Goal: Task Accomplishment & Management: Manage account settings

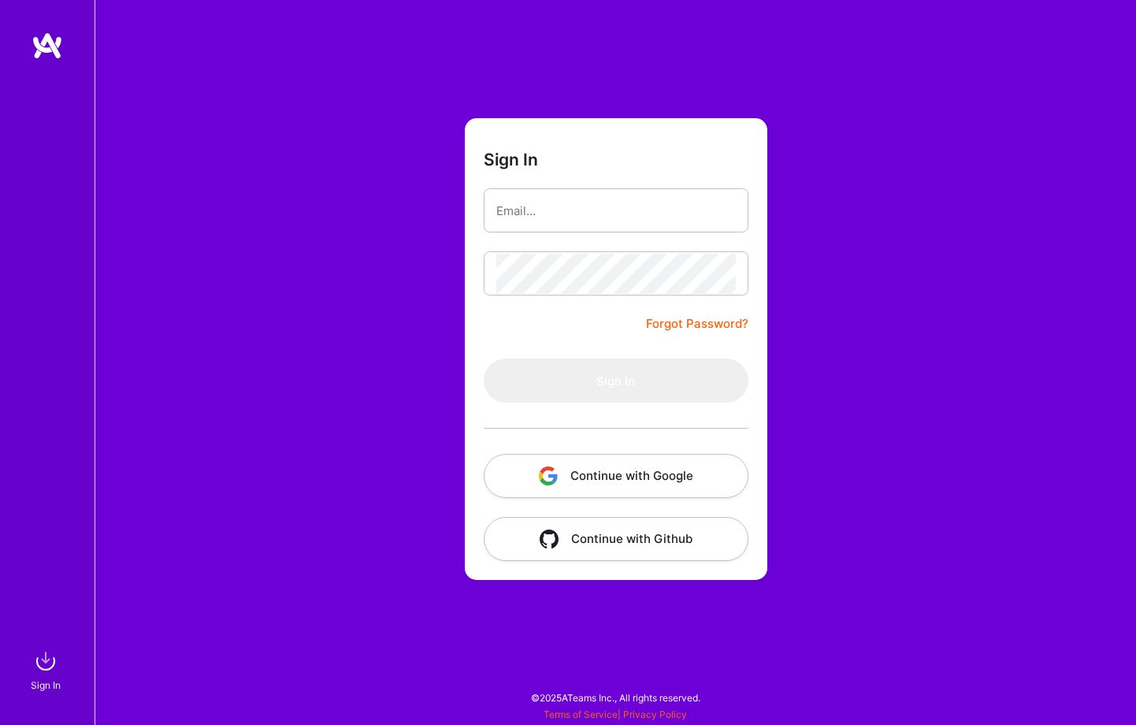
click at [602, 477] on button "Continue with Google" at bounding box center [616, 476] width 265 height 44
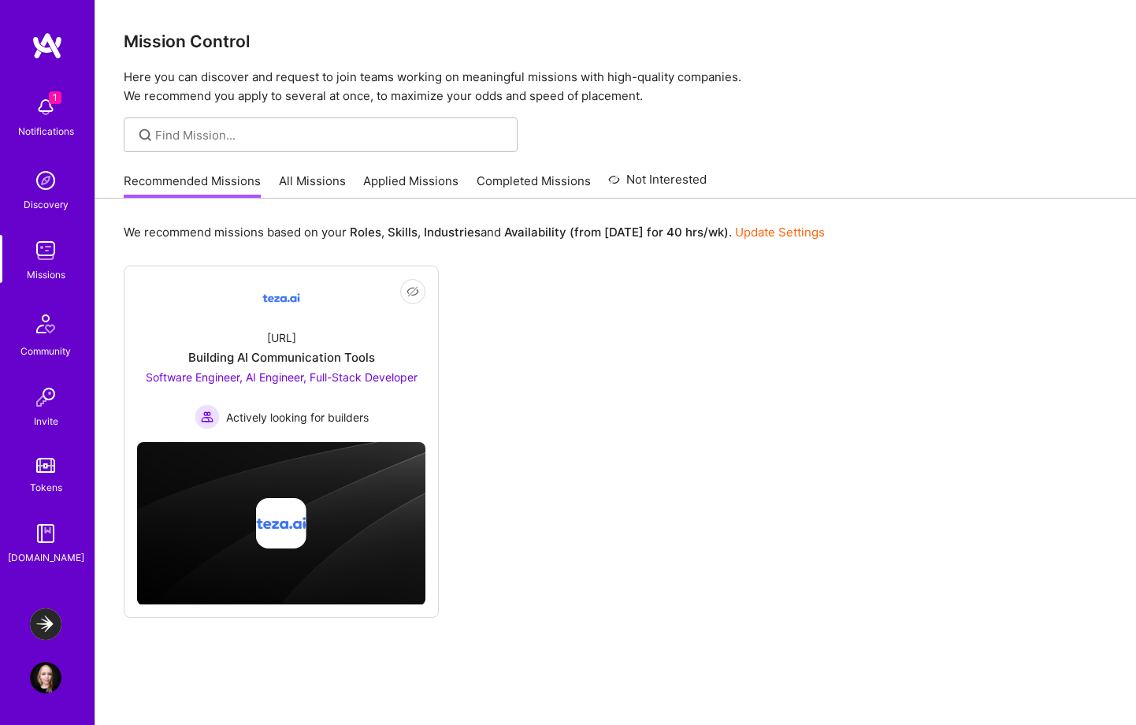
click at [43, 104] on img at bounding box center [46, 107] width 32 height 32
click at [40, 109] on div "1 Notifications Discovery Missions Community Invite Tokens [DOMAIN_NAME]" at bounding box center [47, 326] width 95 height 477
click at [298, 194] on link "All Missions" at bounding box center [312, 185] width 67 height 26
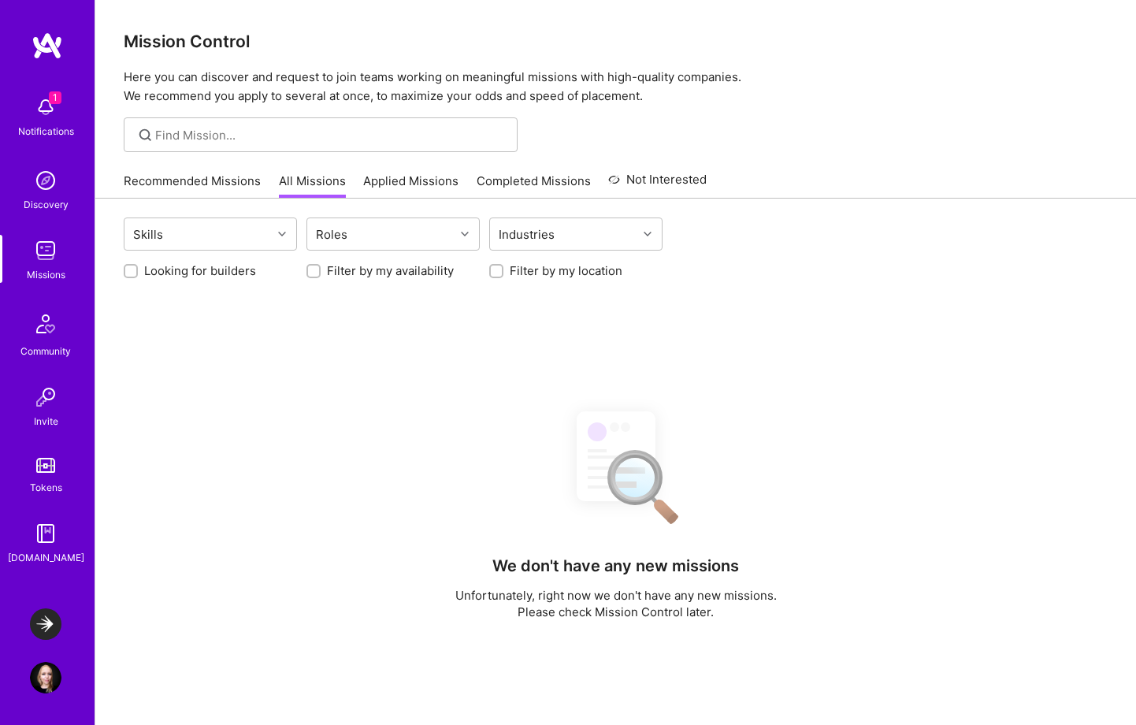
click at [390, 184] on link "Applied Missions" at bounding box center [410, 185] width 95 height 26
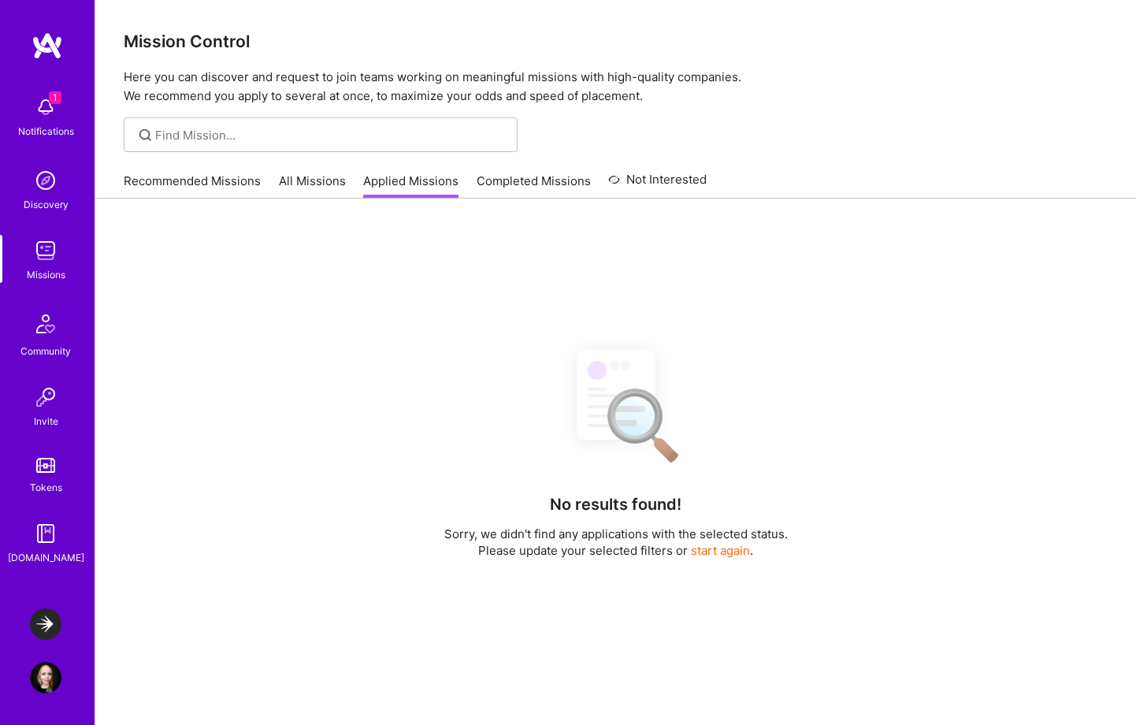
click at [525, 193] on link "Completed Missions" at bounding box center [533, 185] width 114 height 26
click at [436, 188] on link "Applied Missions" at bounding box center [410, 185] width 95 height 26
click at [296, 182] on link "All Missions" at bounding box center [312, 185] width 67 height 26
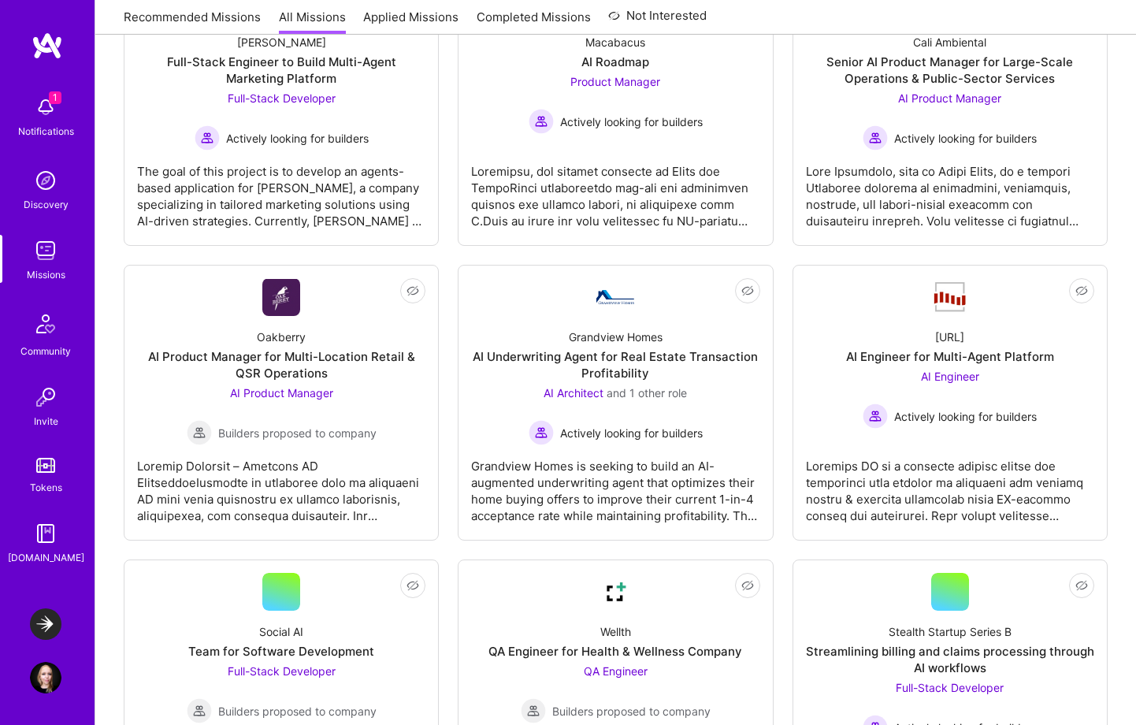
scroll to position [650, 0]
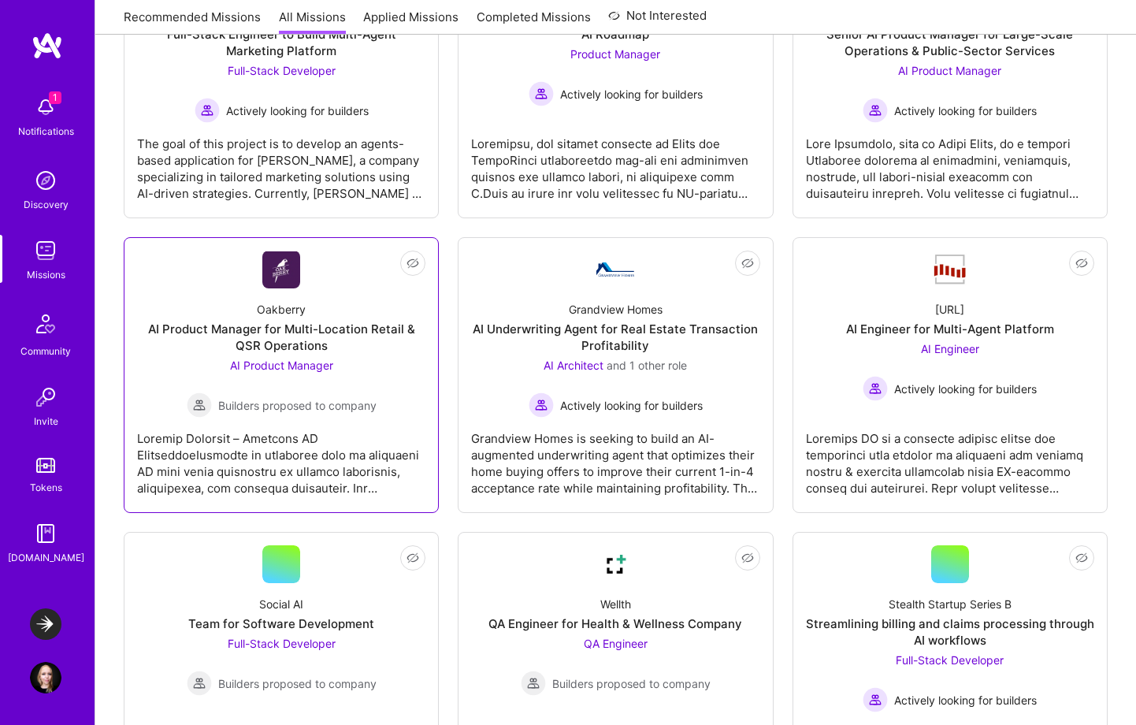
click at [369, 348] on div "AI Product Manager for Multi-Location Retail & QSR Operations" at bounding box center [281, 337] width 288 height 33
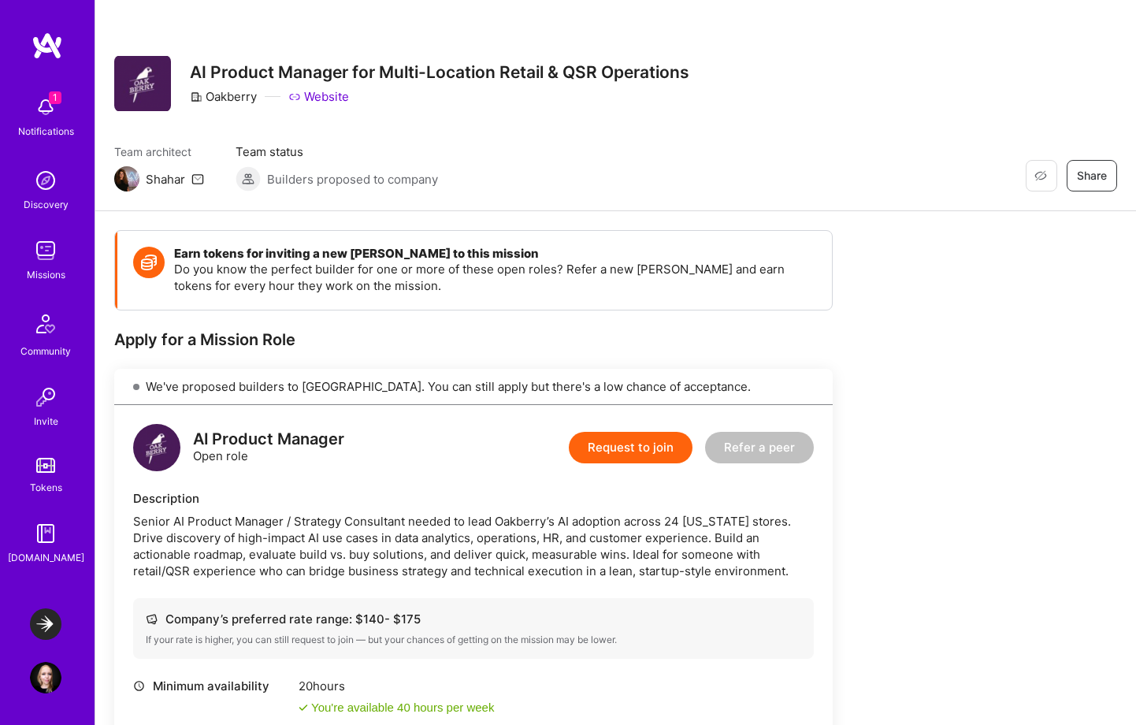
click at [59, 107] on img at bounding box center [46, 107] width 32 height 32
click at [59, 107] on div "1 Notifications Discovery Missions Community Invite Tokens [DOMAIN_NAME]" at bounding box center [47, 326] width 95 height 477
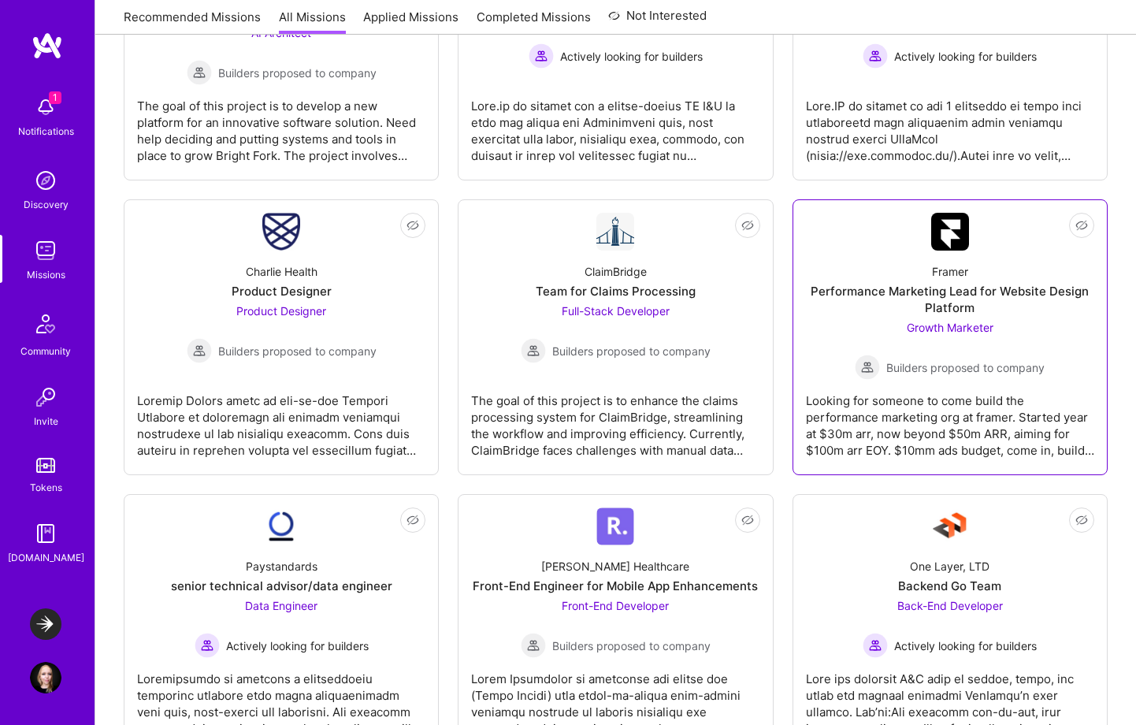
scroll to position [1900, 0]
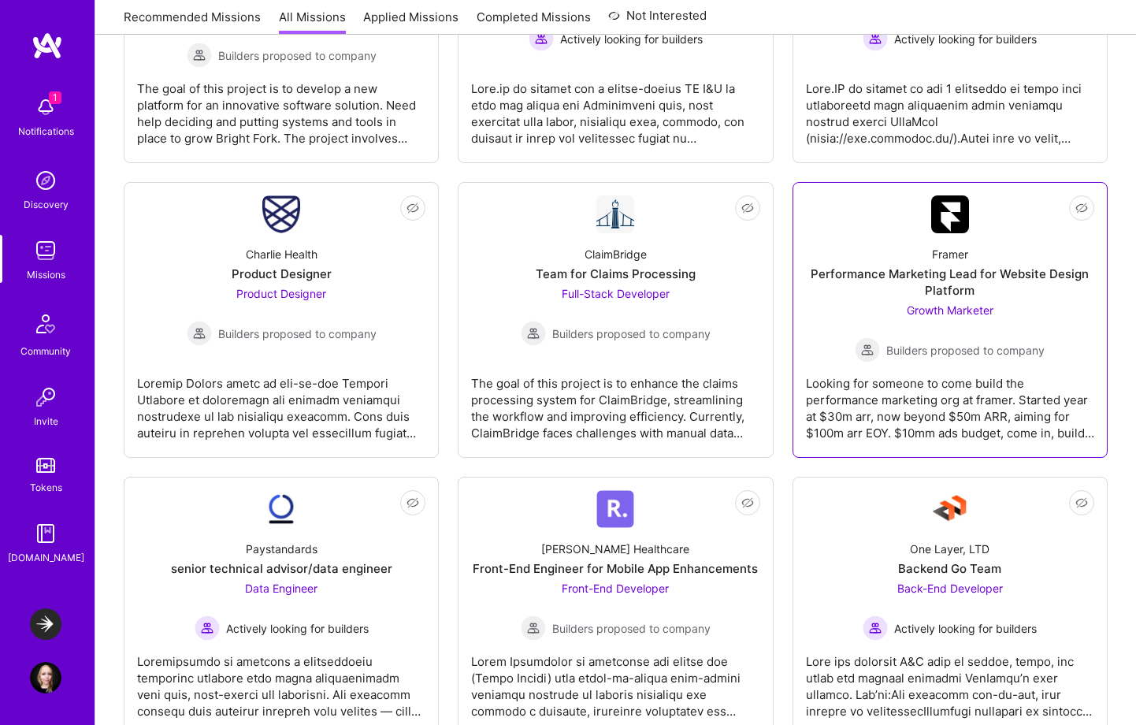
click at [984, 398] on div "Looking for someone to come build the performance marketing org at framer. Star…" at bounding box center [950, 401] width 288 height 79
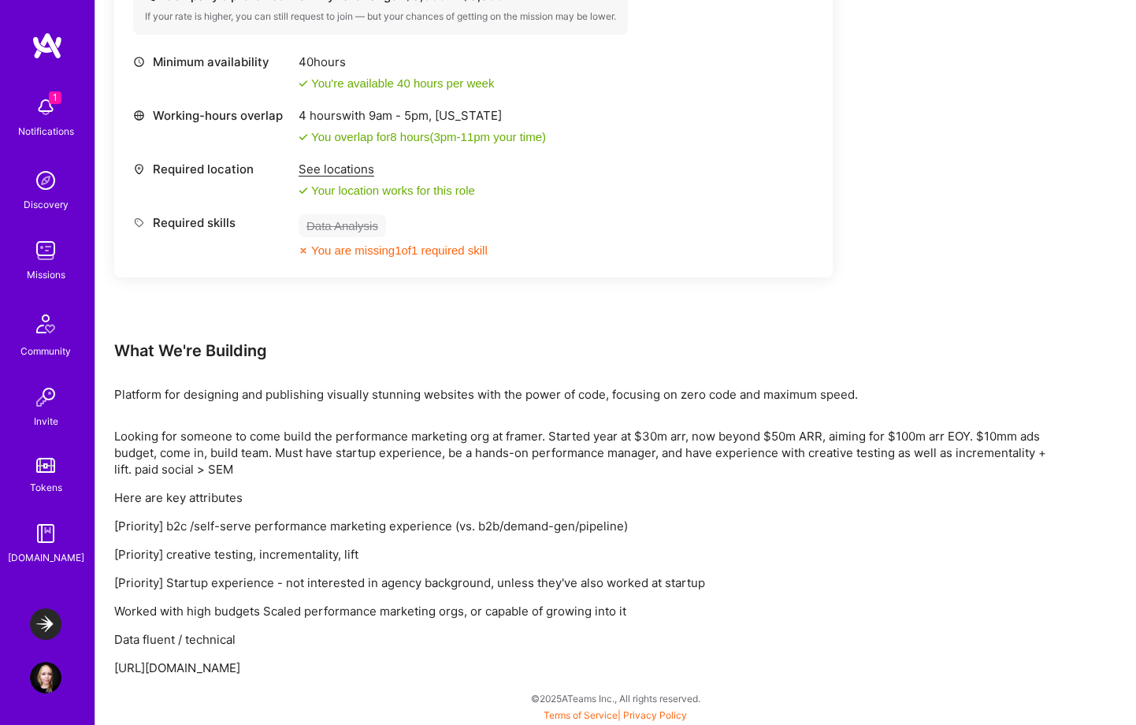
scroll to position [612, 0]
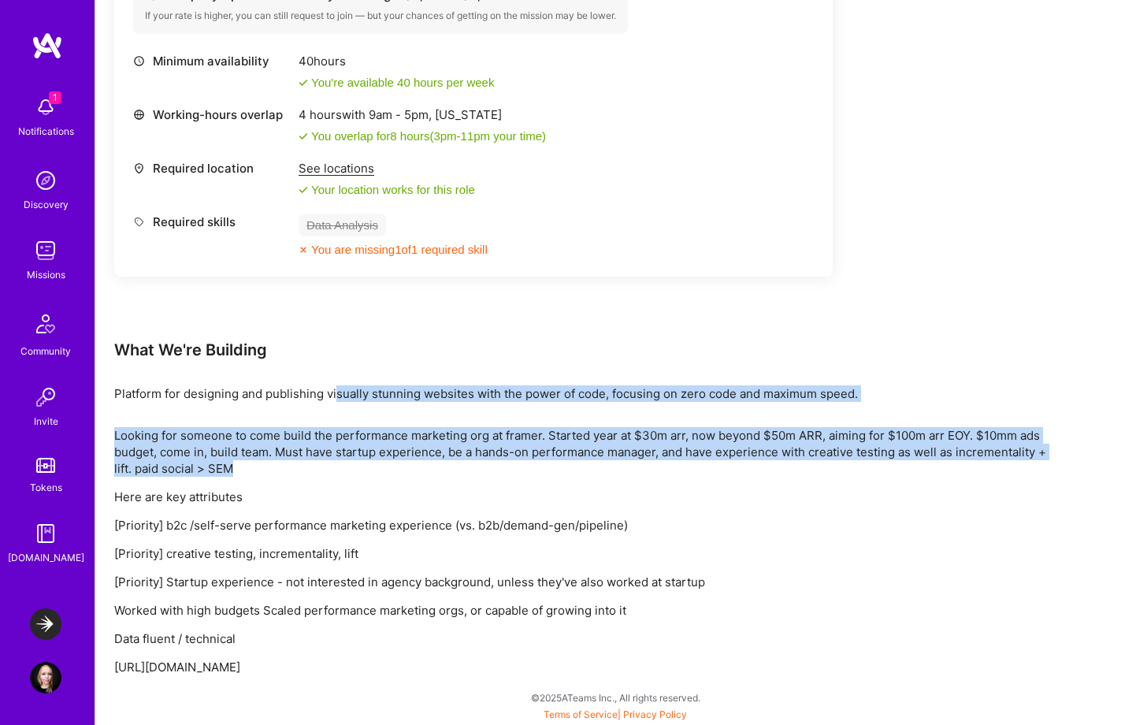
drag, startPoint x: 336, startPoint y: 395, endPoint x: 423, endPoint y: 471, distance: 115.6
click at [423, 471] on div "Earn tokens for inviting a new [PERSON_NAME] to this mission Do you know the pe…" at bounding box center [586, 146] width 945 height 1057
click at [423, 471] on p "Looking for someone to come build the performance marketing org at framer. Star…" at bounding box center [586, 452] width 945 height 50
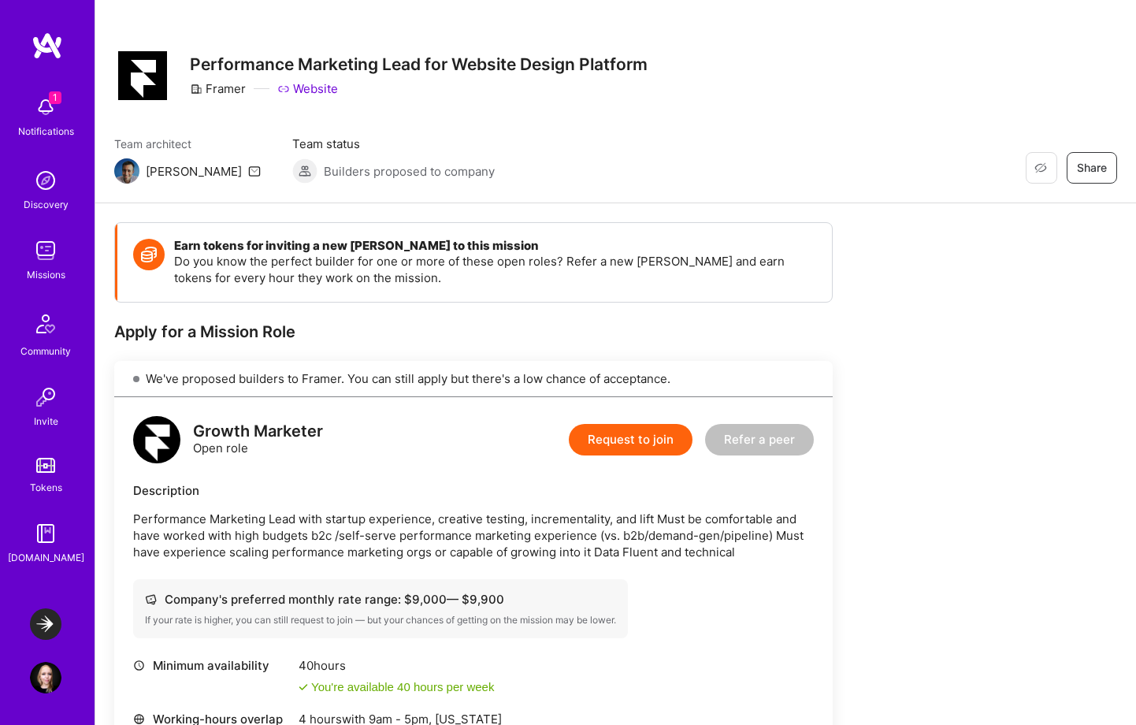
scroll to position [0, 0]
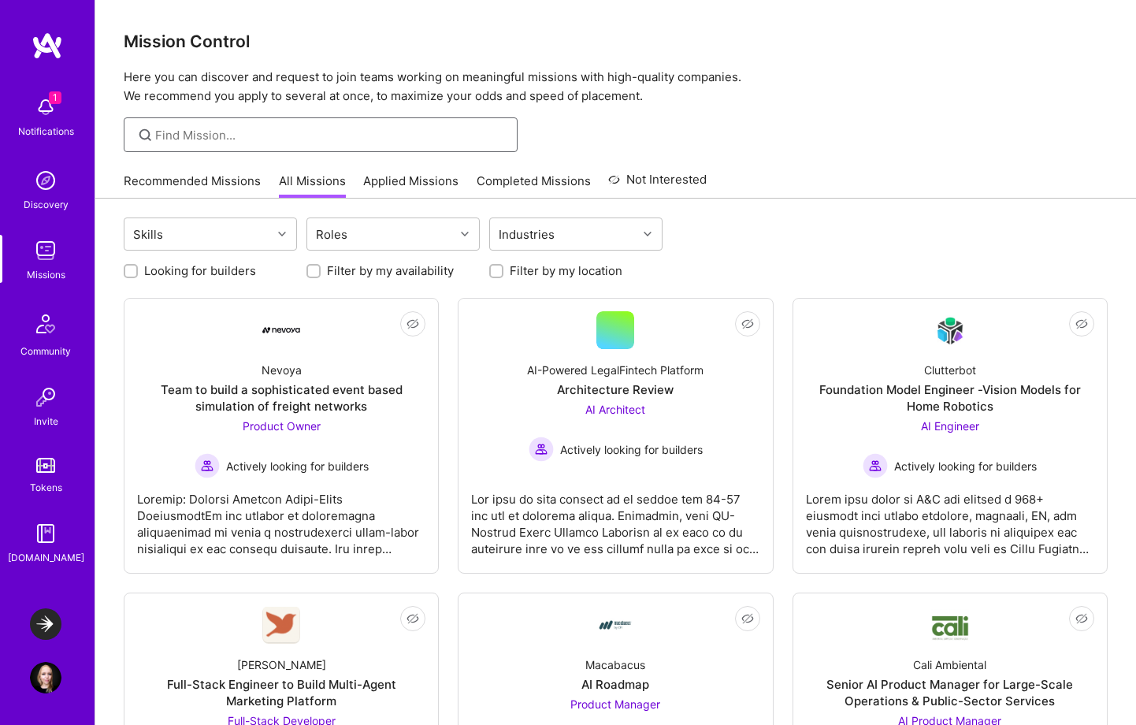
click at [250, 137] on input at bounding box center [330, 135] width 350 height 17
type input "framer"
click at [319, 127] on input "framer" at bounding box center [330, 135] width 350 height 17
click at [311, 180] on link "All Missions" at bounding box center [312, 185] width 67 height 26
click at [297, 125] on div "framer" at bounding box center [321, 134] width 394 height 35
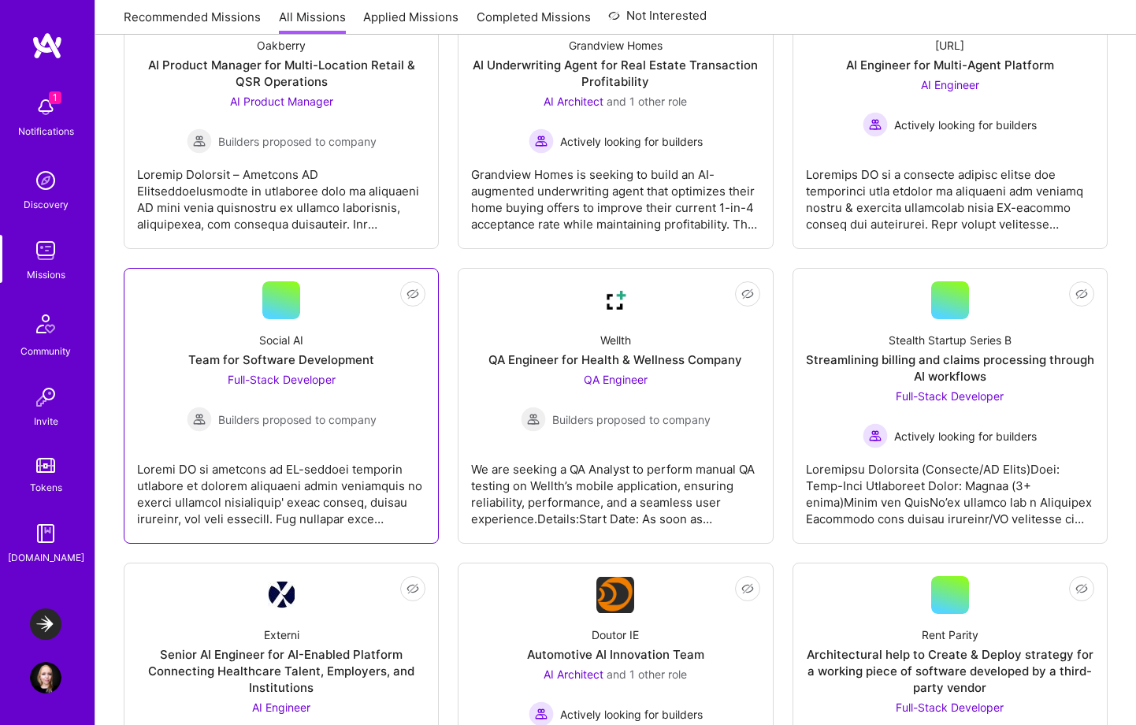
scroll to position [769, 0]
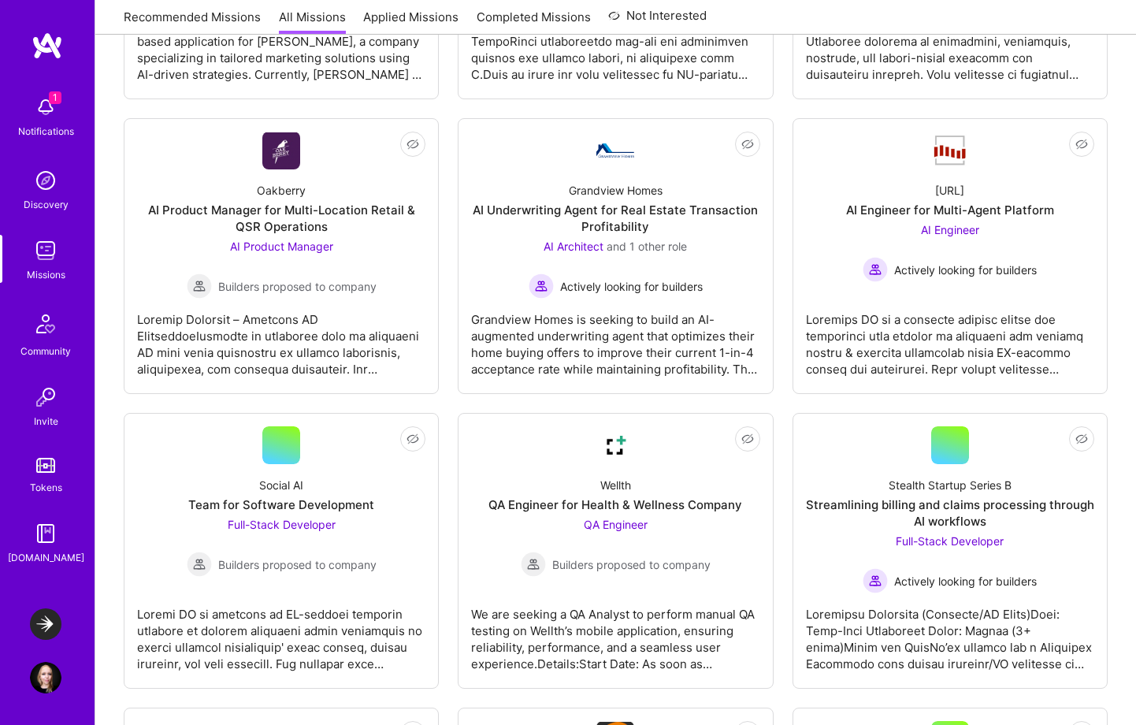
click at [40, 680] on img at bounding box center [46, 678] width 32 height 32
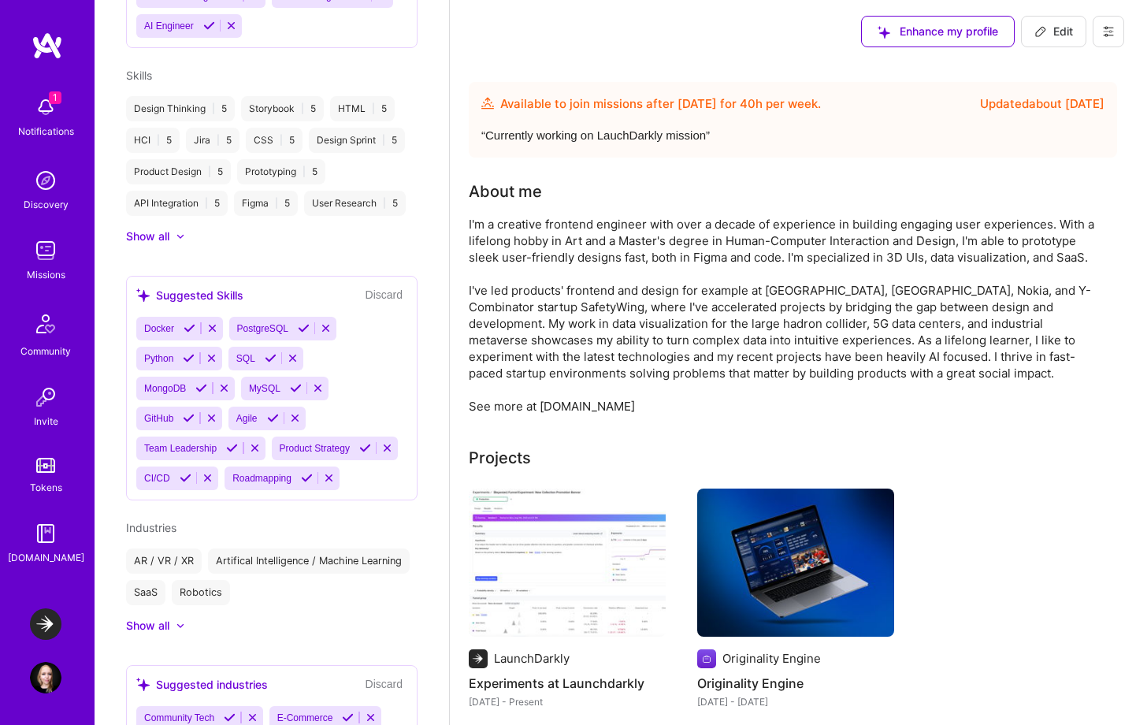
scroll to position [1233, 0]
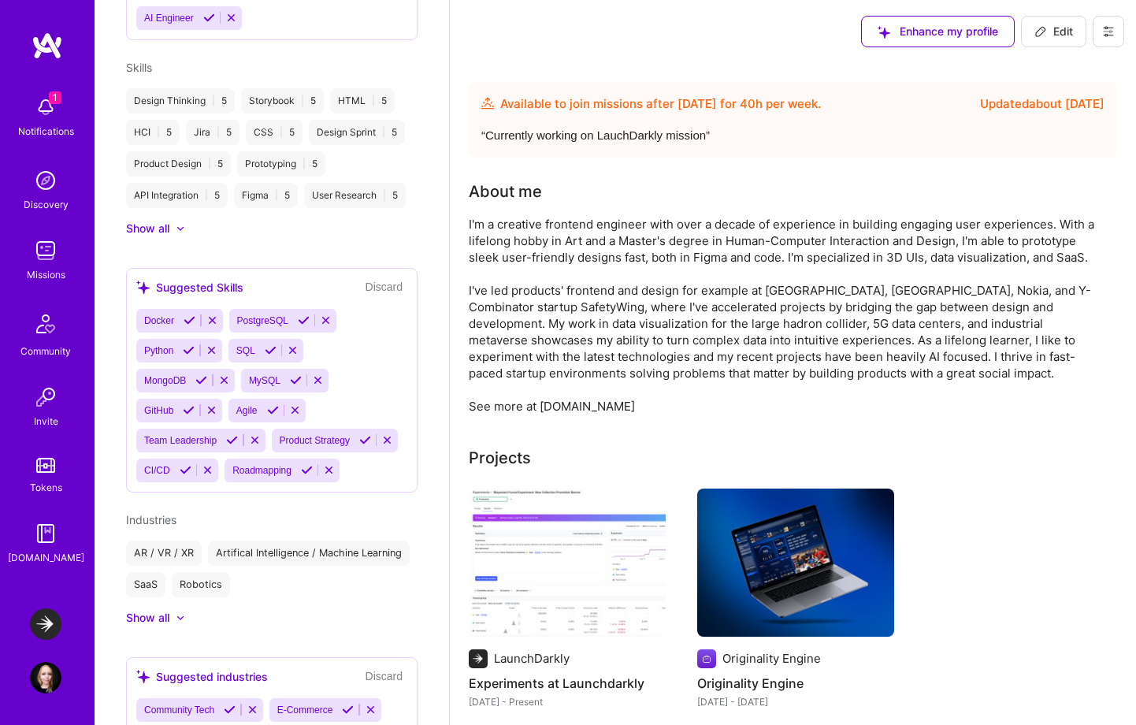
click at [1040, 37] on icon at bounding box center [1040, 31] width 13 height 13
select select "US"
select select "Future Date"
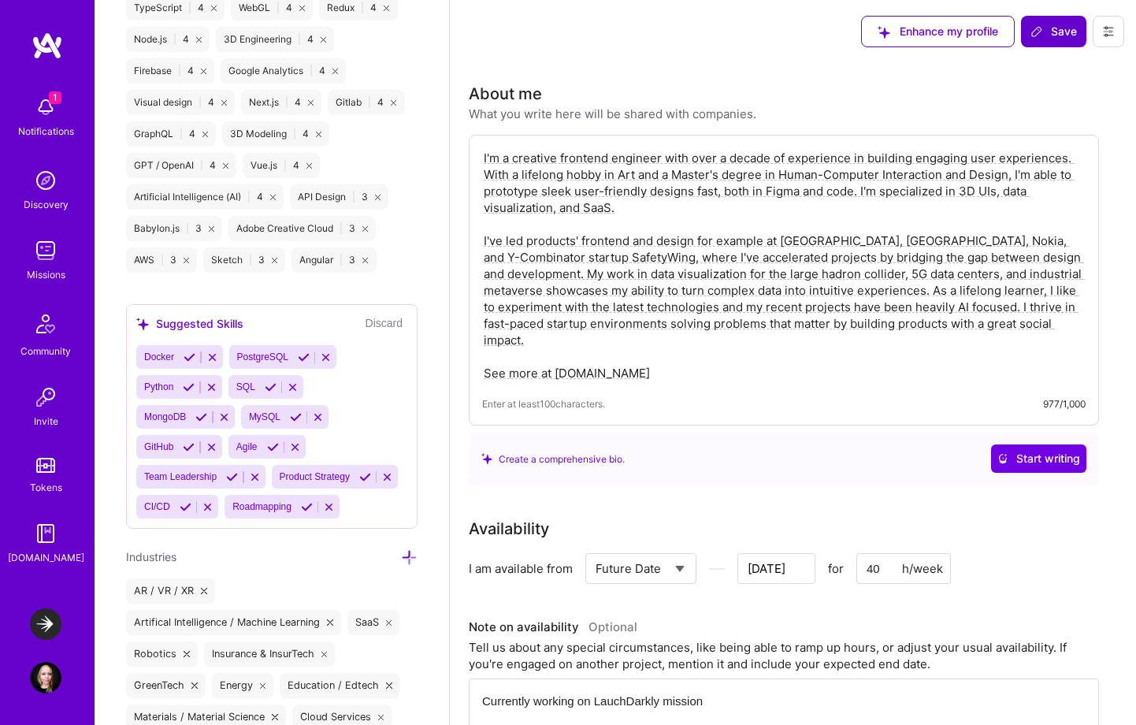
scroll to position [2059, 0]
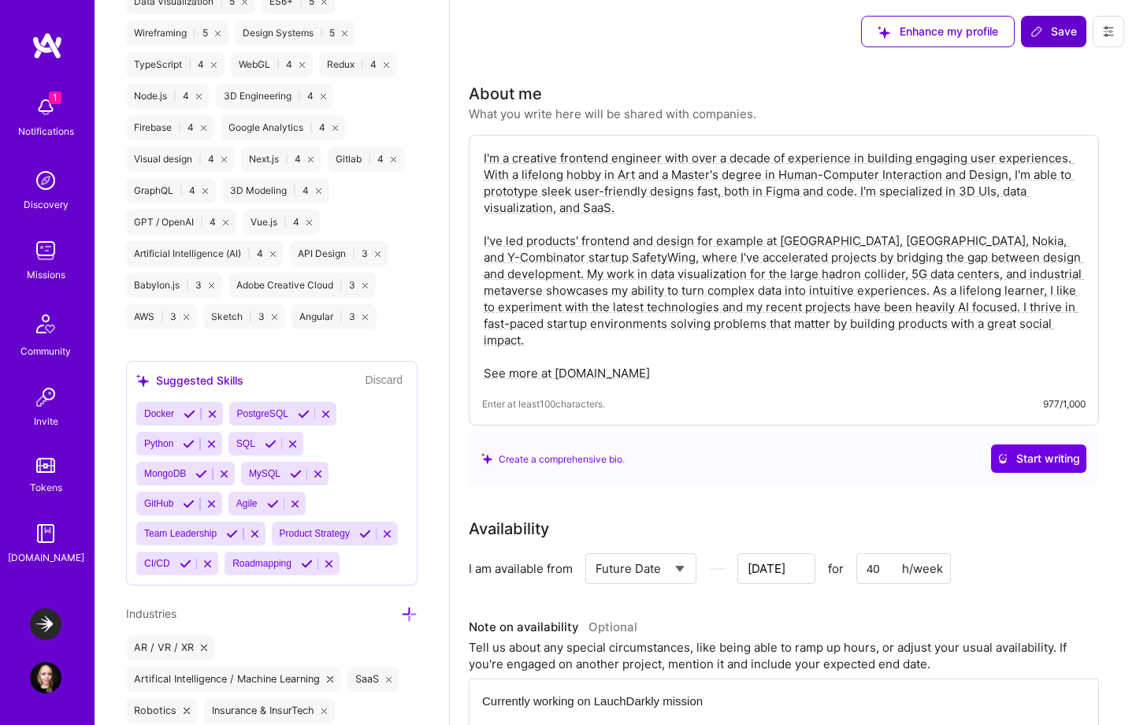
click at [397, 306] on div "Design Thinking | 5 Storybook | 5 HTML | 5 HCI | 5 Jira | 5 CSS | 5 Design Spri…" at bounding box center [271, 17] width 291 height 624
click at [288, 575] on div "Docker PostgreSQL Python SQL MongoDB MySQL GitHub Agile Team Leadership Product…" at bounding box center [271, 488] width 271 height 173
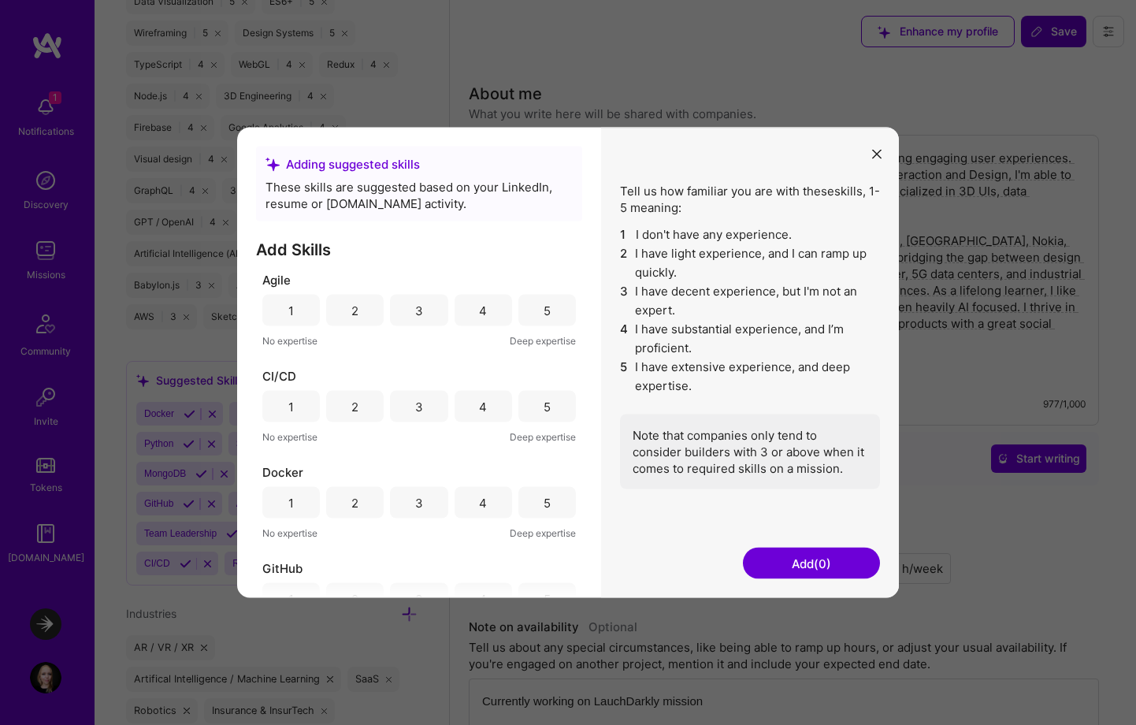
click at [874, 155] on icon "modal" at bounding box center [876, 153] width 9 height 9
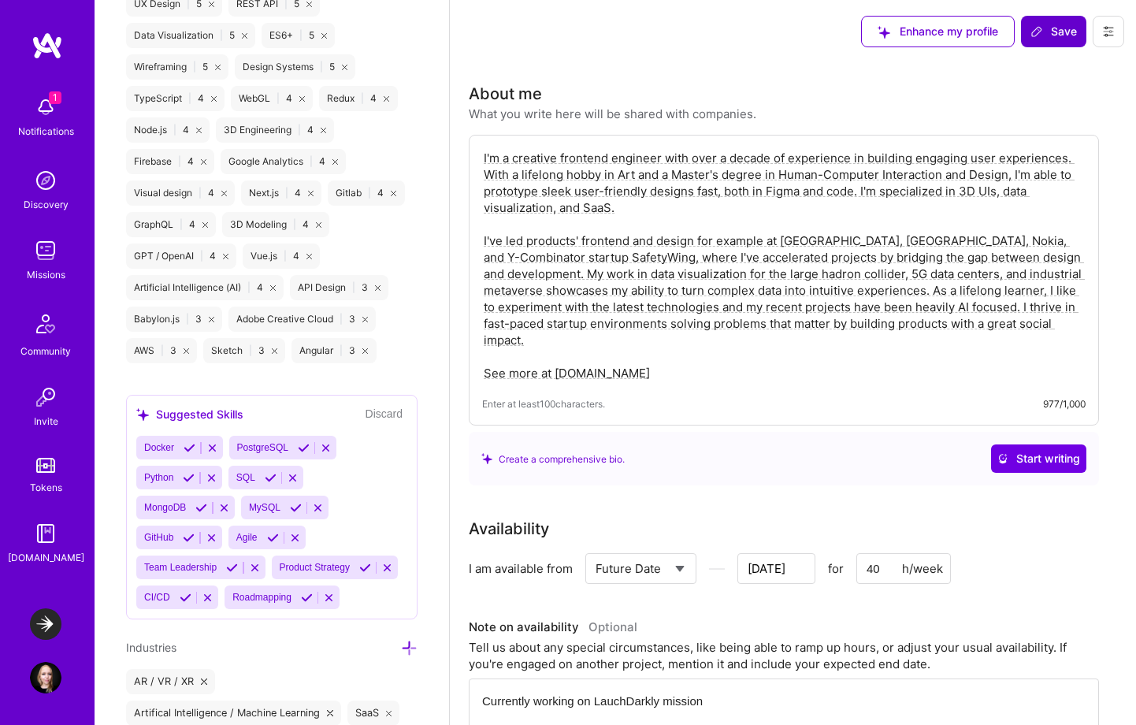
scroll to position [2007, 0]
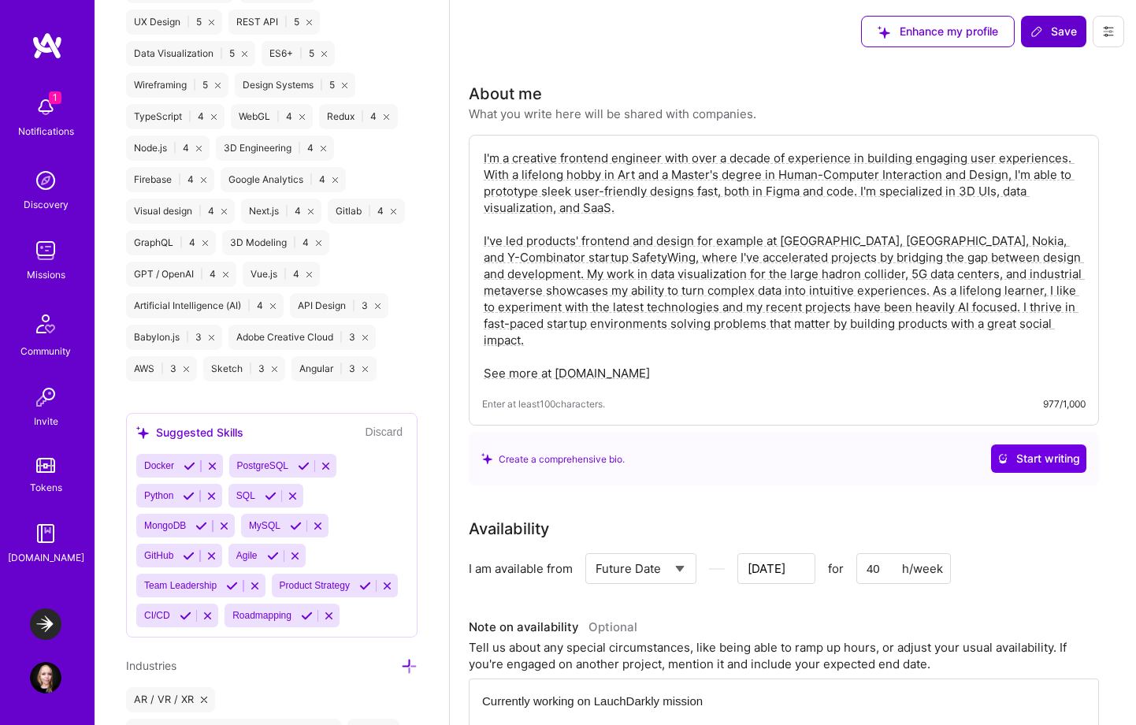
click at [191, 610] on icon at bounding box center [186, 616] width 12 height 12
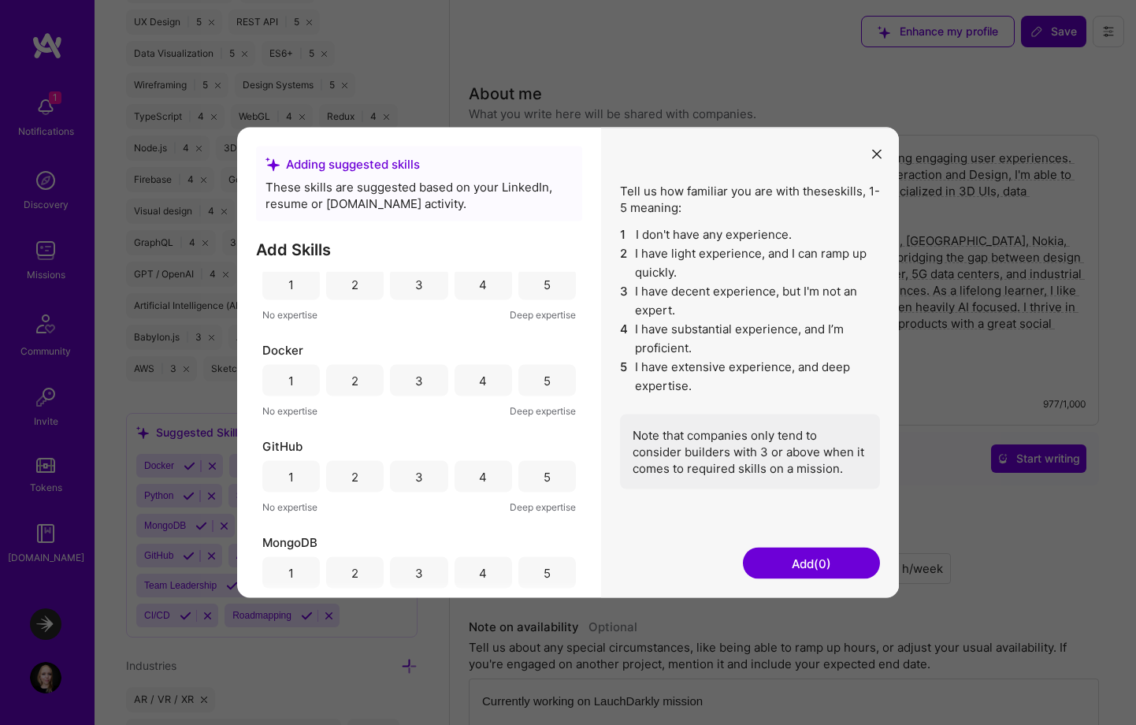
scroll to position [108, 0]
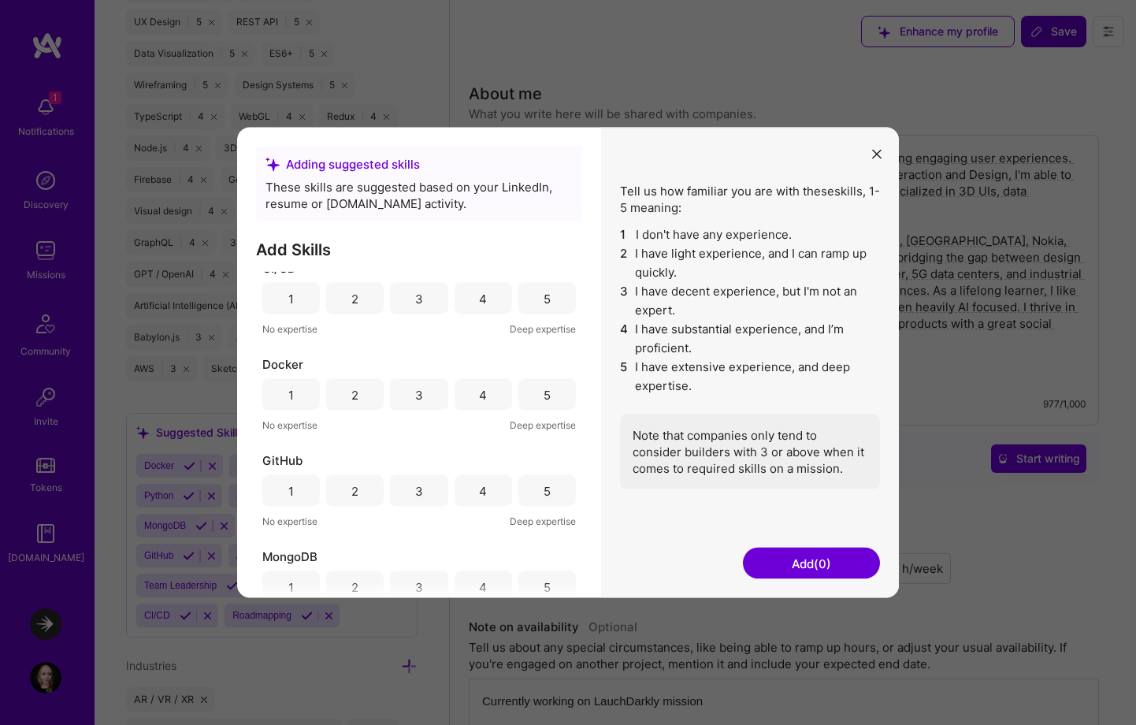
click at [425, 395] on div "3" at bounding box center [418, 395] width 57 height 32
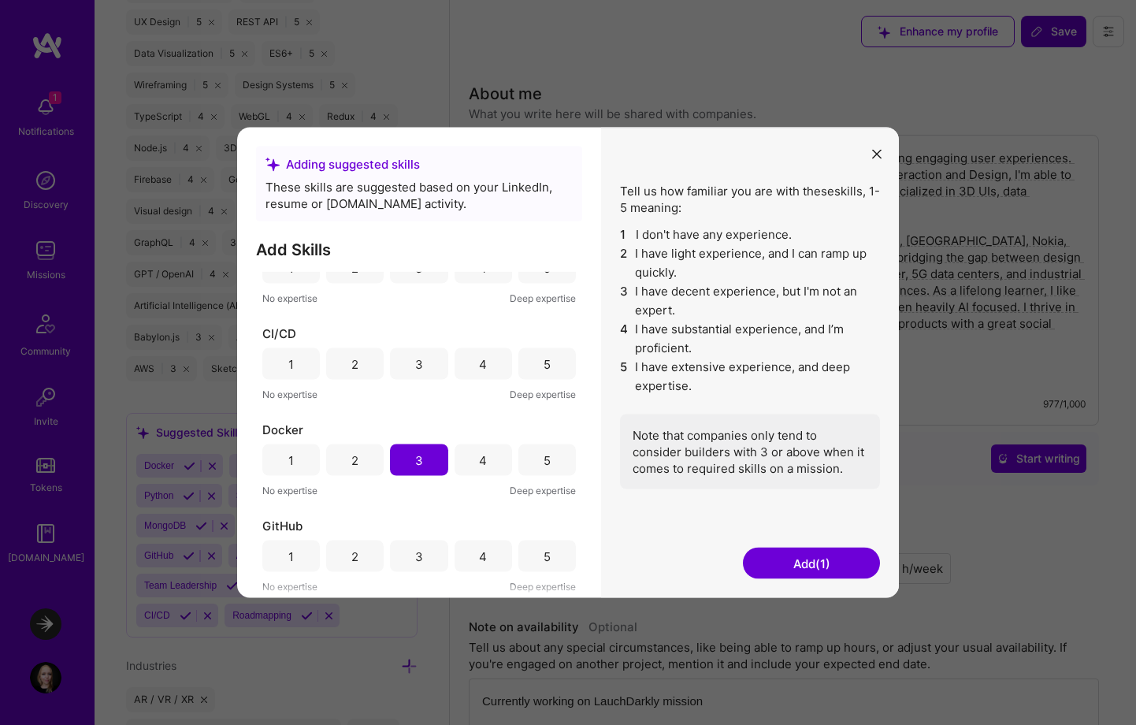
scroll to position [40, 0]
click at [467, 368] on div "4" at bounding box center [482, 366] width 57 height 32
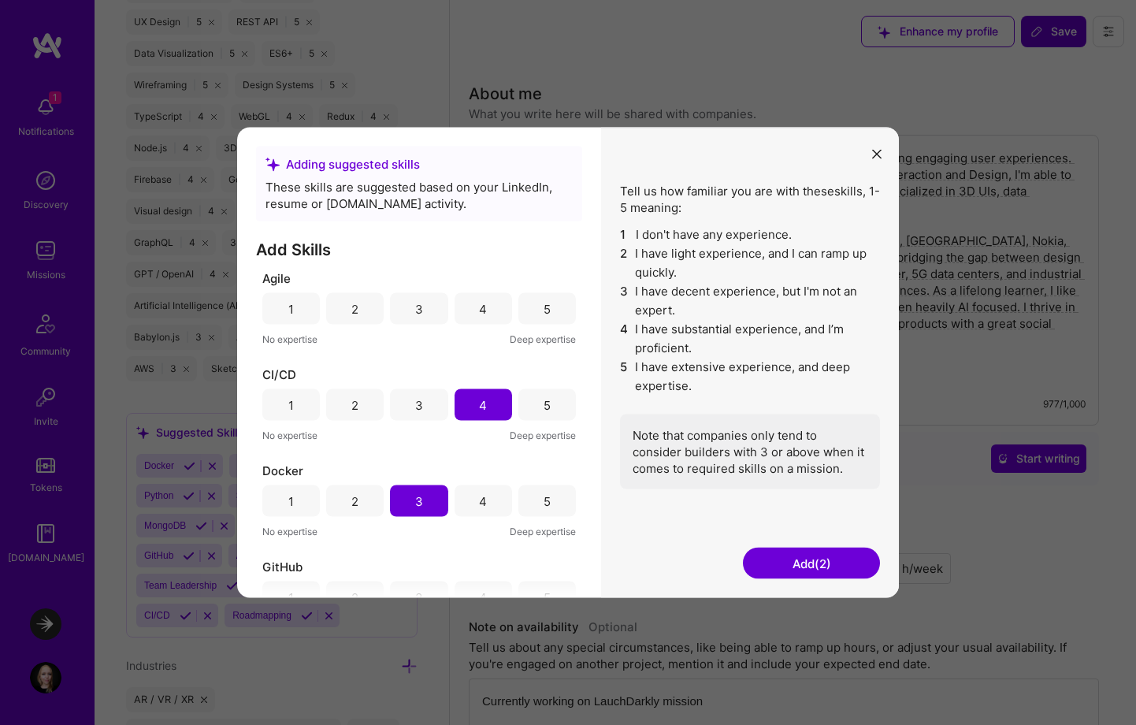
scroll to position [0, 0]
click at [524, 311] on div "5" at bounding box center [546, 311] width 57 height 32
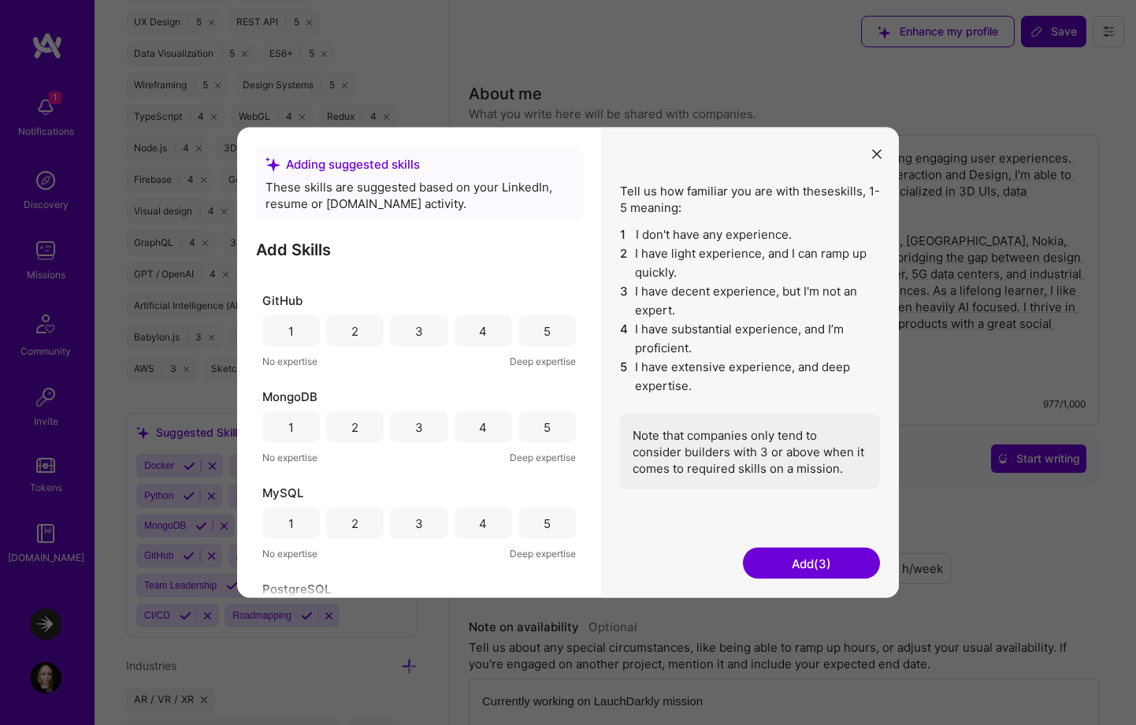
scroll to position [267, 0]
click at [537, 332] on div "5" at bounding box center [546, 332] width 57 height 32
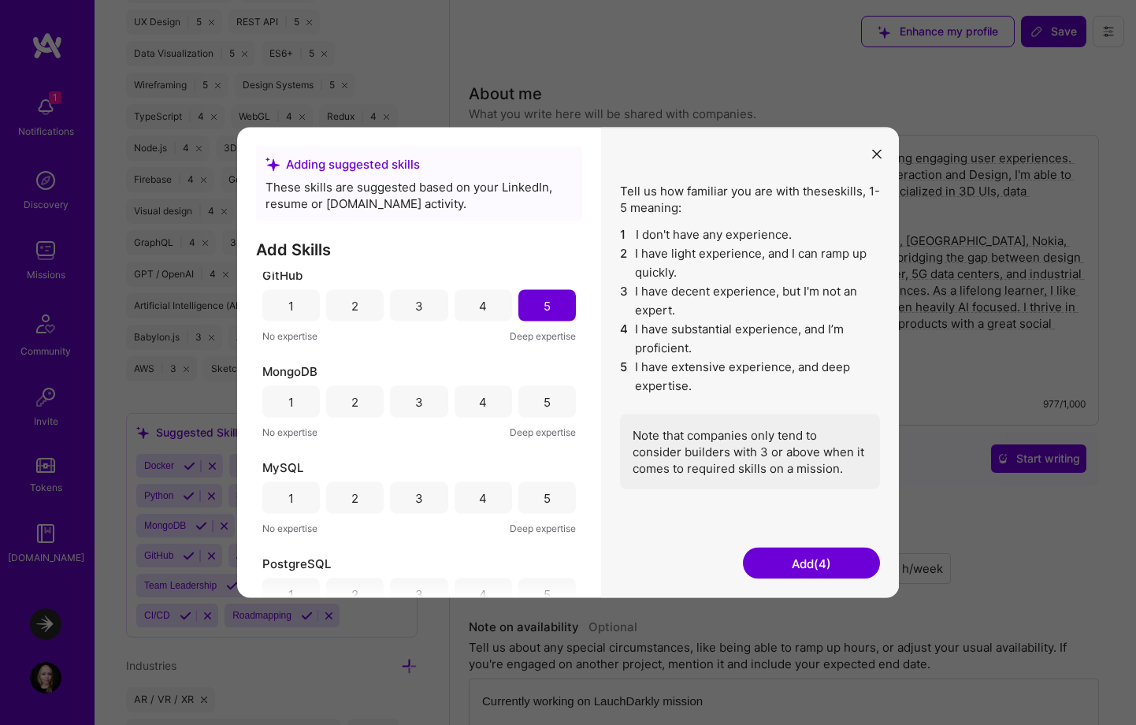
click at [423, 411] on div "3" at bounding box center [418, 402] width 57 height 32
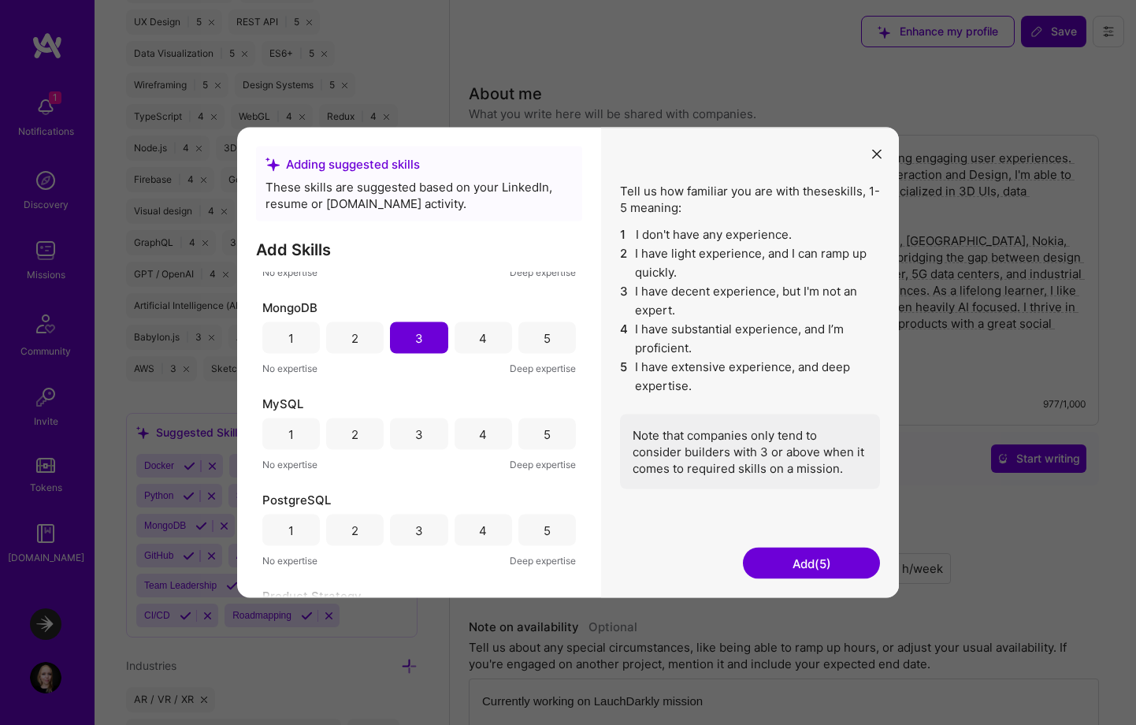
scroll to position [352, 0]
click at [421, 443] on div "3" at bounding box center [418, 439] width 57 height 32
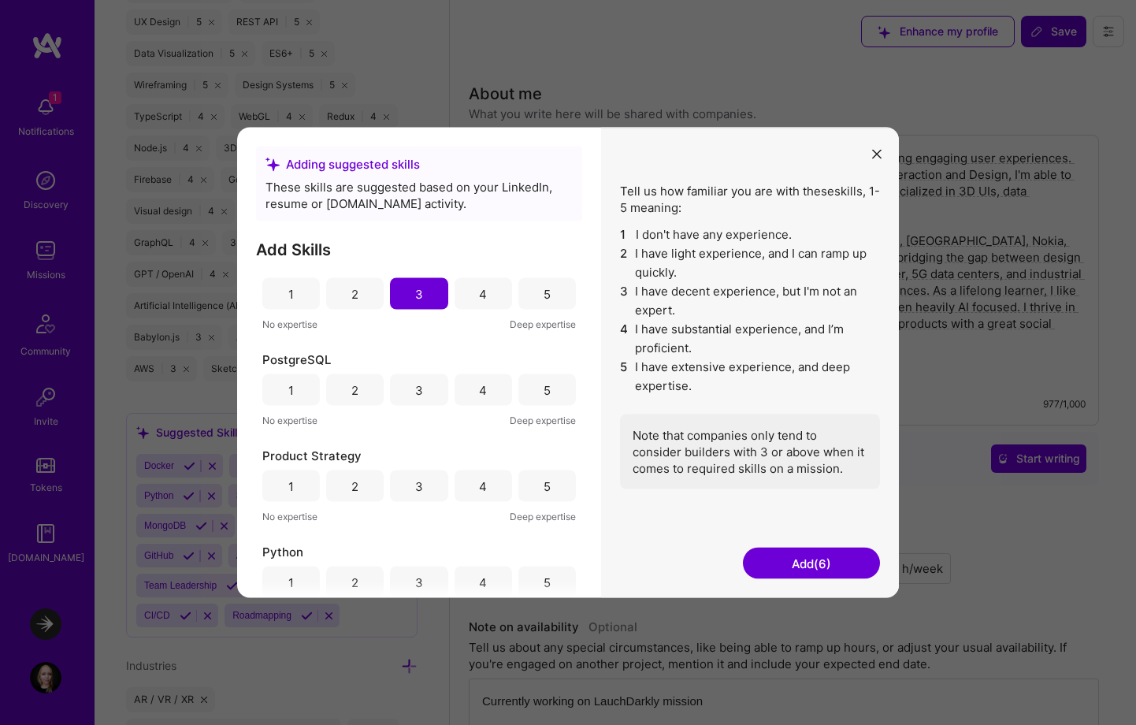
scroll to position [516, 0]
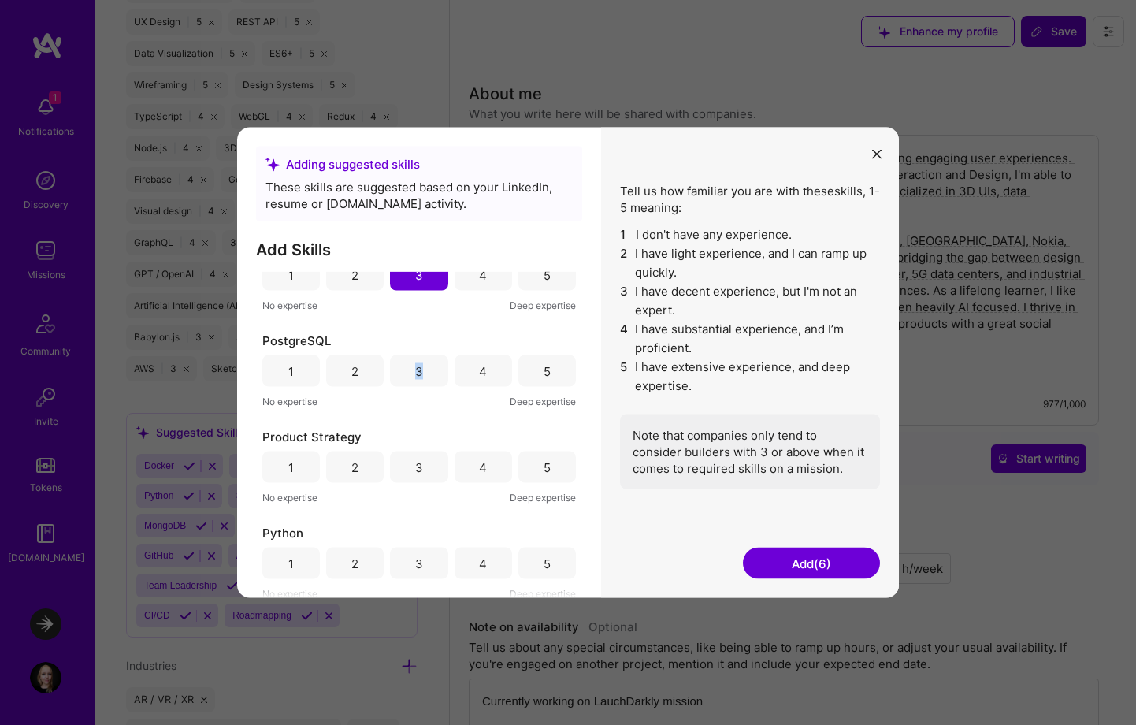
click at [419, 362] on div "3" at bounding box center [419, 370] width 8 height 17
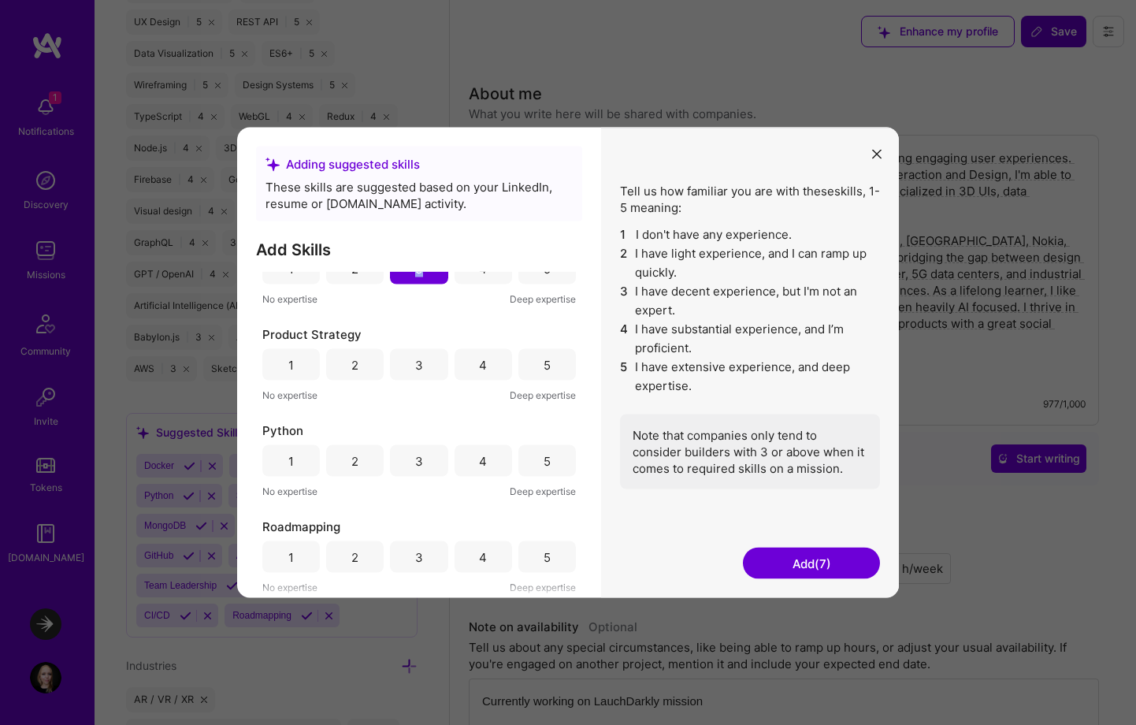
scroll to position [619, 0]
click at [480, 365] on div "4" at bounding box center [483, 363] width 8 height 17
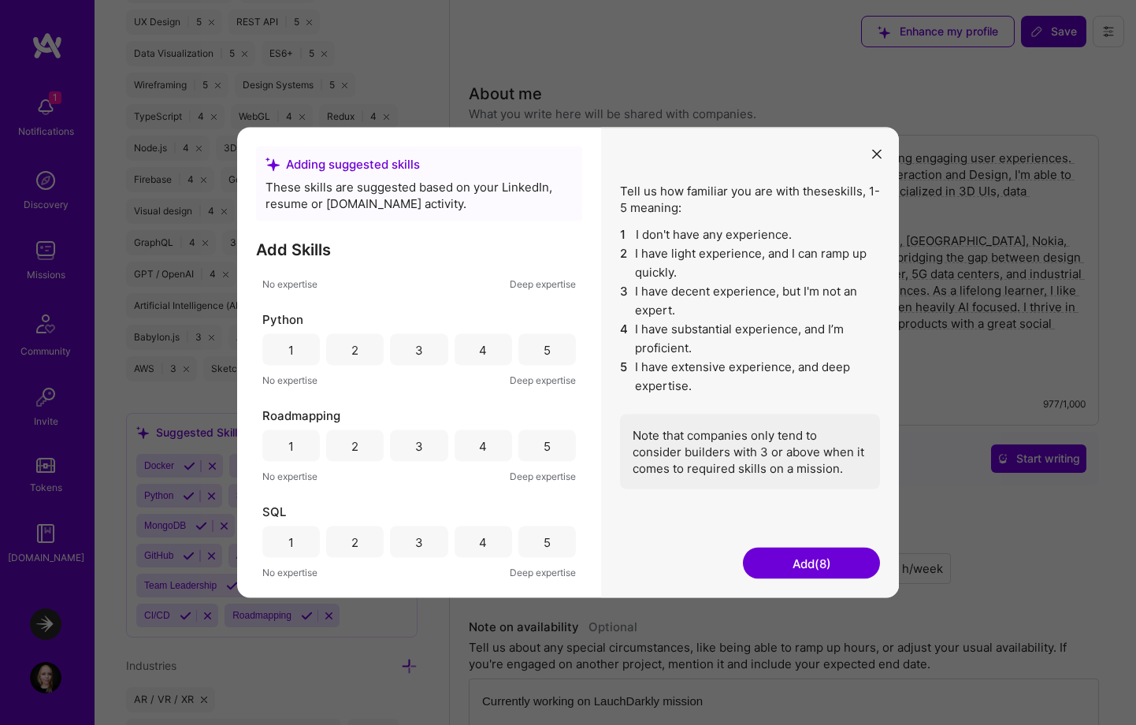
scroll to position [753, 0]
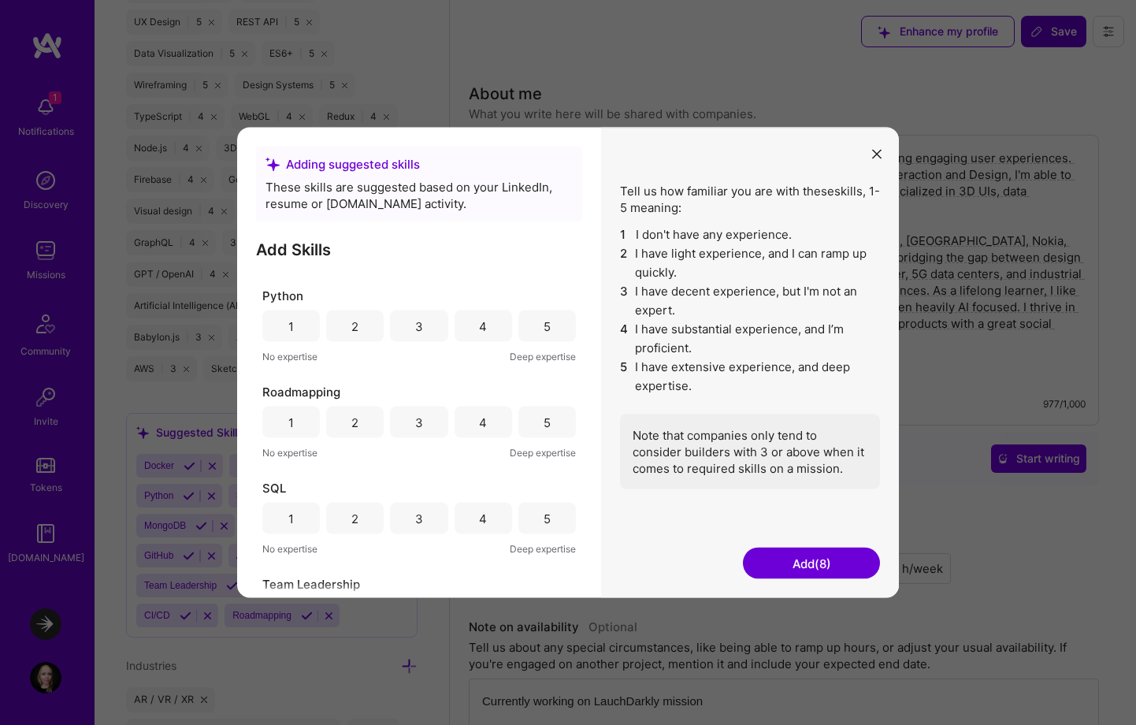
click at [428, 336] on div "3" at bounding box center [418, 326] width 57 height 32
click at [498, 421] on div "4" at bounding box center [482, 422] width 57 height 32
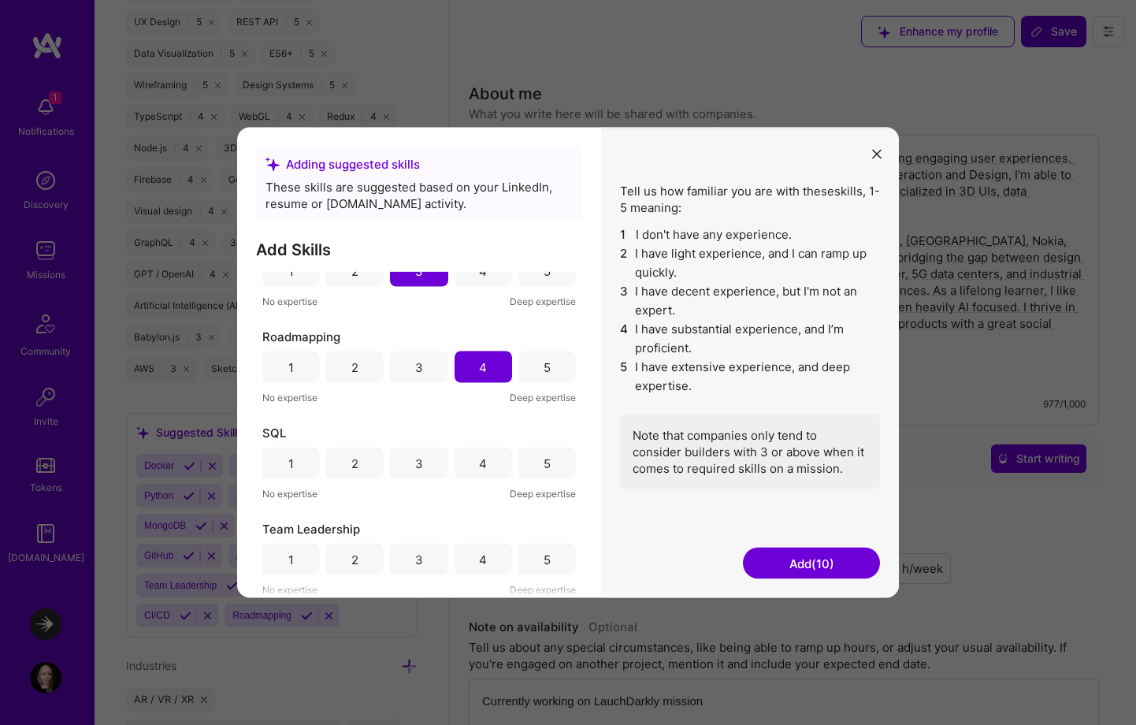
scroll to position [806, 0]
click at [521, 469] on div "5" at bounding box center [546, 465] width 57 height 32
click at [520, 556] on div "5" at bounding box center [546, 559] width 57 height 32
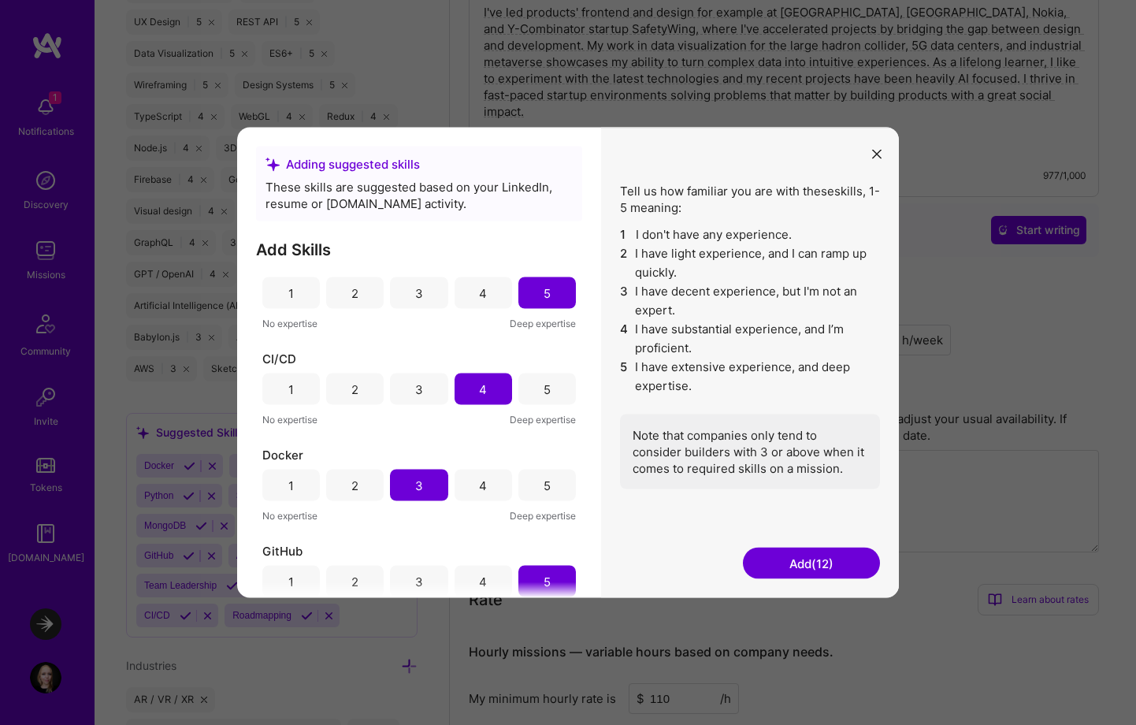
scroll to position [0, 0]
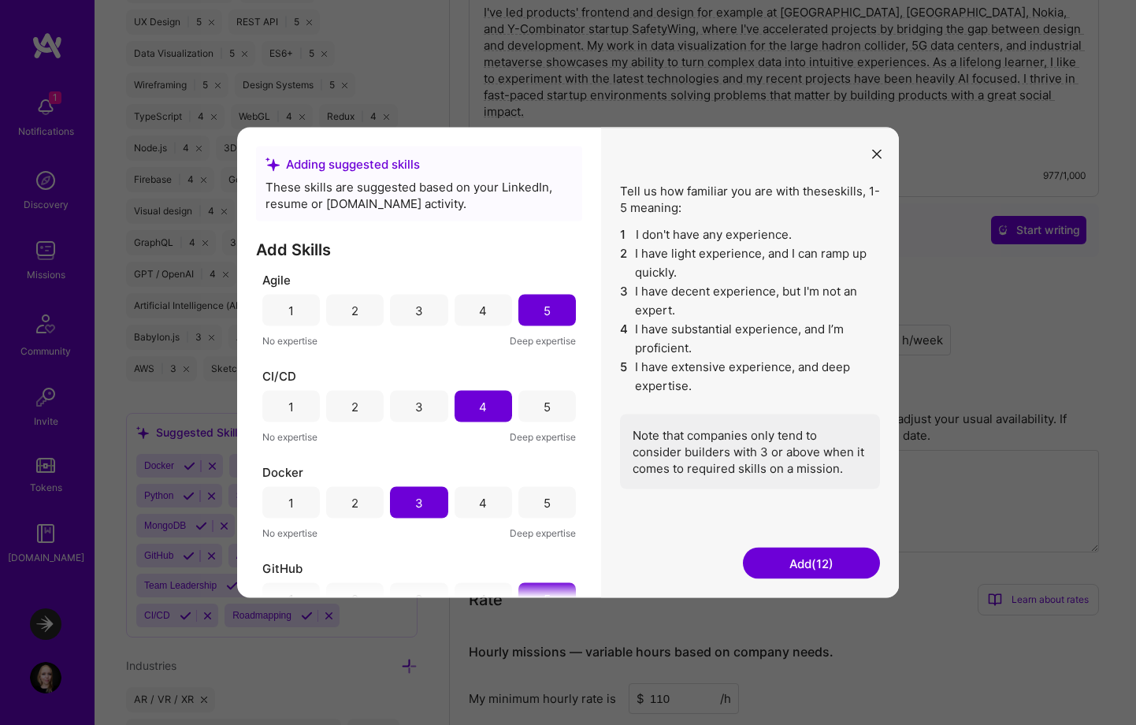
click at [795, 573] on button "Add (12)" at bounding box center [811, 563] width 137 height 32
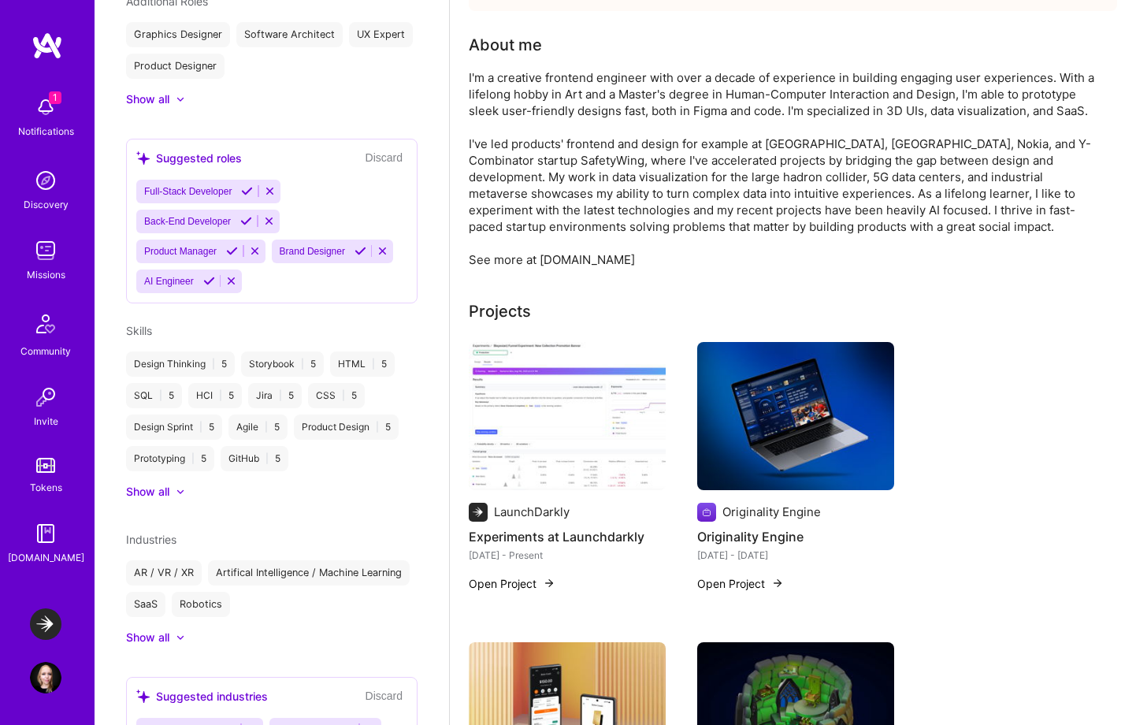
scroll to position [936, 0]
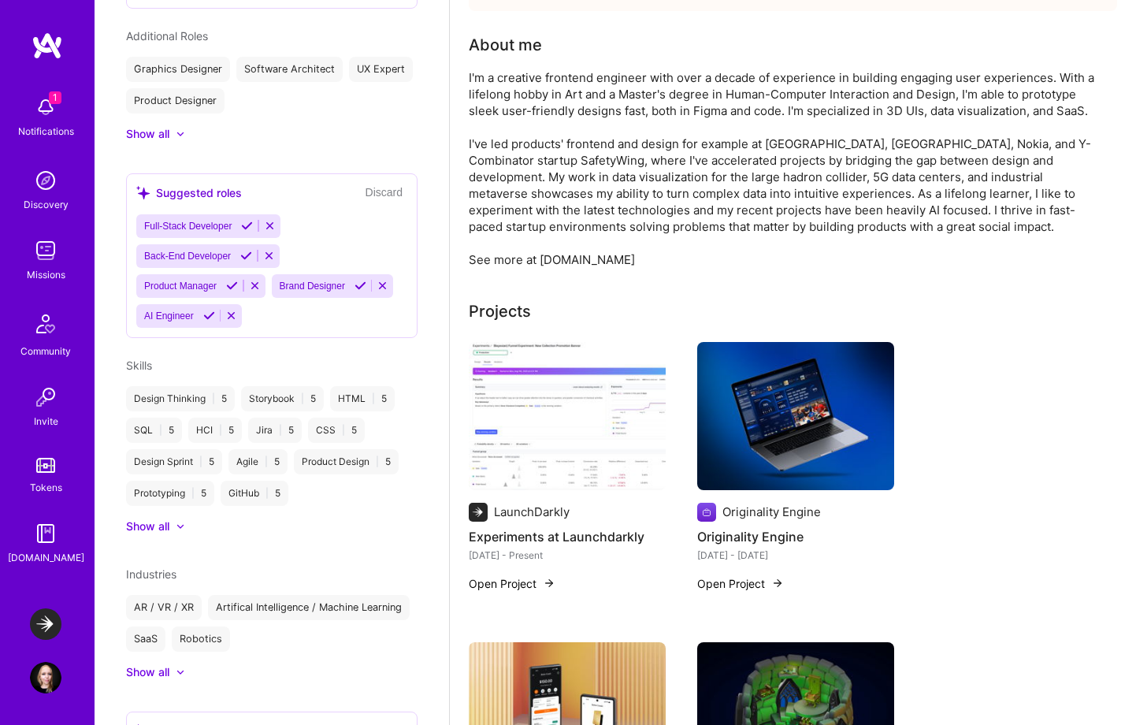
click at [169, 520] on div "Show all" at bounding box center [147, 526] width 43 height 16
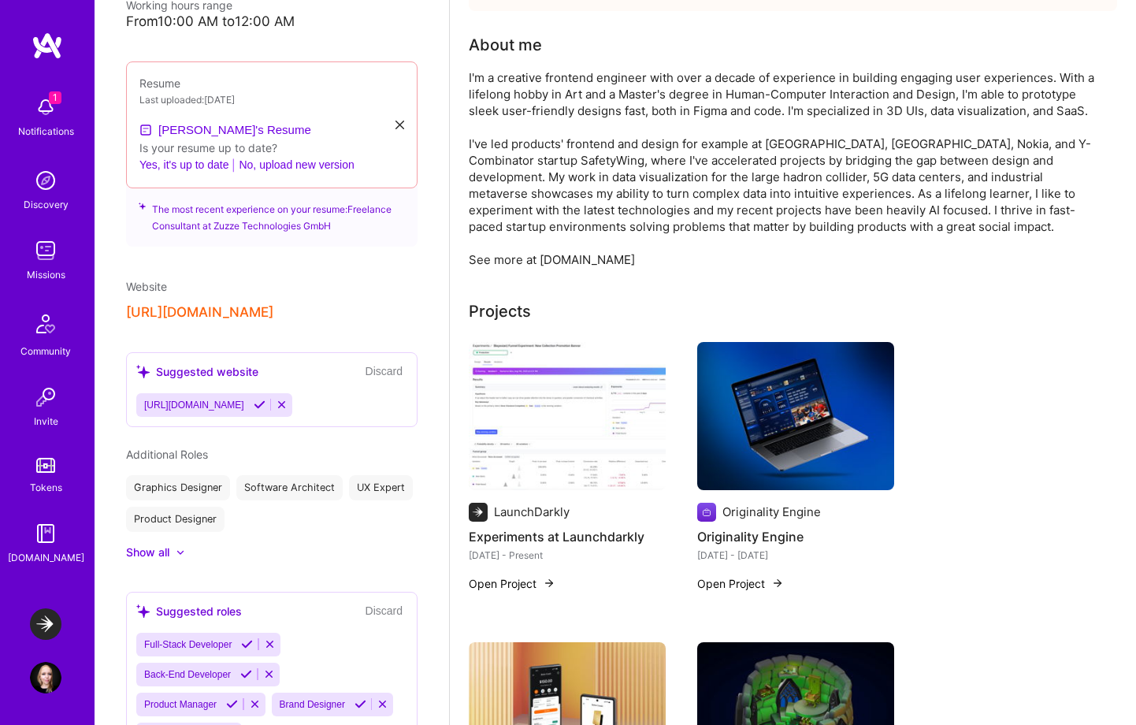
scroll to position [0, 0]
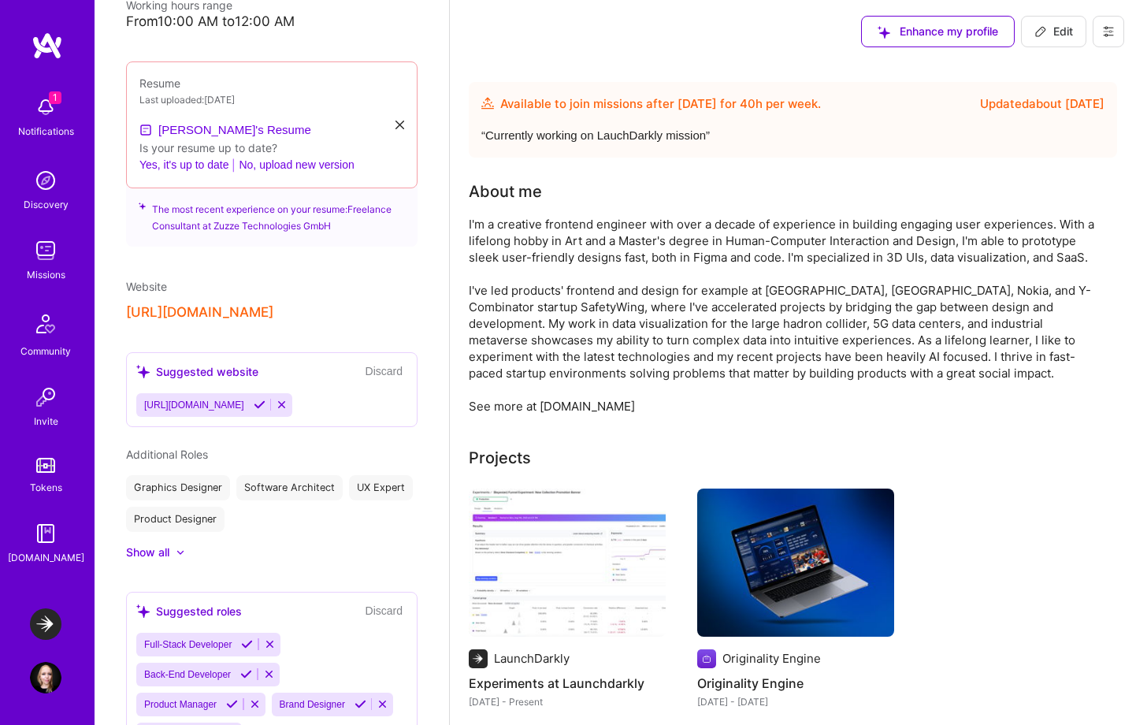
click at [1065, 29] on span "Edit" at bounding box center [1053, 32] width 39 height 16
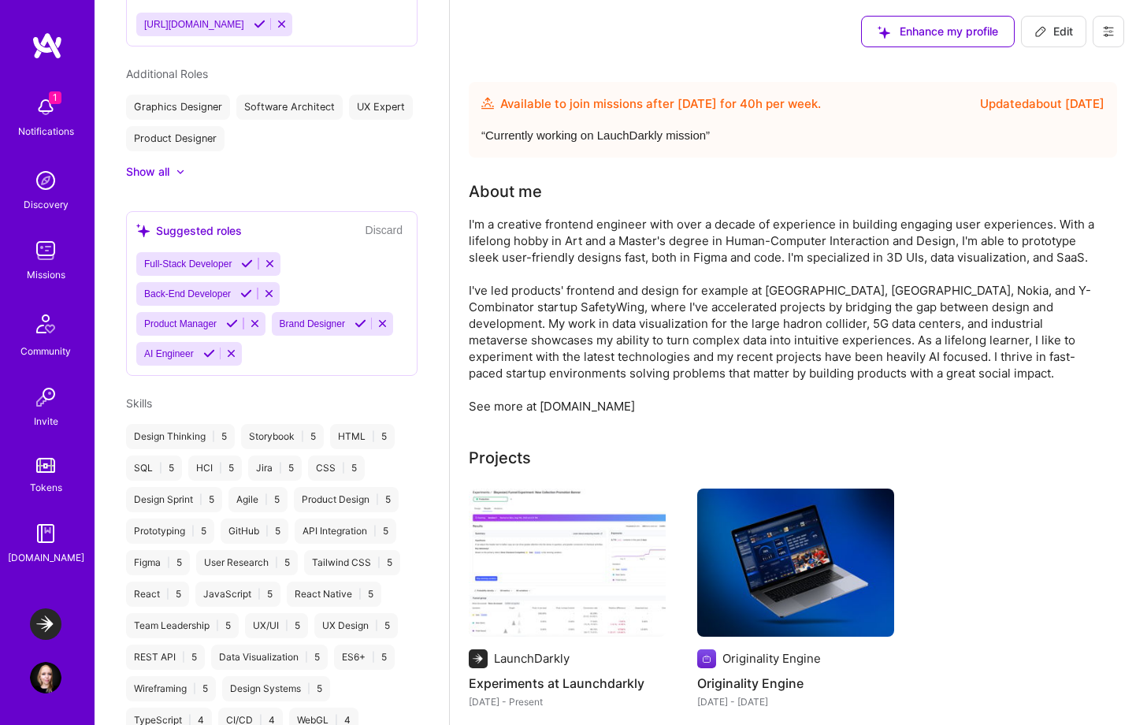
select select "US"
select select "Future Date"
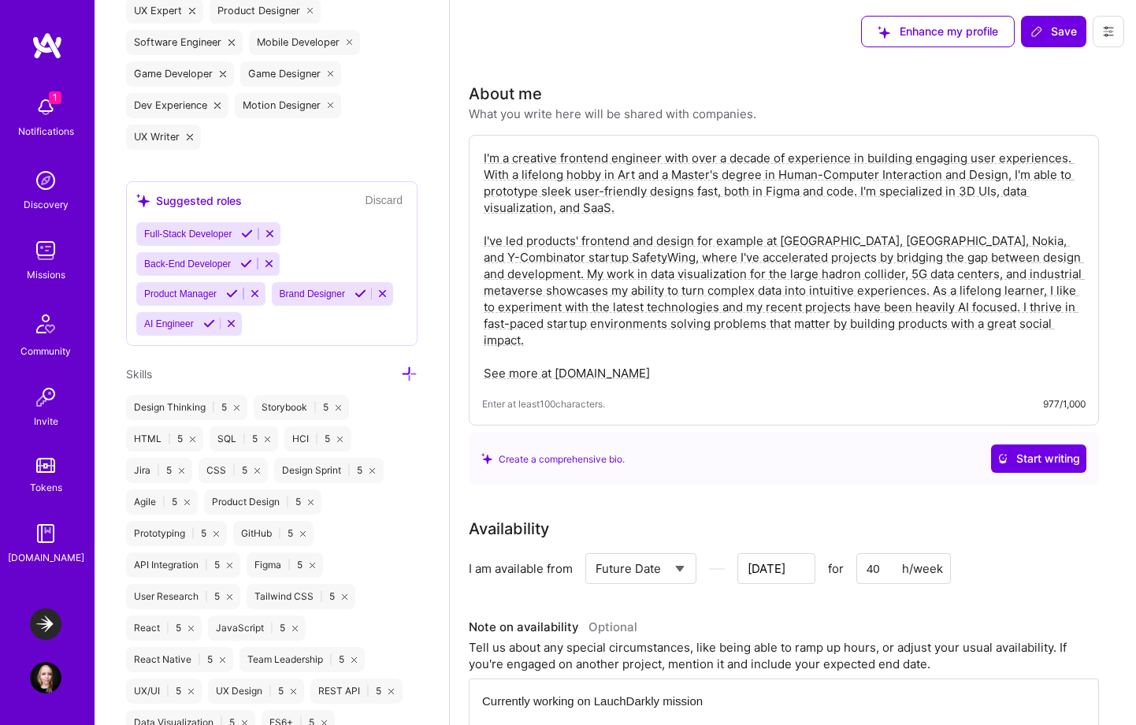
scroll to position [1375, 0]
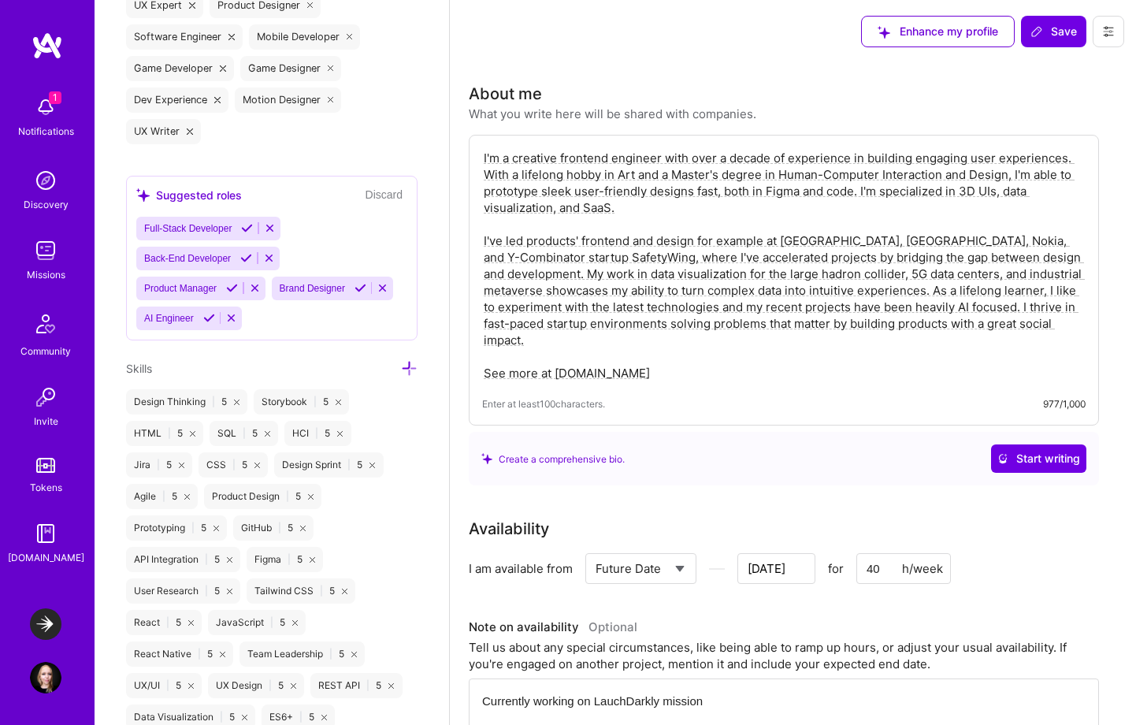
click at [404, 361] on icon at bounding box center [409, 368] width 17 height 17
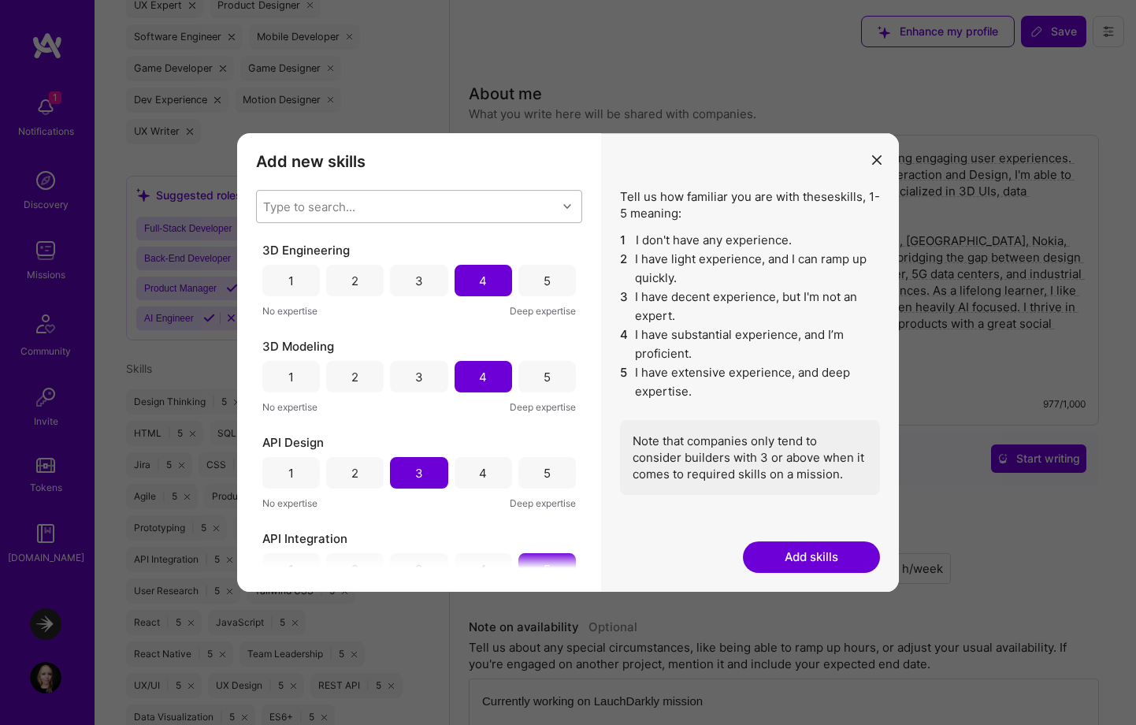
click at [404, 203] on div "Type to search..." at bounding box center [407, 207] width 300 height 32
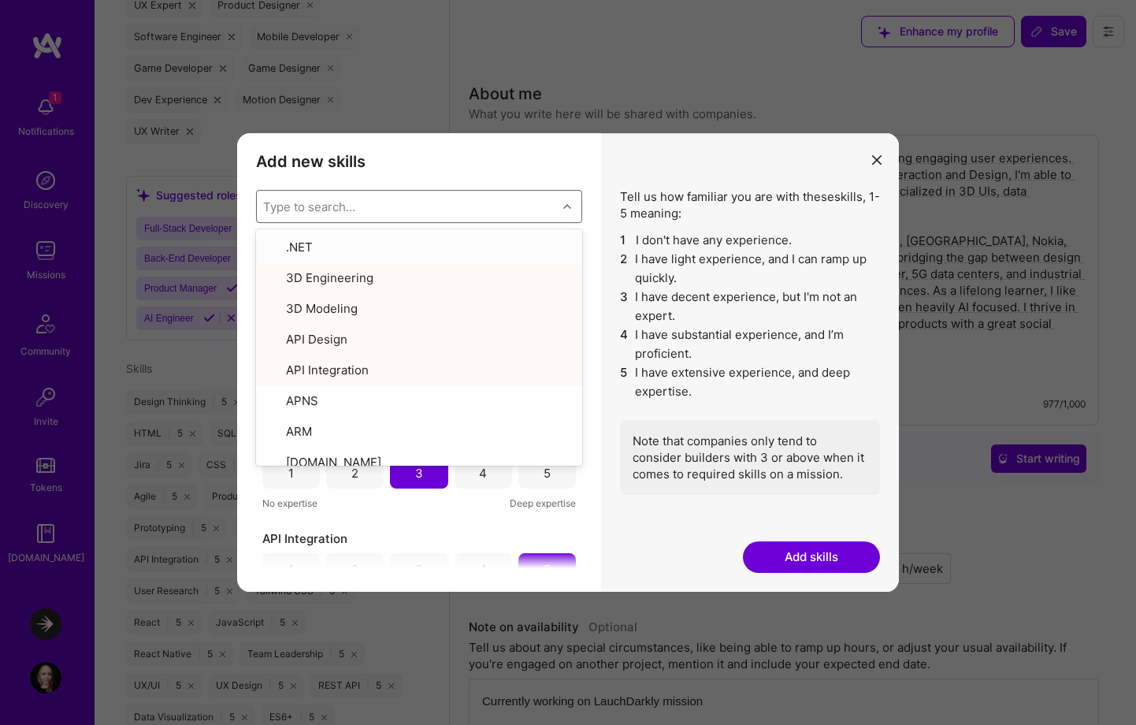
type input "g"
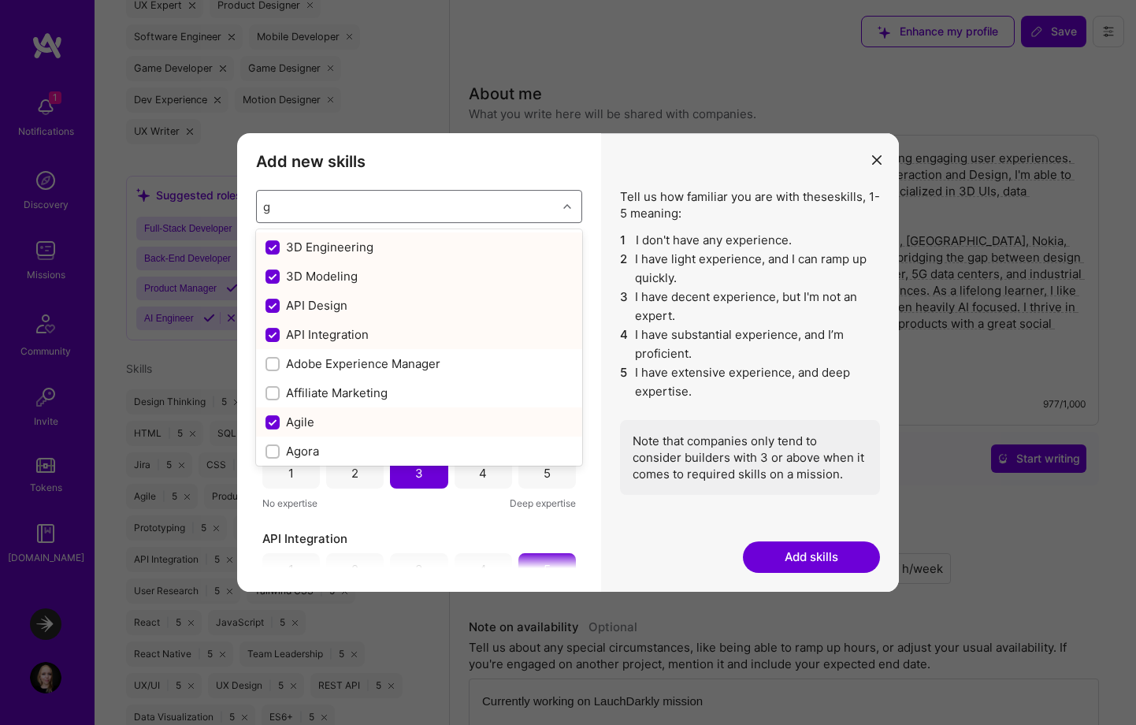
checkbox input "false"
checkbox input "true"
checkbox input "false"
checkbox input "true"
checkbox input "false"
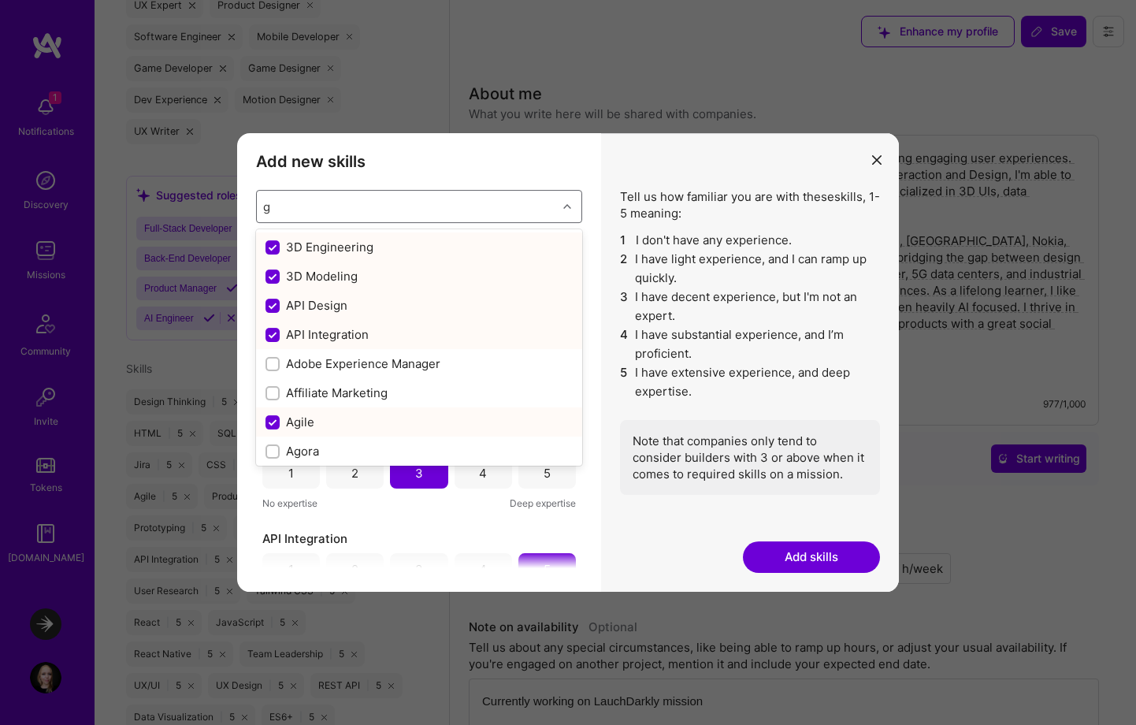
checkbox input "false"
checkbox input "true"
checkbox input "false"
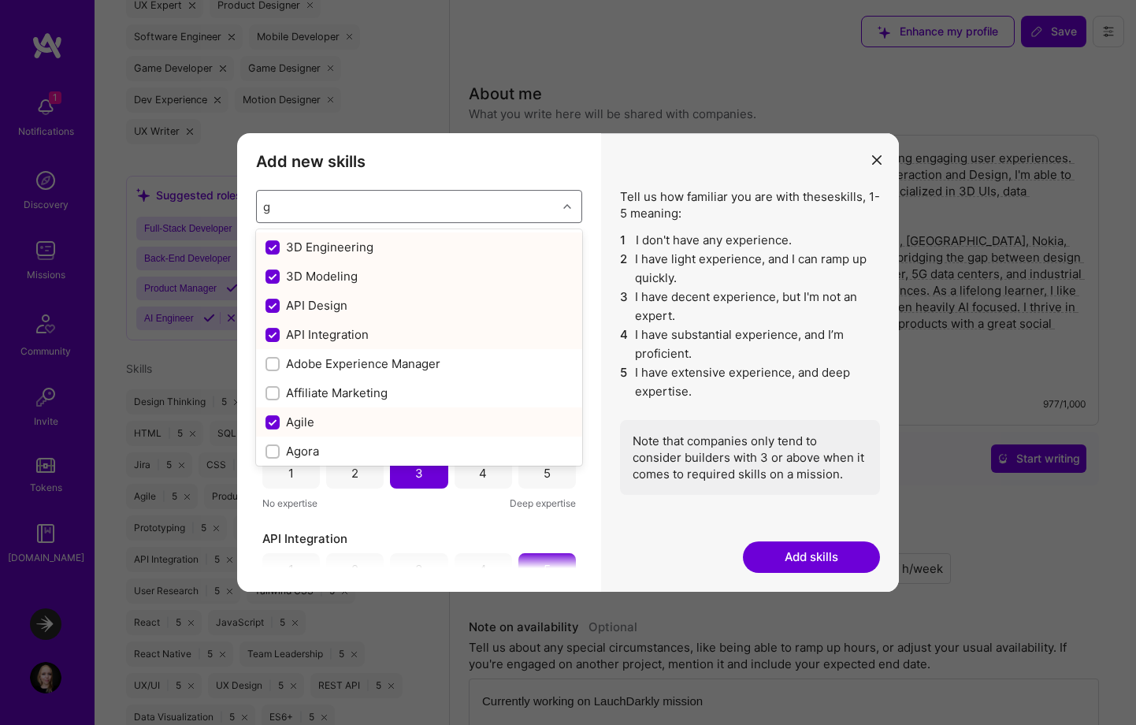
checkbox input "false"
checkbox input "true"
checkbox input "false"
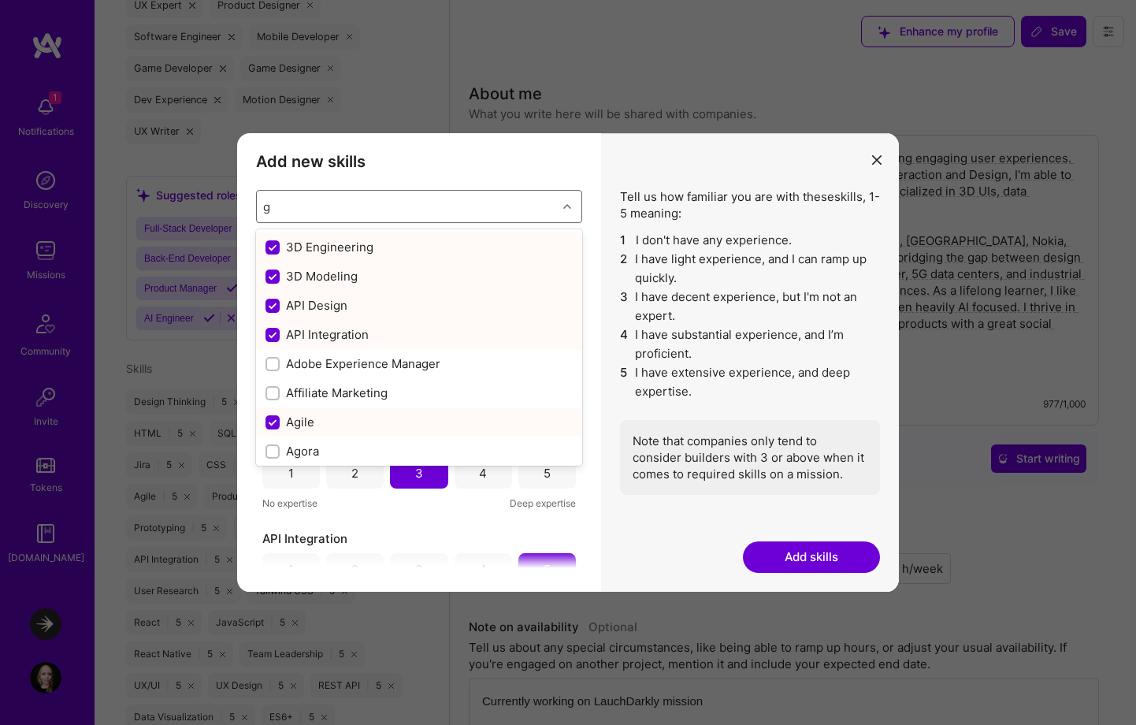
checkbox input "true"
checkbox input "false"
checkbox input "true"
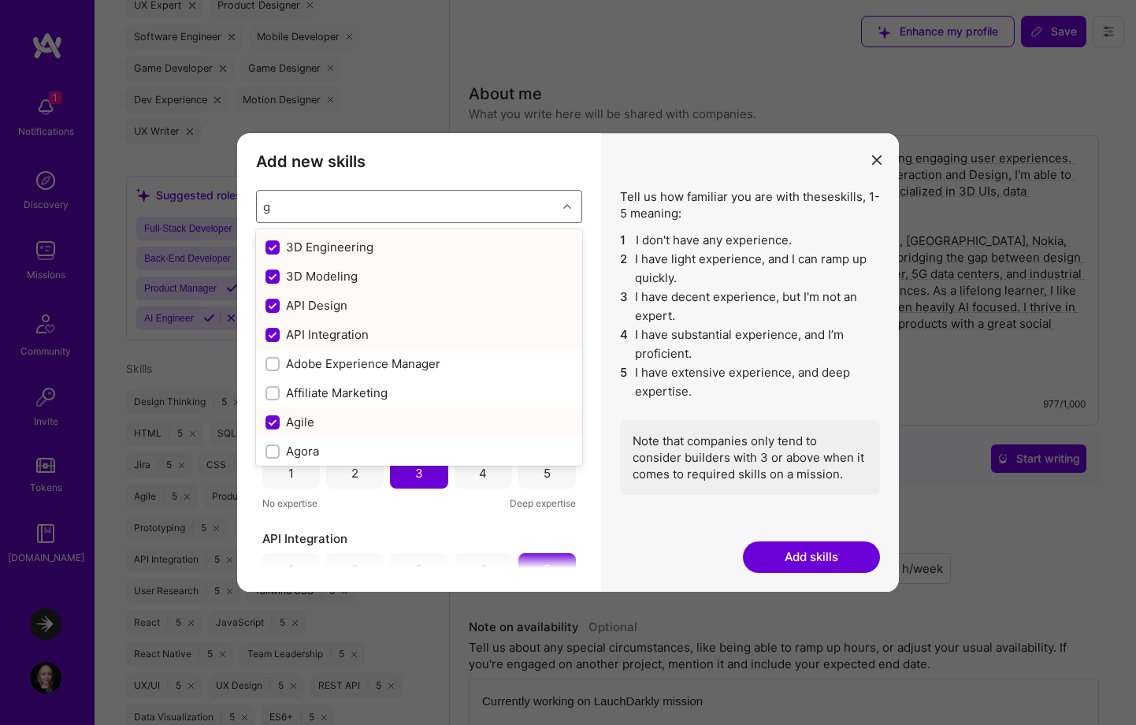
checkbox input "false"
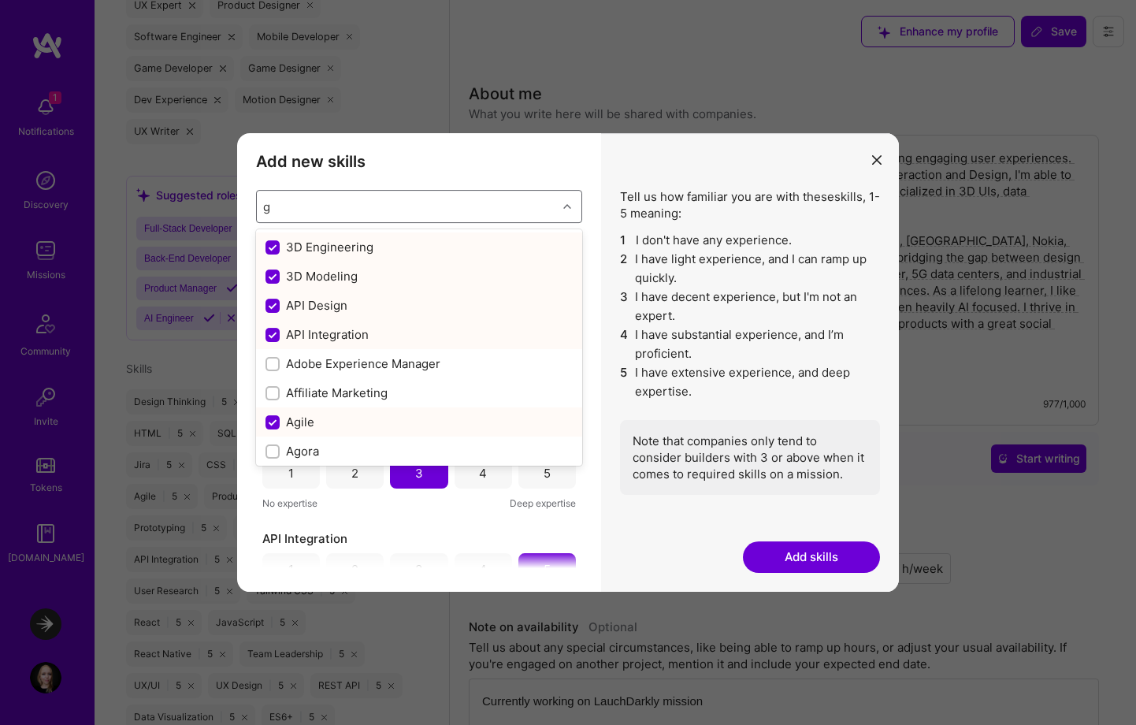
checkbox input "false"
checkbox input "true"
checkbox input "false"
checkbox input "true"
checkbox input "false"
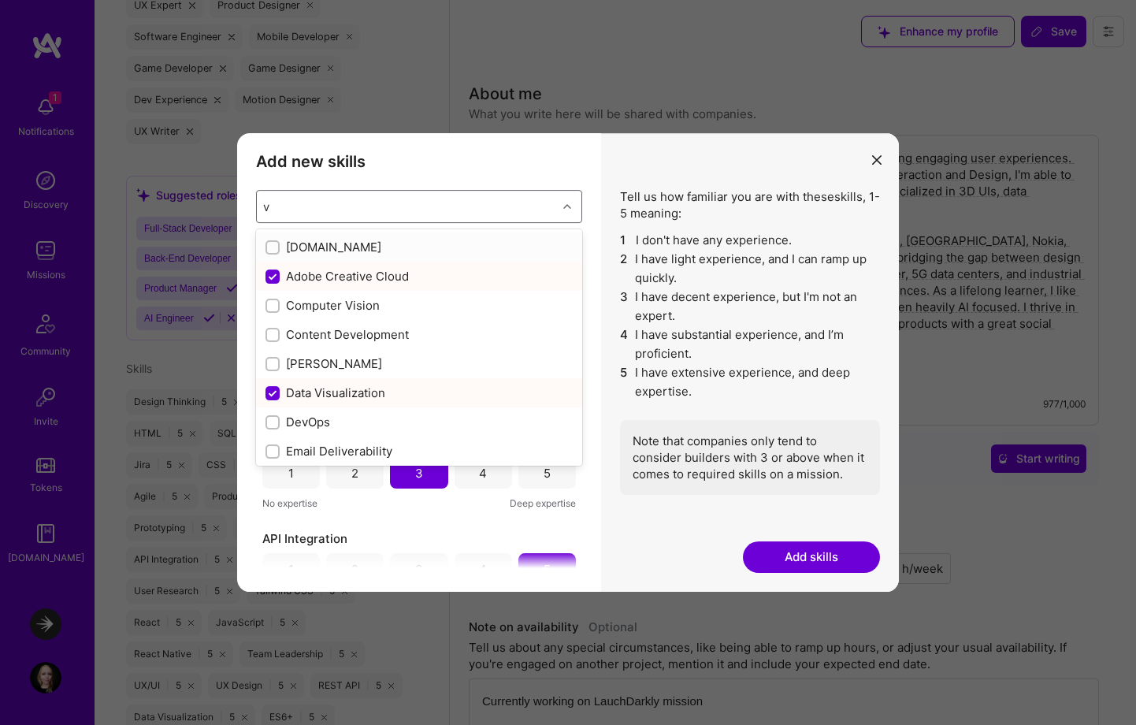
type input "vi"
checkbox input "false"
checkbox input "true"
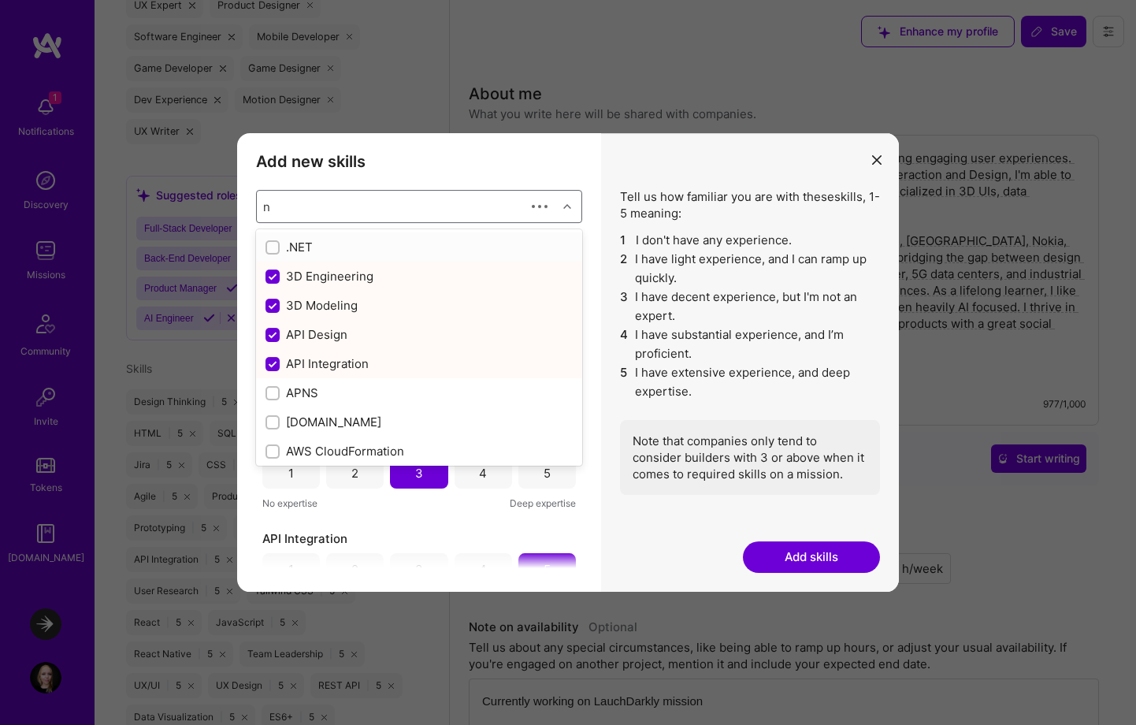
type input "no"
checkbox input "false"
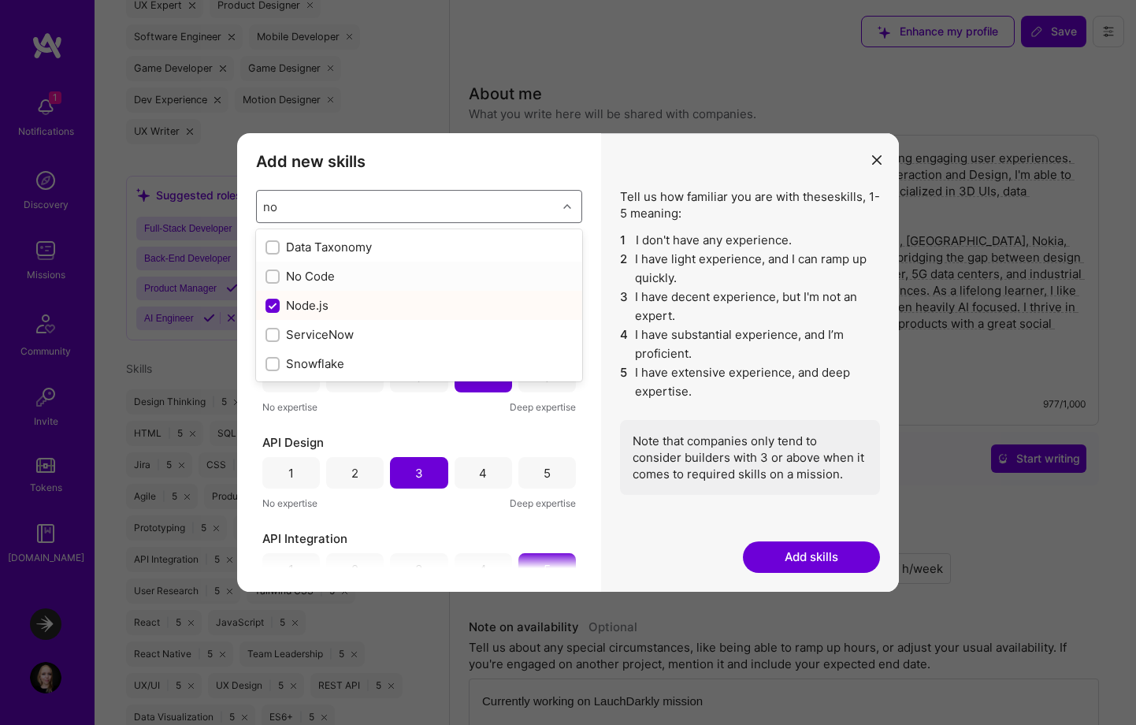
click at [272, 276] on input "modal" at bounding box center [274, 277] width 11 height 11
checkbox input "true"
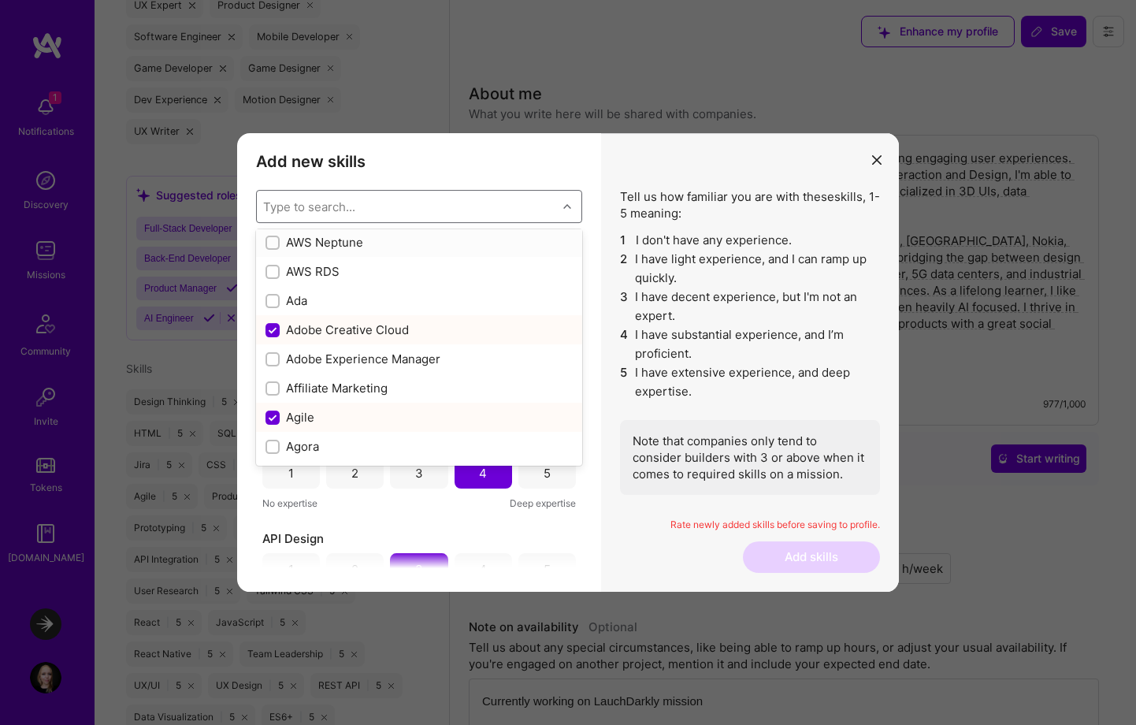
scroll to position [461, 0]
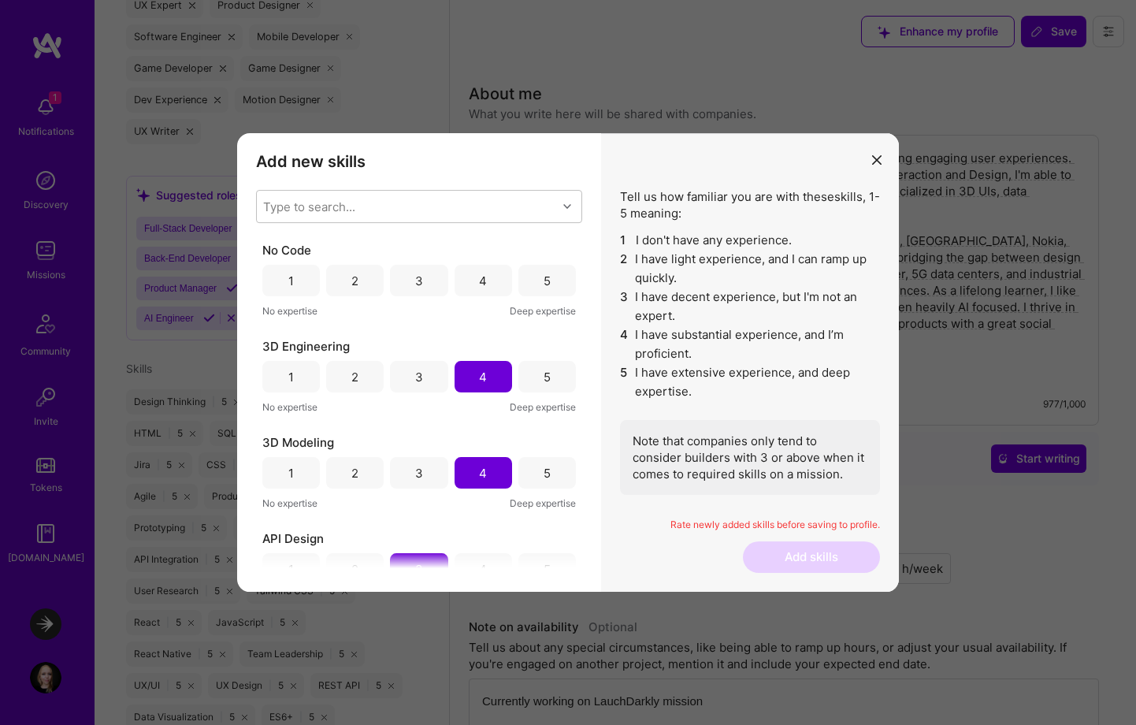
click at [599, 238] on div "Add new skills Tell us how familiar you are with given skills, using between 1 …" at bounding box center [419, 362] width 364 height 458
click at [543, 280] on div "5" at bounding box center [546, 280] width 7 height 17
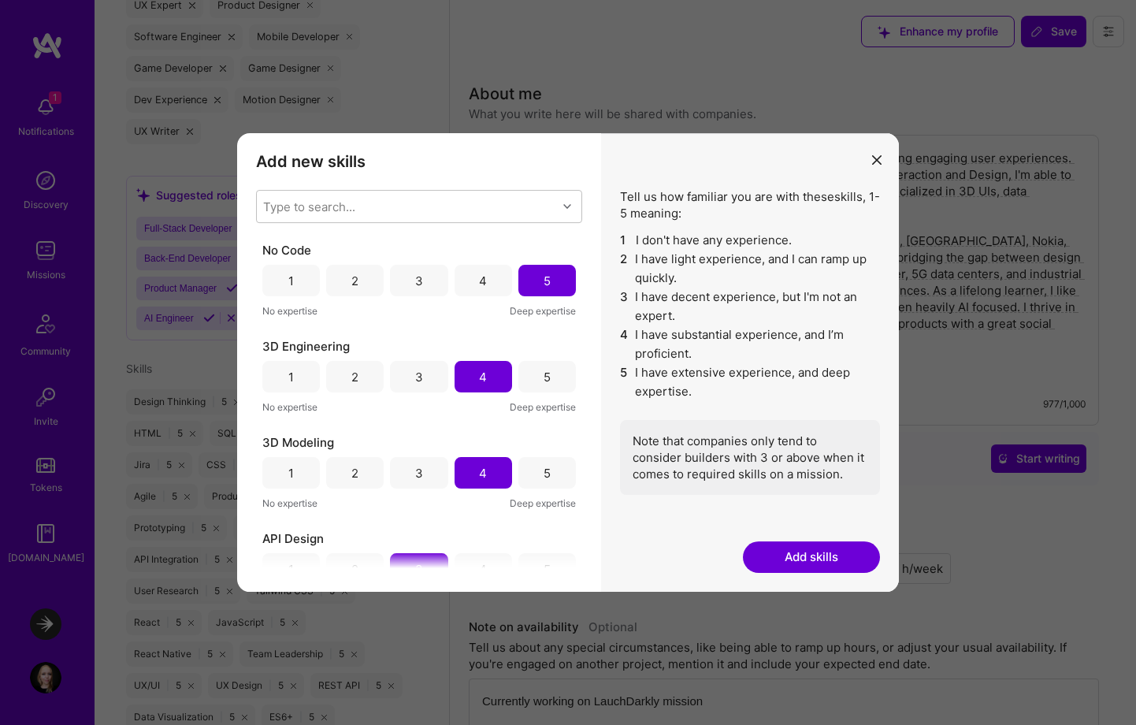
click at [790, 564] on button "Add skills" at bounding box center [811, 557] width 137 height 32
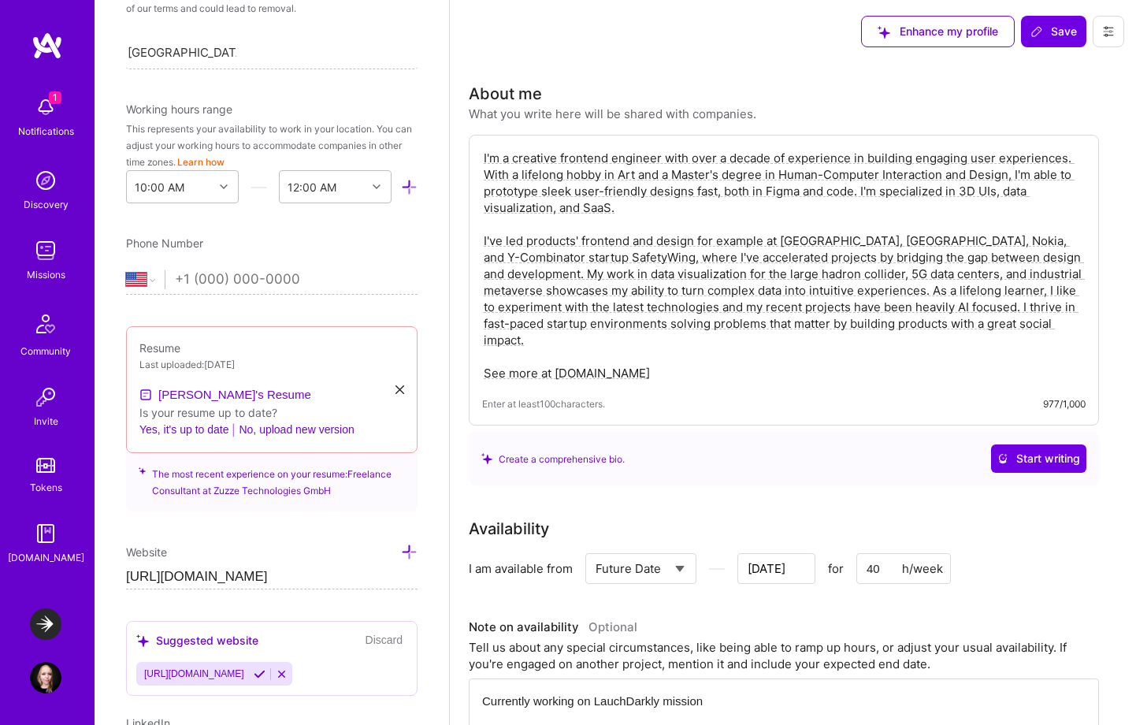
scroll to position [0, 0]
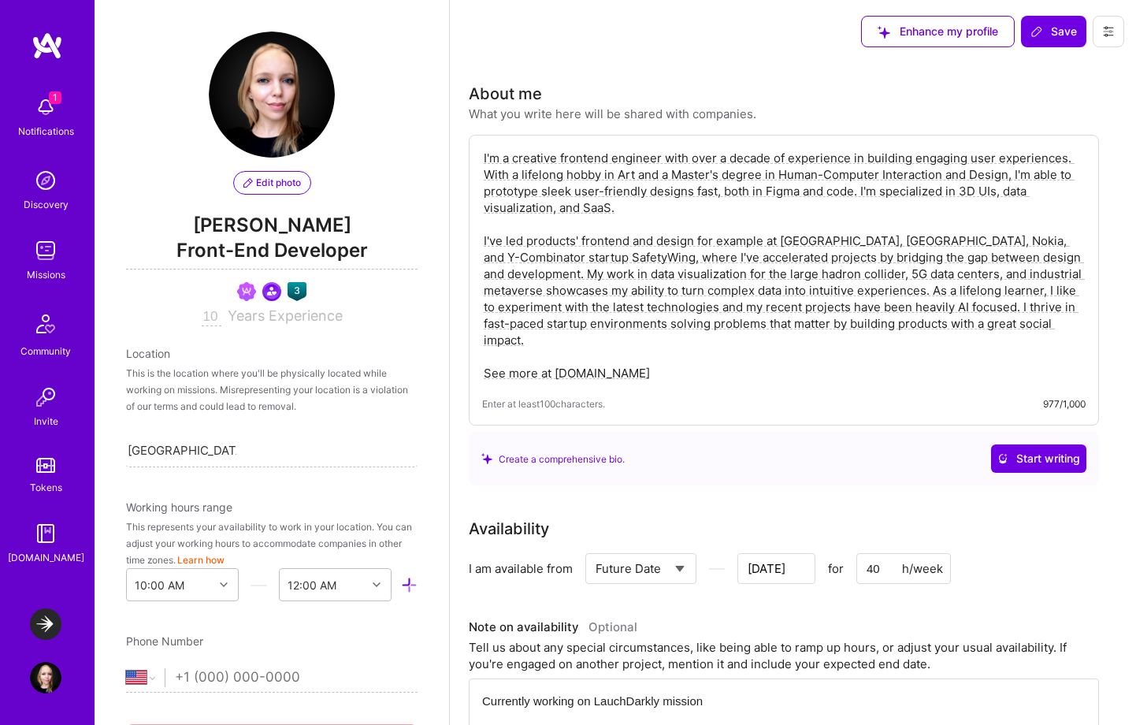
click at [62, 119] on div "1 Notifications" at bounding box center [46, 115] width 98 height 54
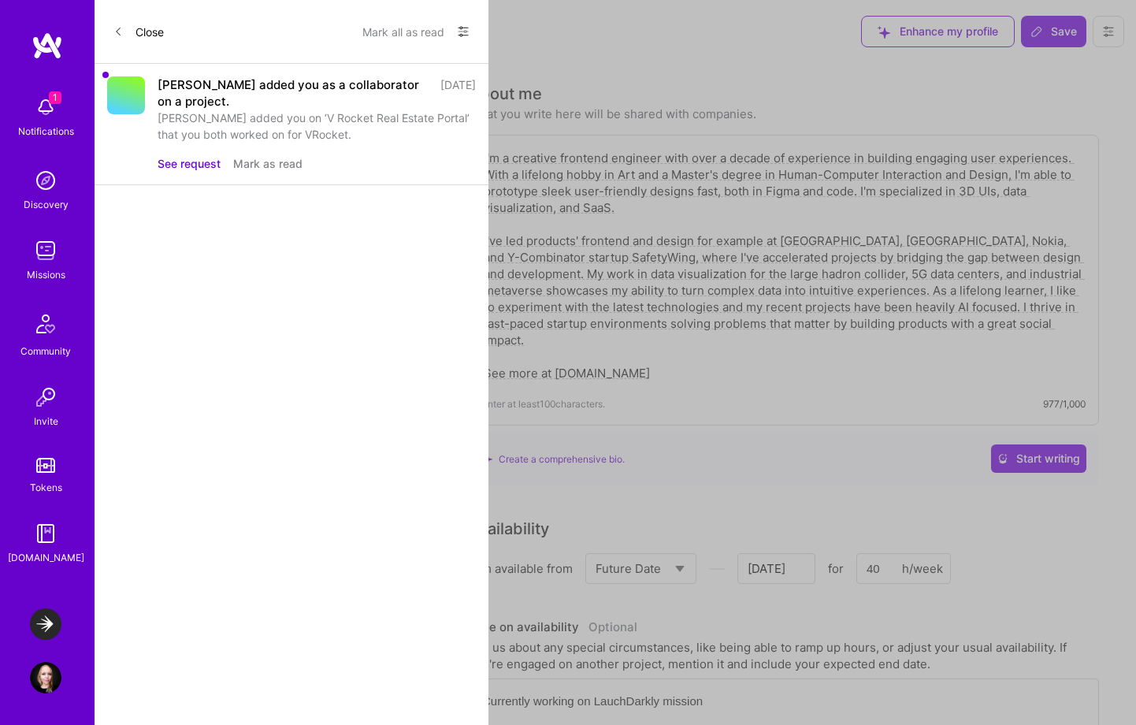
click at [213, 254] on div "Close Mark all as read Show all notifications Show unread notifications only [P…" at bounding box center [292, 362] width 394 height 725
click at [138, 25] on button "Close" at bounding box center [138, 31] width 50 height 25
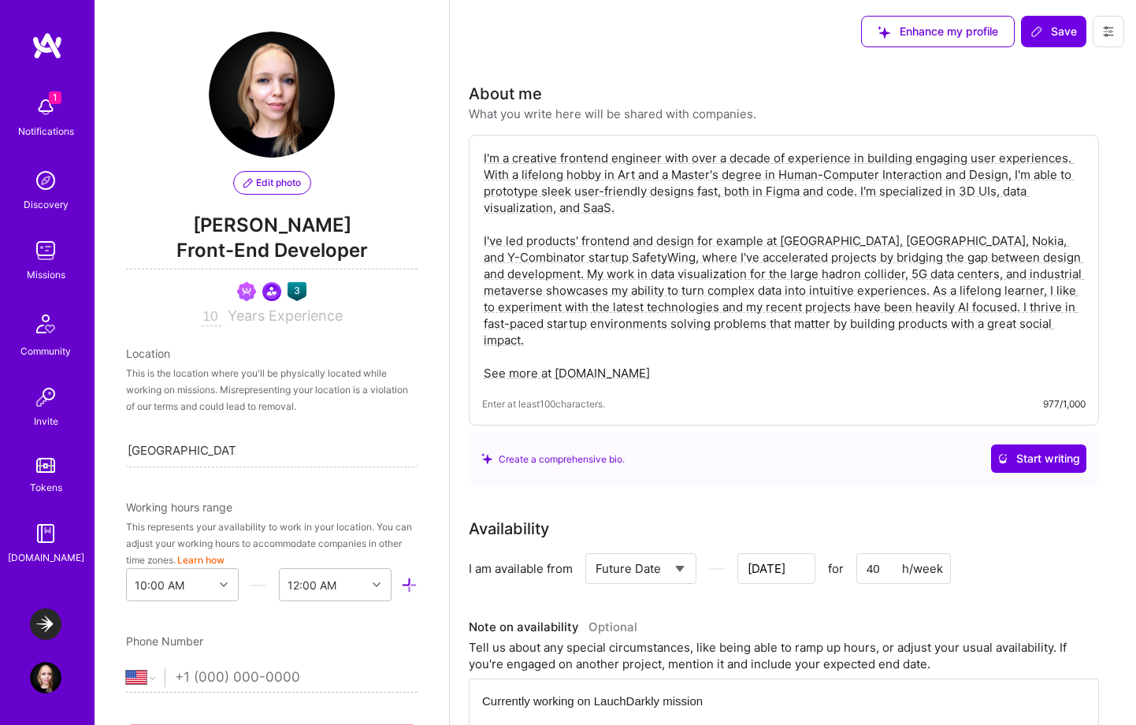
click at [47, 628] on img at bounding box center [46, 624] width 32 height 32
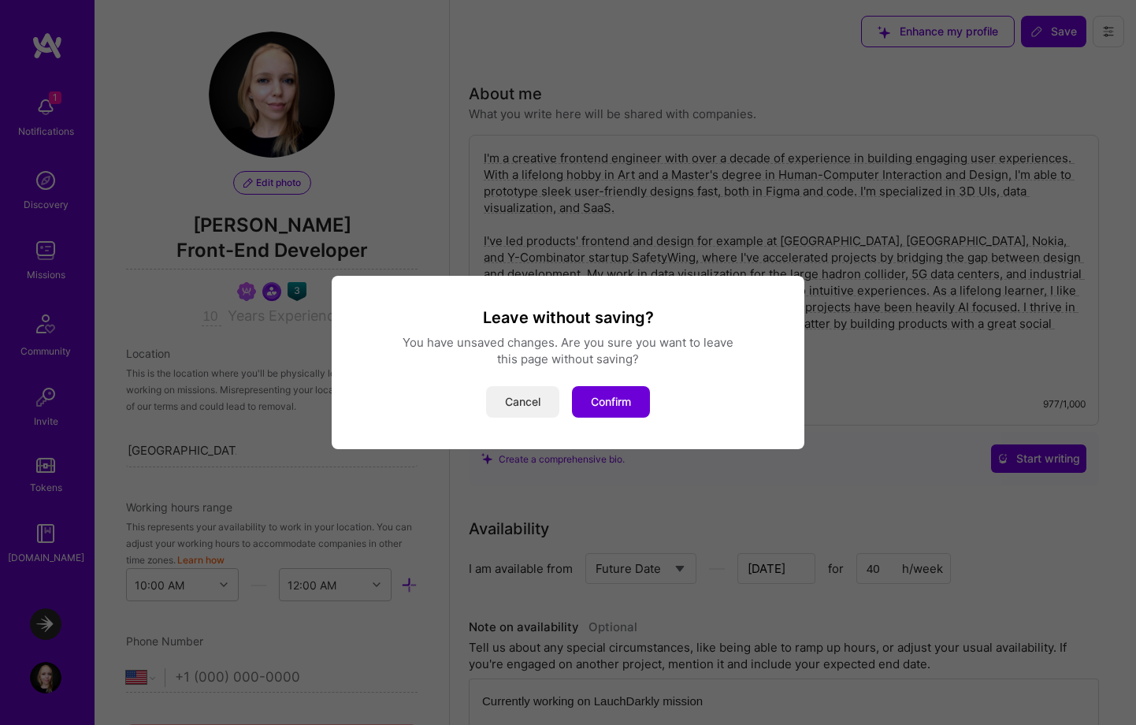
click at [542, 396] on button "Cancel" at bounding box center [522, 402] width 73 height 32
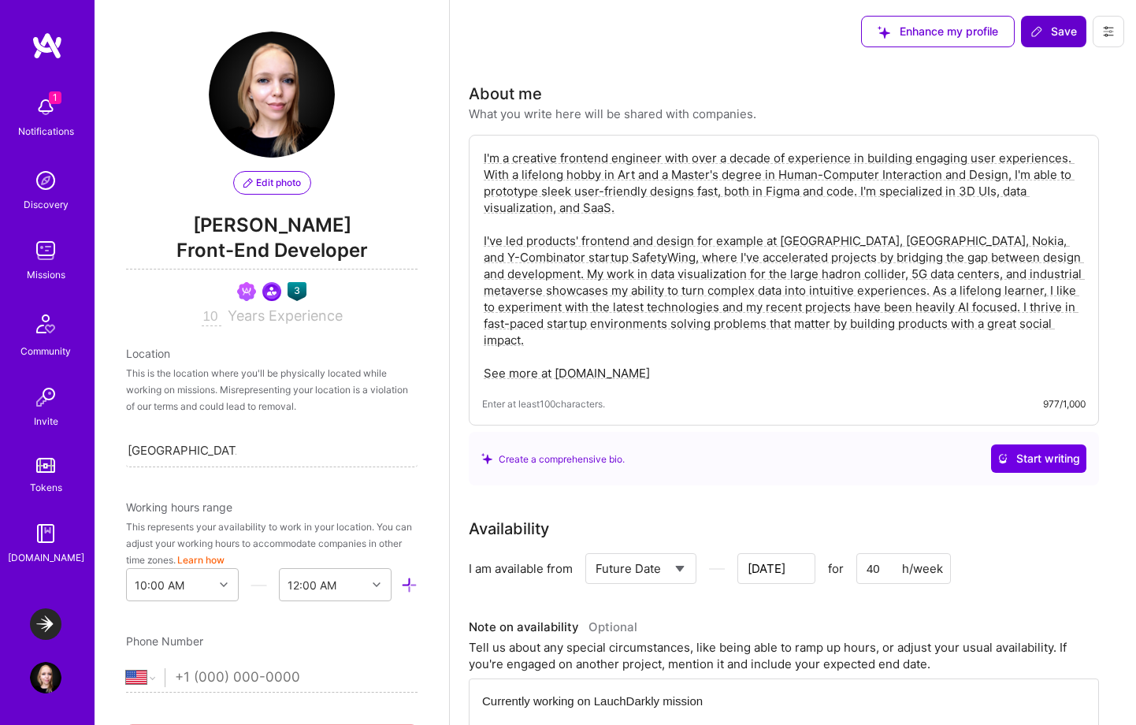
click at [1055, 28] on span "Save" at bounding box center [1053, 32] width 46 height 16
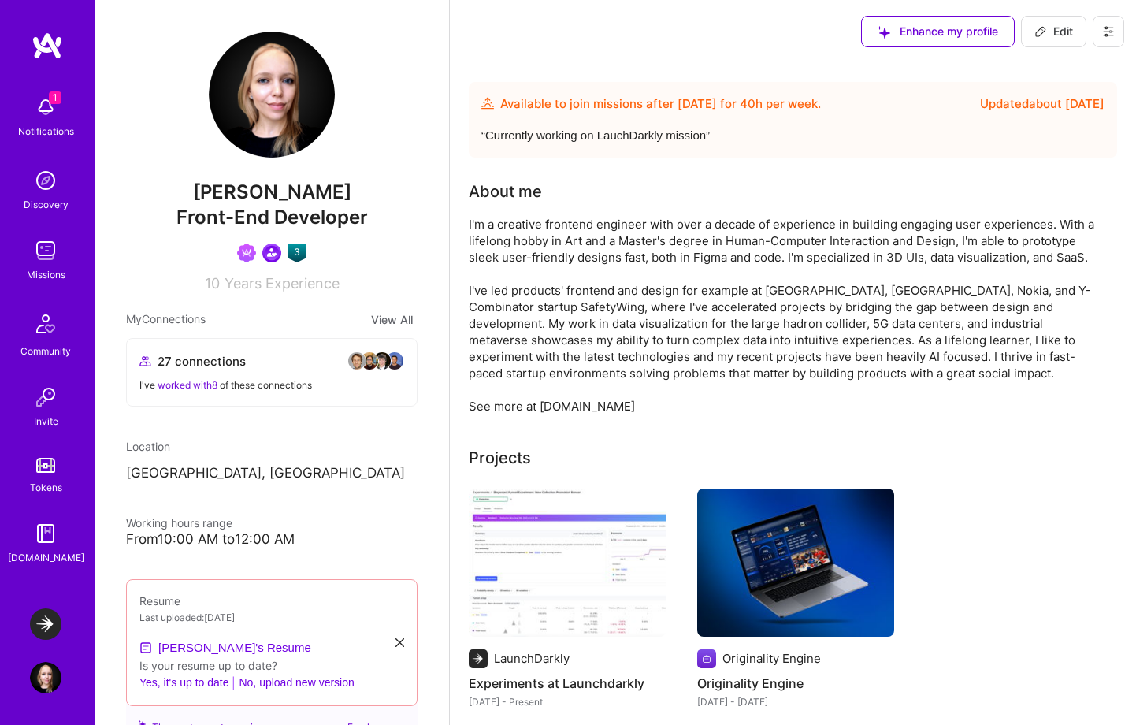
click at [255, 99] on img at bounding box center [272, 95] width 126 height 126
click at [1048, 38] on span "Edit" at bounding box center [1053, 32] width 39 height 16
select select "US"
select select "Future Date"
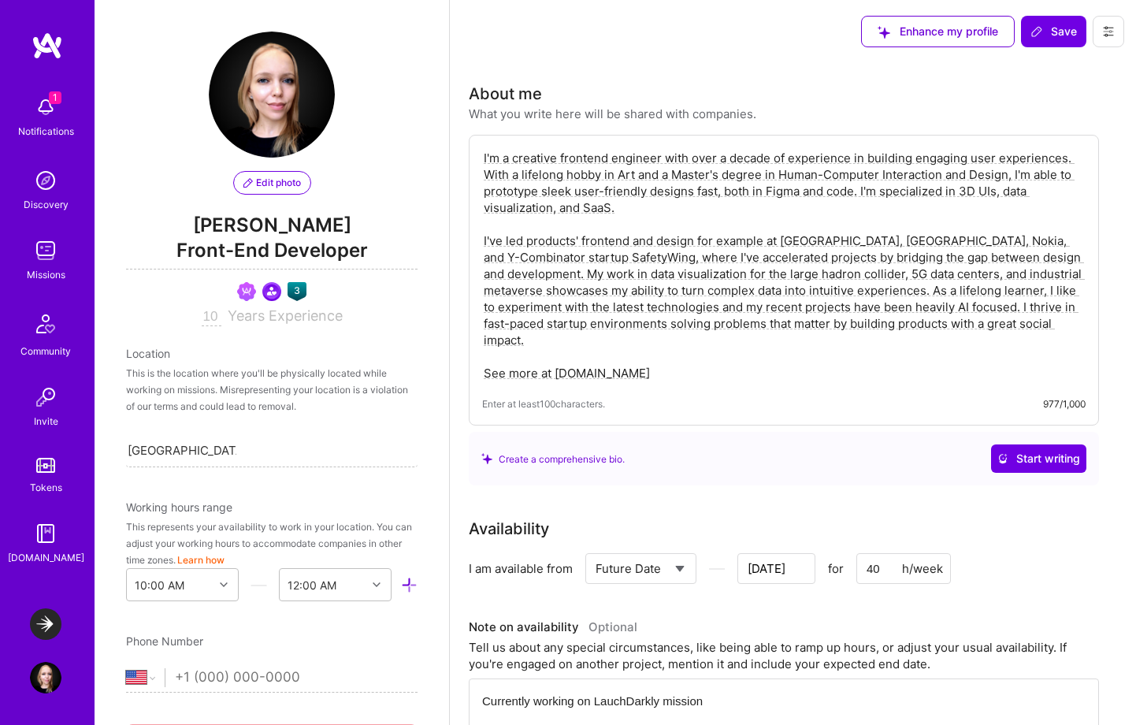
click at [268, 180] on span "Edit photo" at bounding box center [271, 183] width 57 height 14
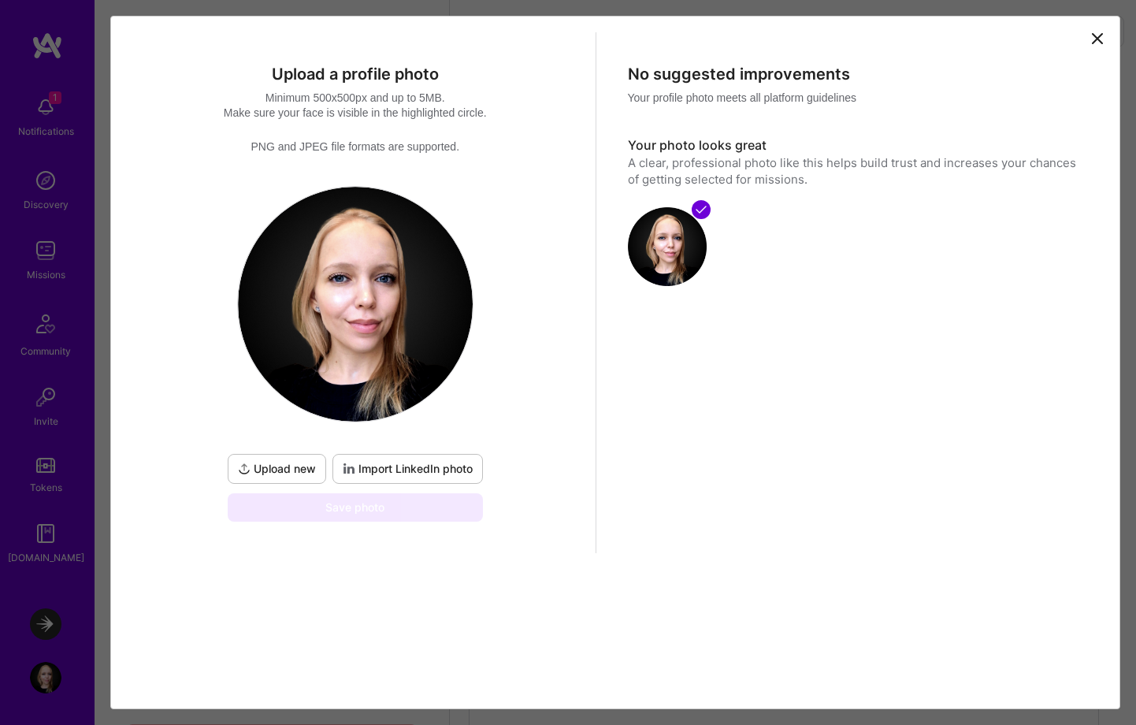
click at [267, 469] on span "Upload new" at bounding box center [277, 469] width 78 height 16
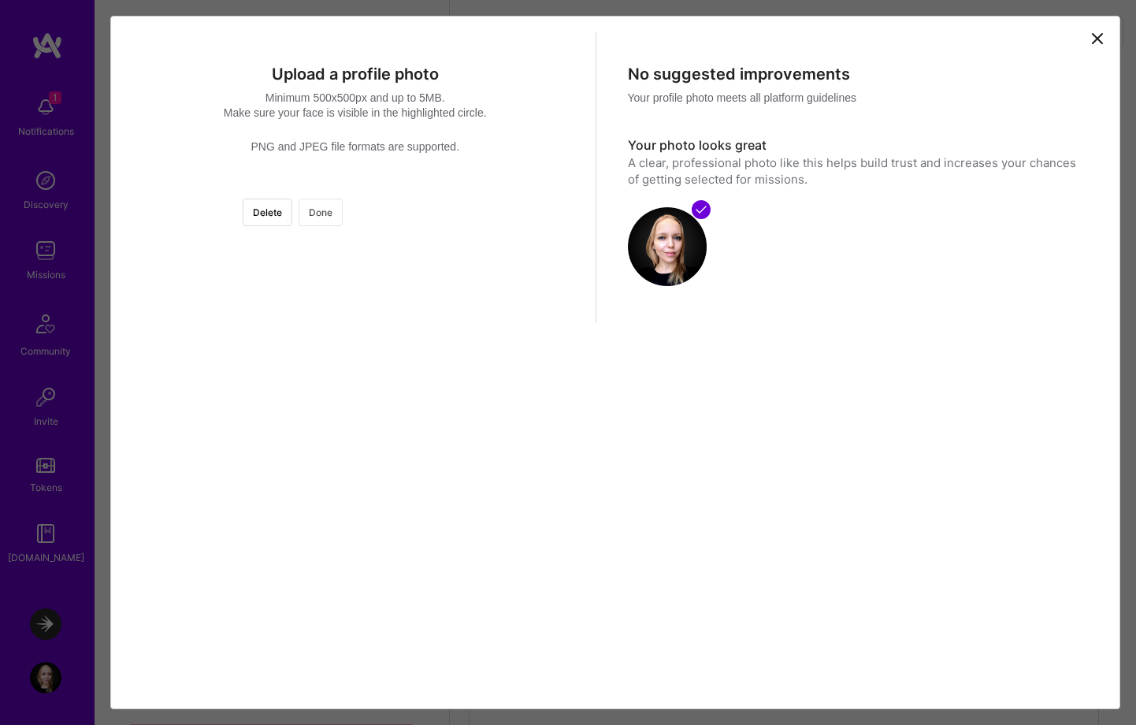
click at [343, 216] on button "Done" at bounding box center [320, 212] width 44 height 28
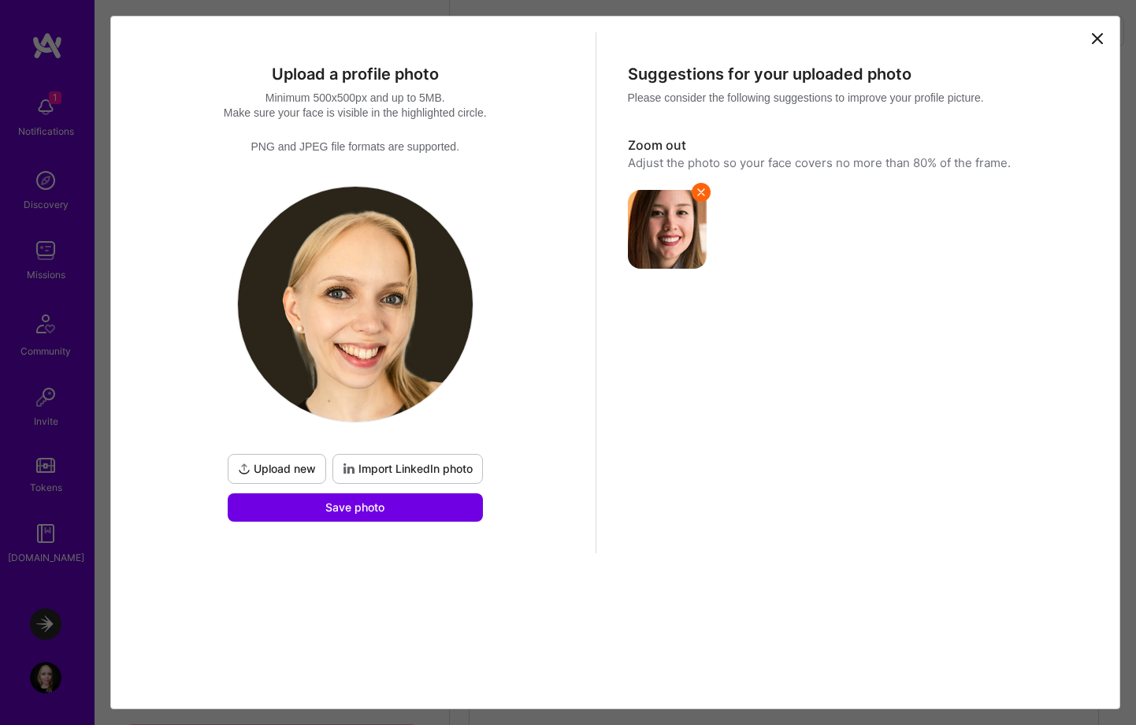
click at [259, 459] on button "Upload new" at bounding box center [277, 469] width 98 height 30
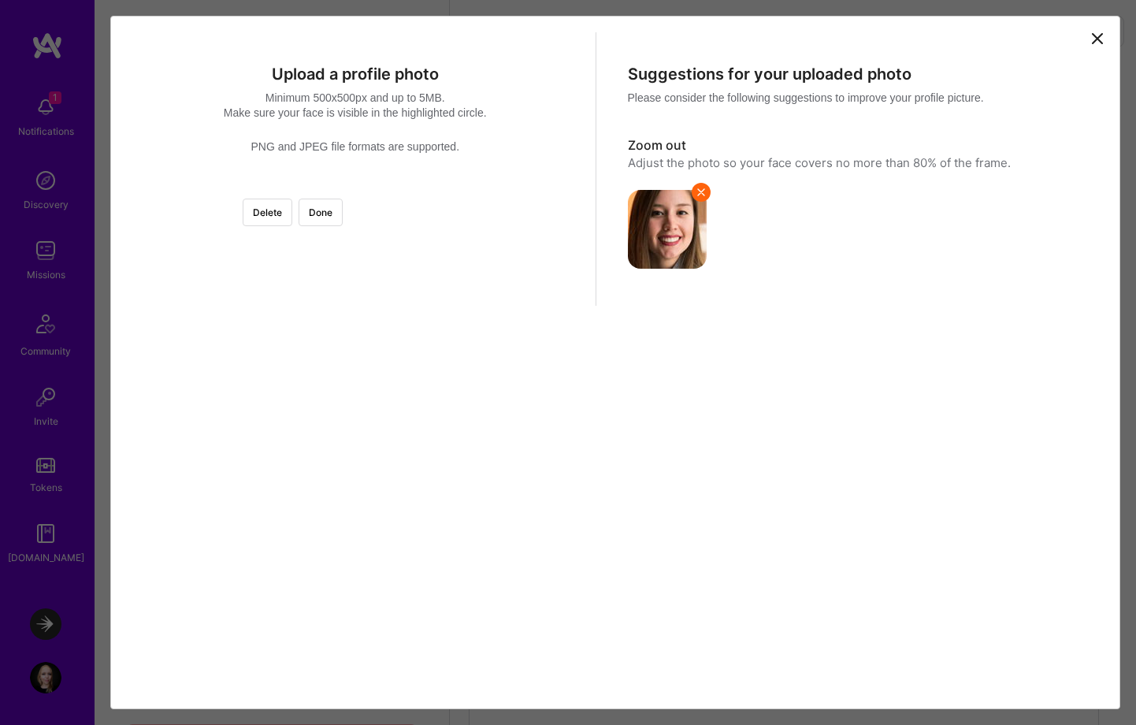
scroll to position [12, 0]
click at [477, 370] on div at bounding box center [576, 407] width 443 height 443
click at [355, 186] on div at bounding box center [355, 186] width 0 height 0
click at [472, 359] on div at bounding box center [582, 428] width 399 height 399
click at [355, 186] on div at bounding box center [355, 186] width 0 height 0
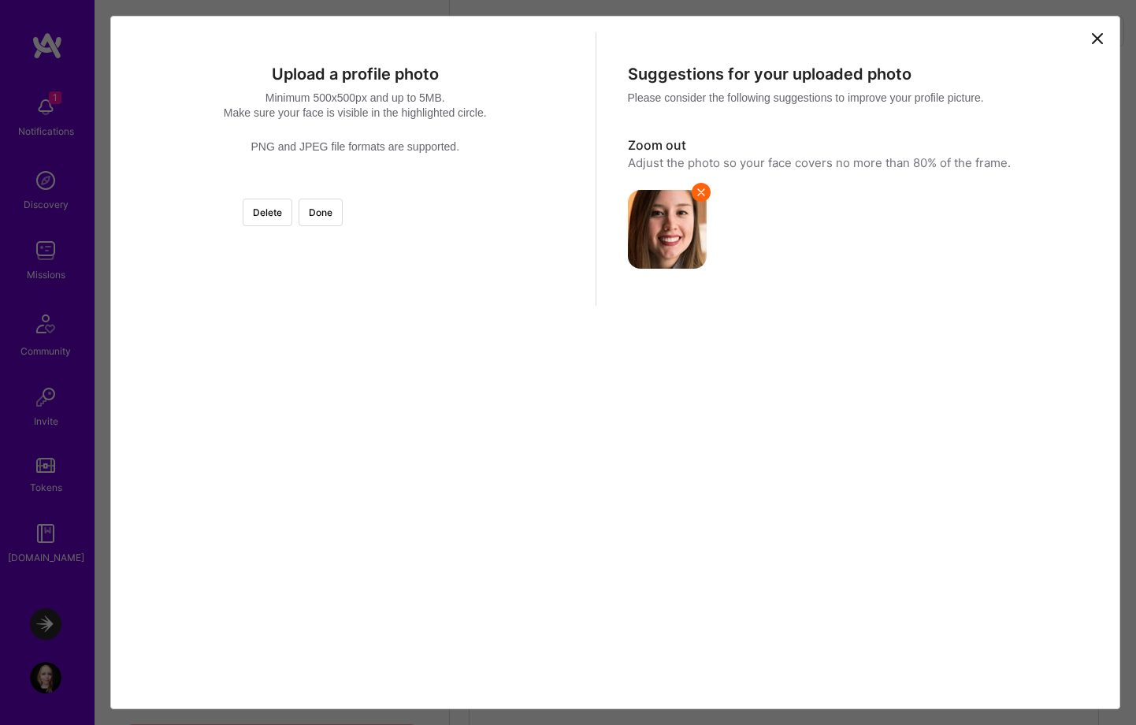
click at [499, 316] on div at bounding box center [586, 415] width 427 height 427
click at [355, 186] on div "Delete Done" at bounding box center [355, 186] width 0 height 0
click at [488, 325] on div at bounding box center [584, 422] width 411 height 411
drag, startPoint x: 561, startPoint y: 205, endPoint x: 548, endPoint y: 217, distance: 17.8
click at [355, 186] on div "Delete Done" at bounding box center [355, 186] width 0 height 0
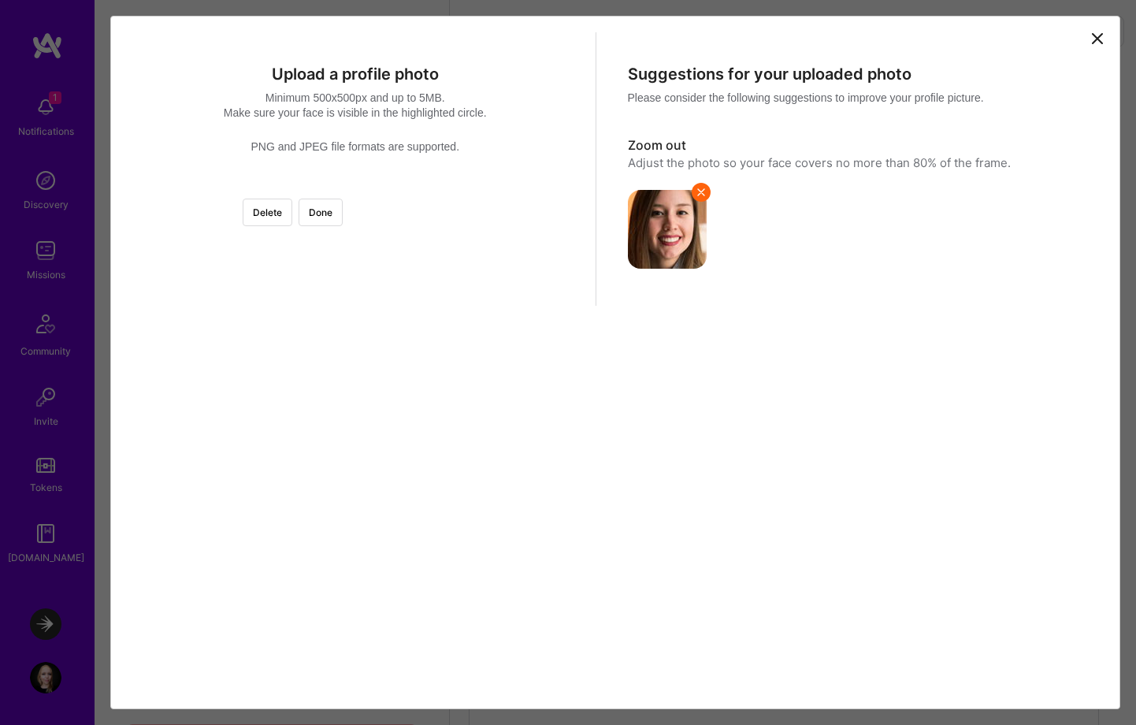
click at [390, 228] on div at bounding box center [390, 228] width 0 height 0
click at [385, 300] on div at bounding box center [583, 430] width 397 height 397
click at [355, 186] on div at bounding box center [355, 186] width 0 height 0
click at [380, 353] on div at bounding box center [583, 424] width 407 height 407
click at [292, 202] on button "Delete" at bounding box center [268, 212] width 50 height 28
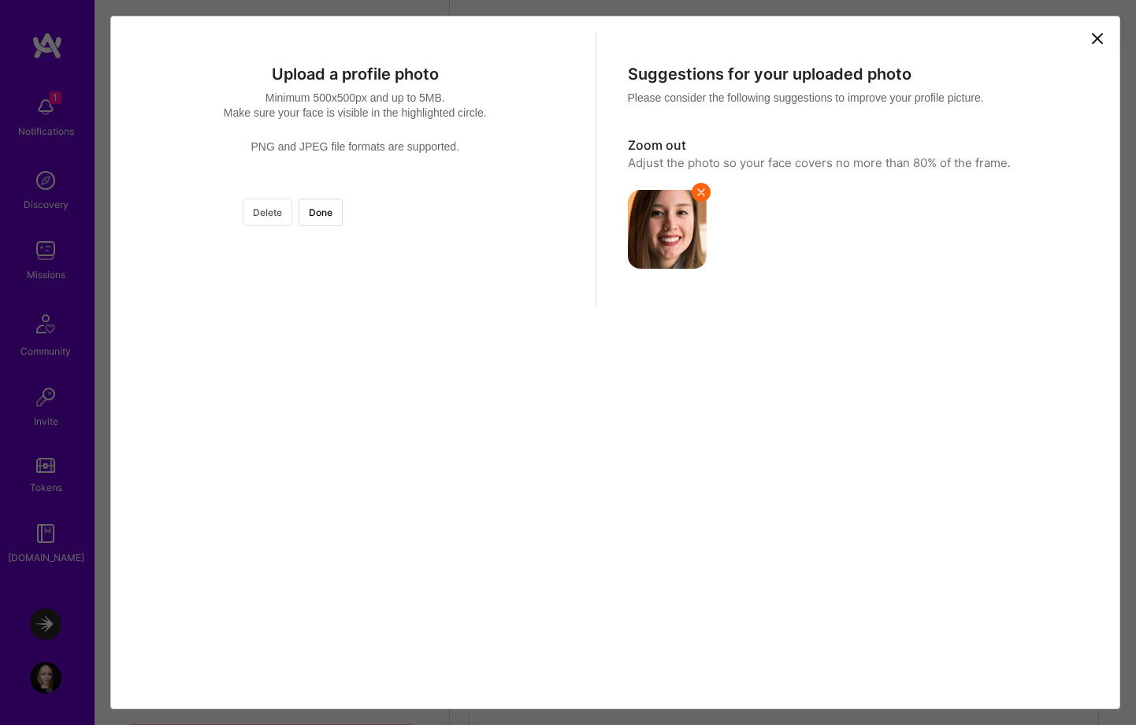
scroll to position [0, 0]
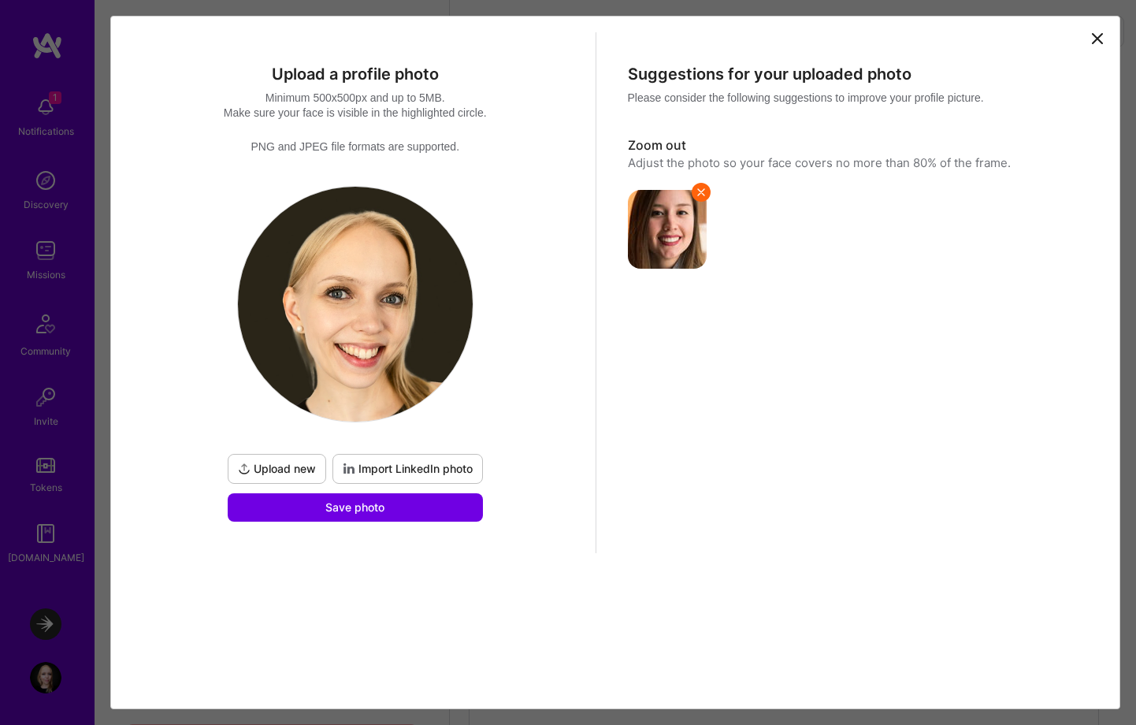
click at [240, 470] on icon at bounding box center [244, 468] width 13 height 13
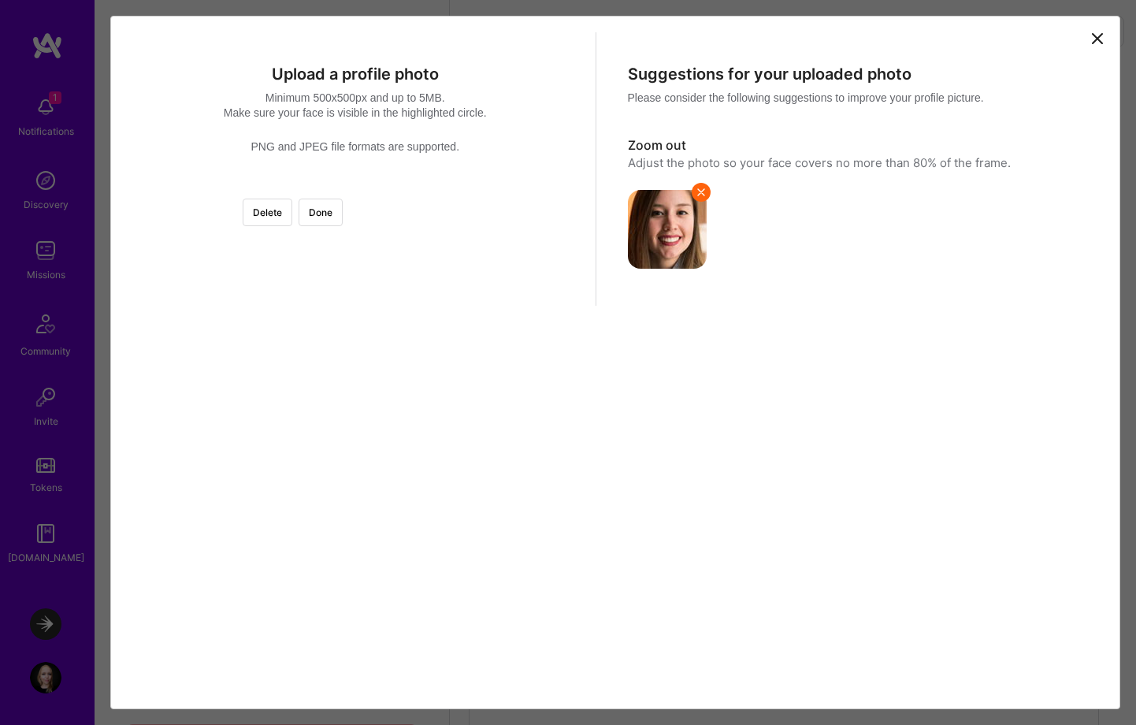
click at [474, 476] on div at bounding box center [563, 401] width 417 height 417
click at [343, 213] on button "Done" at bounding box center [320, 212] width 44 height 28
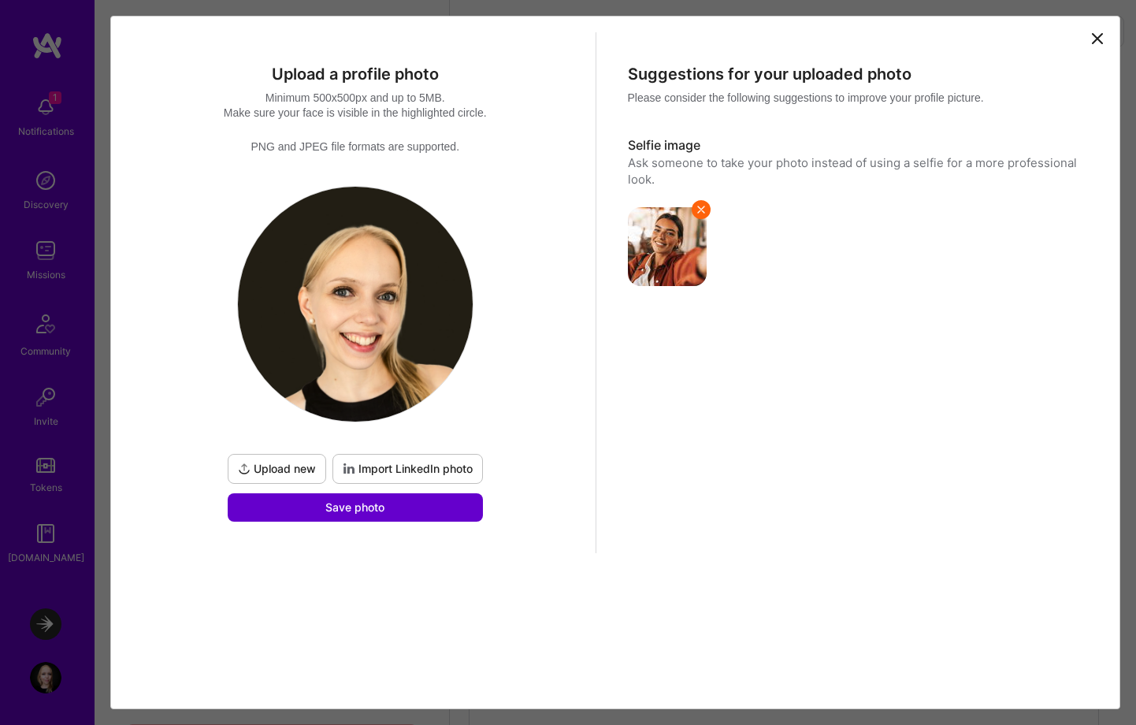
click at [424, 506] on button "Save photo" at bounding box center [355, 507] width 255 height 28
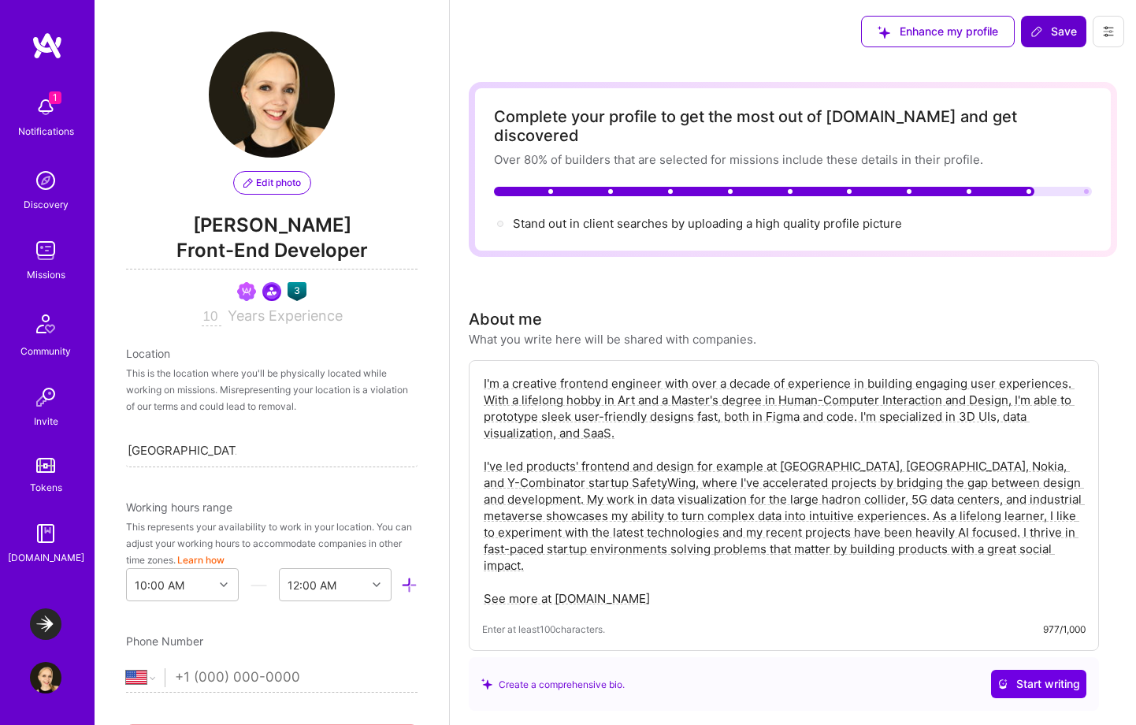
click at [1062, 35] on span "Save" at bounding box center [1053, 32] width 46 height 16
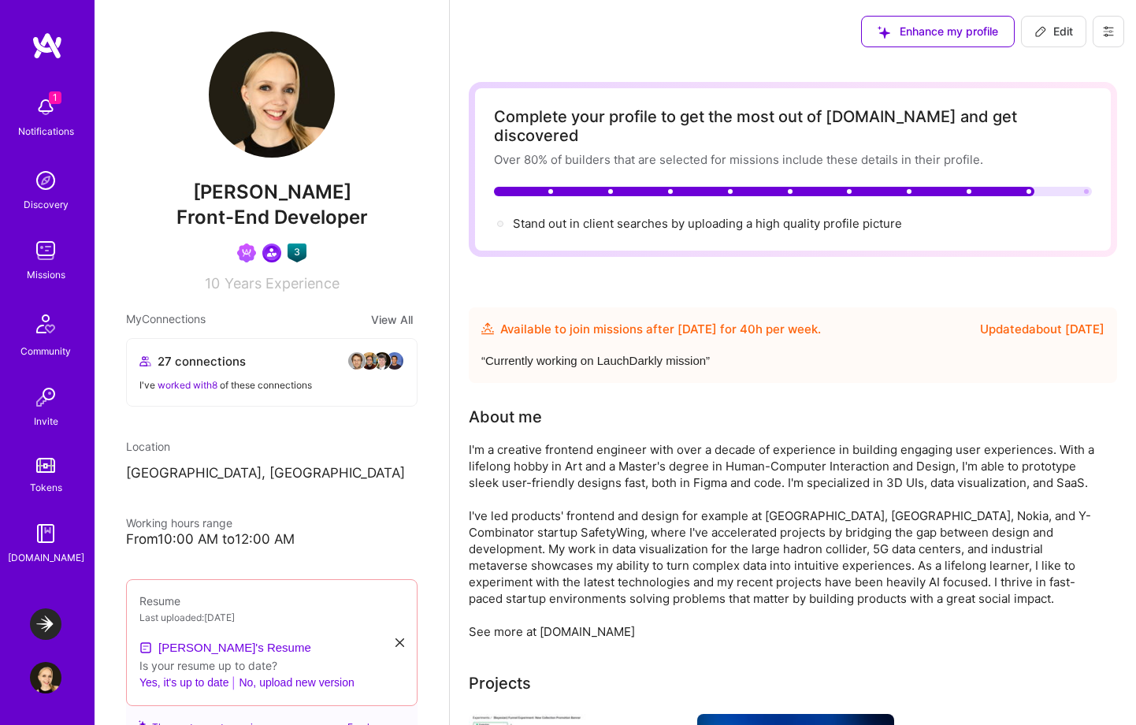
click at [1046, 32] on span "Edit" at bounding box center [1053, 32] width 39 height 16
select select "US"
select select "Future Date"
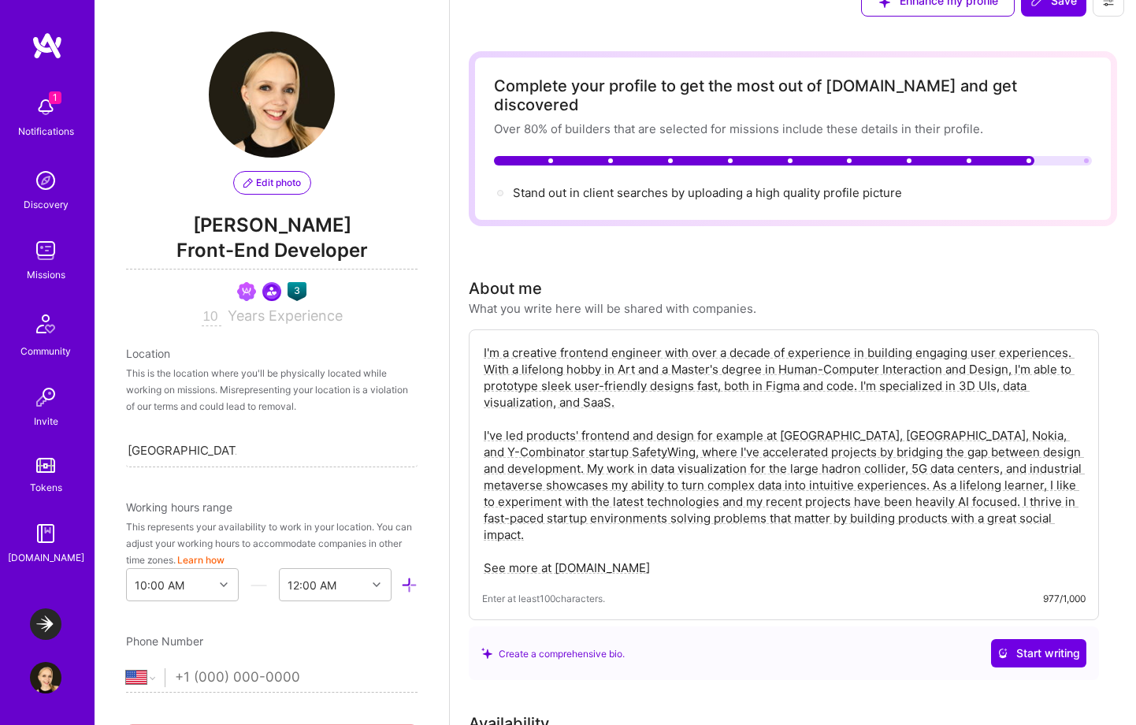
click at [1035, 445] on textarea "I'm a creative frontend engineer with over a decade of experience in building e…" at bounding box center [783, 460] width 603 height 235
click at [1035, 438] on textarea "I'm a creative frontend engineer with over a decade of experience in building e…" at bounding box center [783, 460] width 603 height 235
click at [1051, 432] on textarea "I'm a creative frontend engineer with over a decade of experience in building e…" at bounding box center [783, 460] width 603 height 235
click at [742, 456] on textarea "I'm a creative frontend engineer with over a decade of experience in building e…" at bounding box center [783, 460] width 603 height 235
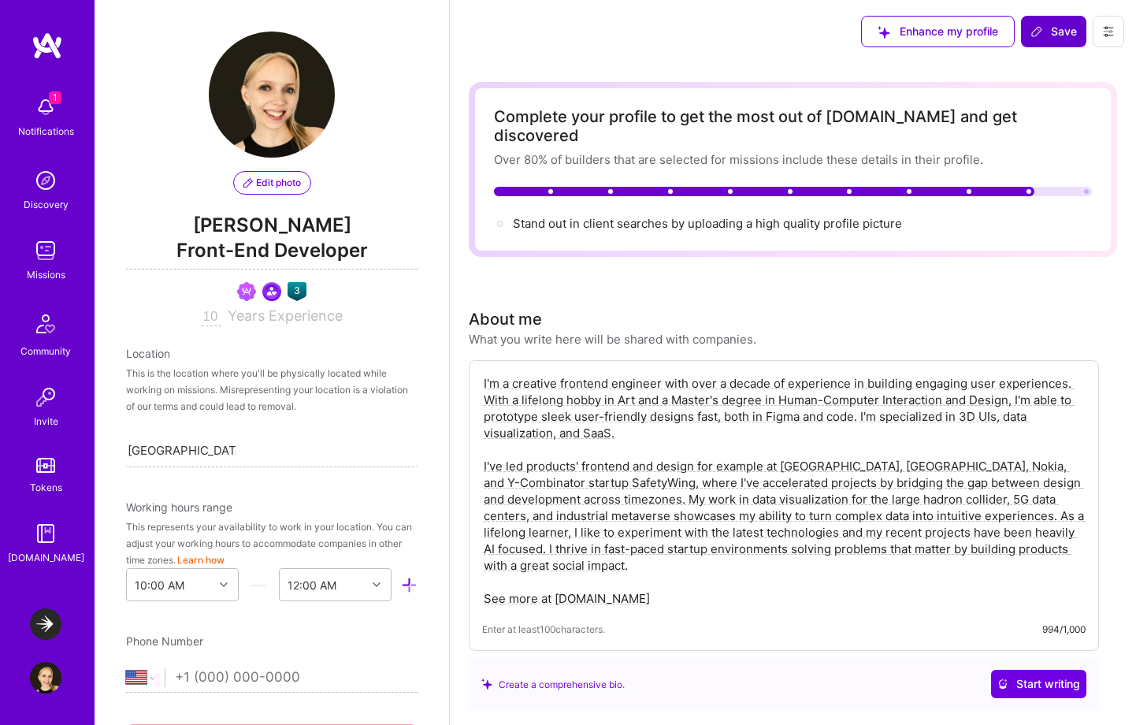
type textarea "I'm a creative frontend engineer with over a decade of experience in building e…"
click at [1058, 27] on span "Save" at bounding box center [1053, 32] width 46 height 16
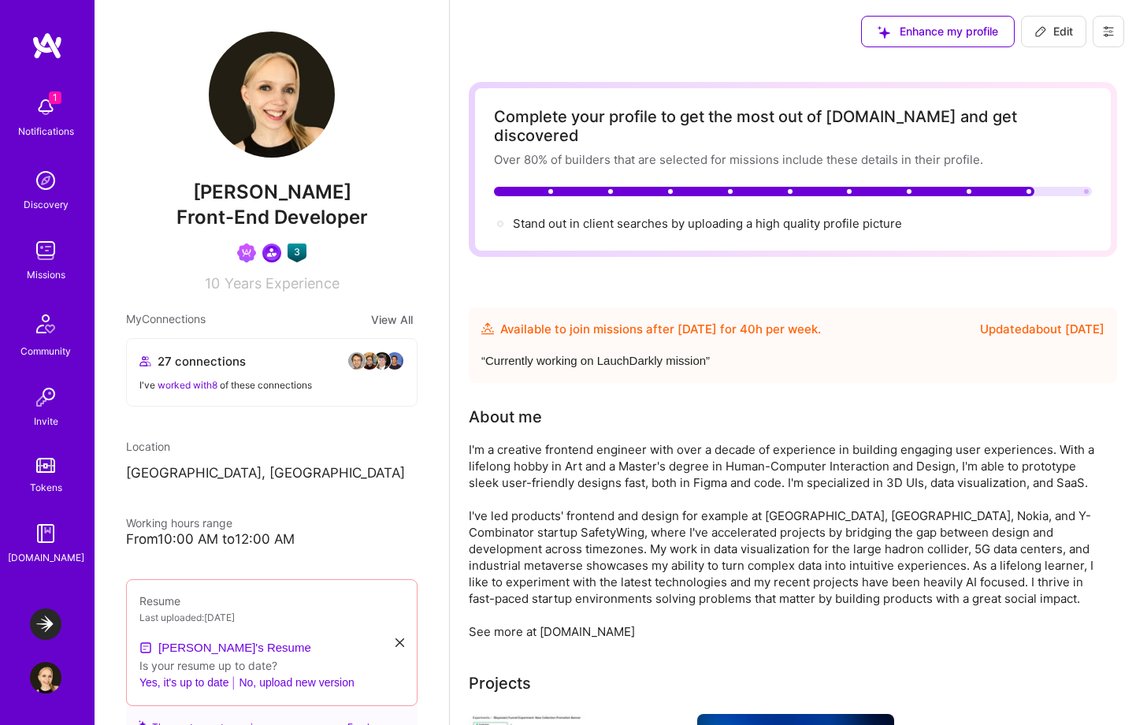
click at [44, 108] on img at bounding box center [46, 107] width 32 height 32
click at [45, 114] on div "1 Notifications Discovery Missions Community Invite Tokens [DOMAIN_NAME]" at bounding box center [47, 326] width 95 height 477
click at [31, 629] on img at bounding box center [46, 624] width 32 height 32
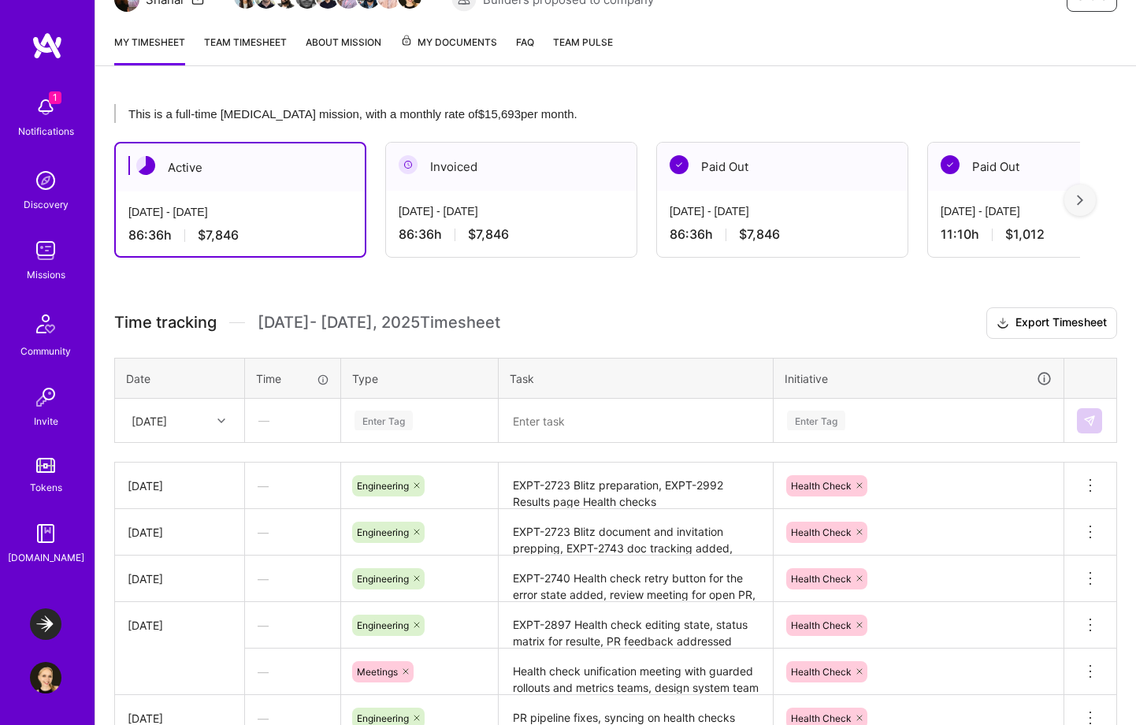
click at [522, 209] on div "[DATE] - [DATE]" at bounding box center [511, 211] width 225 height 17
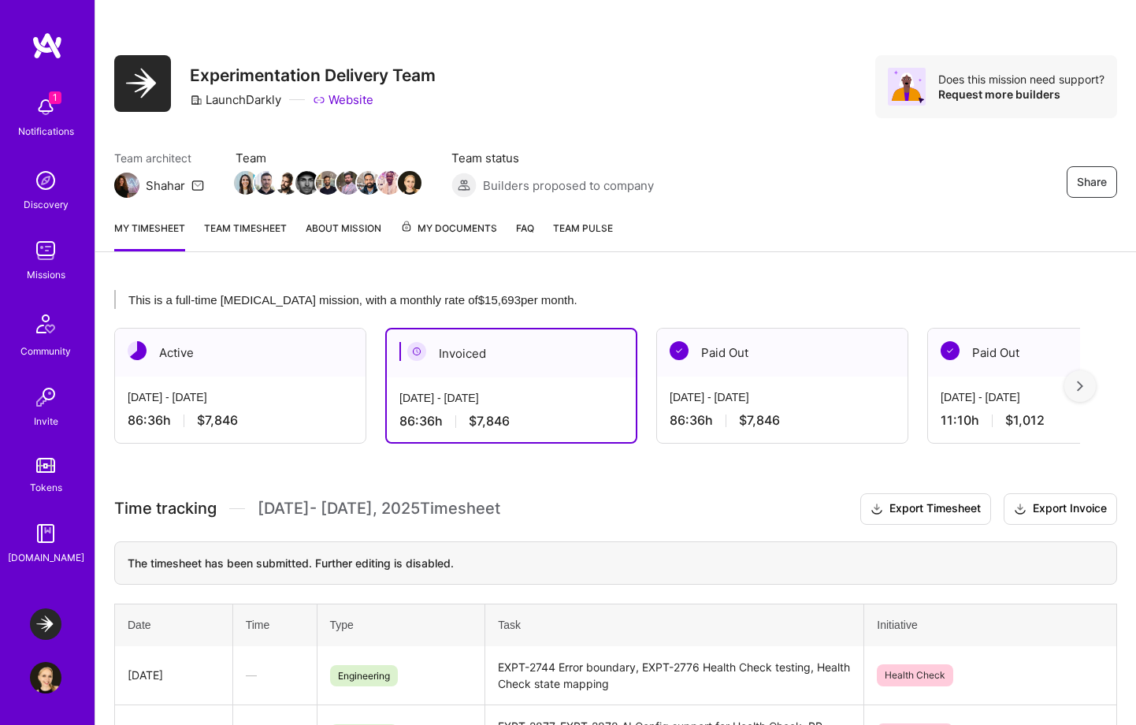
click at [221, 406] on div "[DATE] - [DATE] 86:36 h $7,846" at bounding box center [240, 408] width 250 height 65
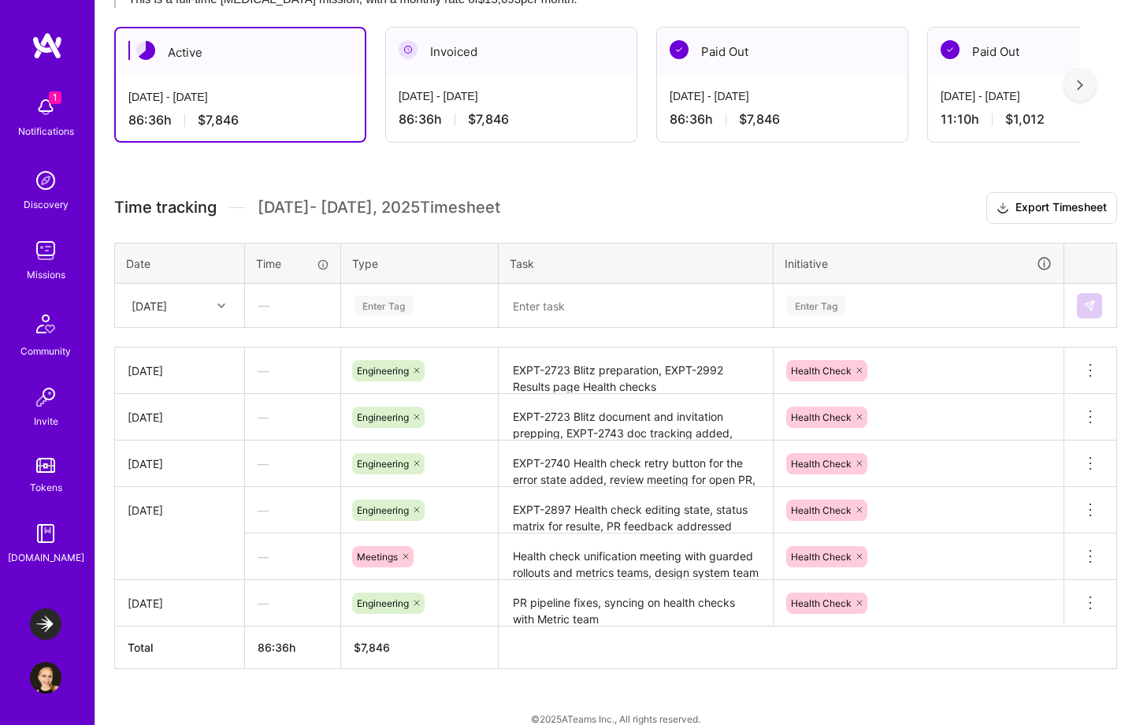
scroll to position [321, 0]
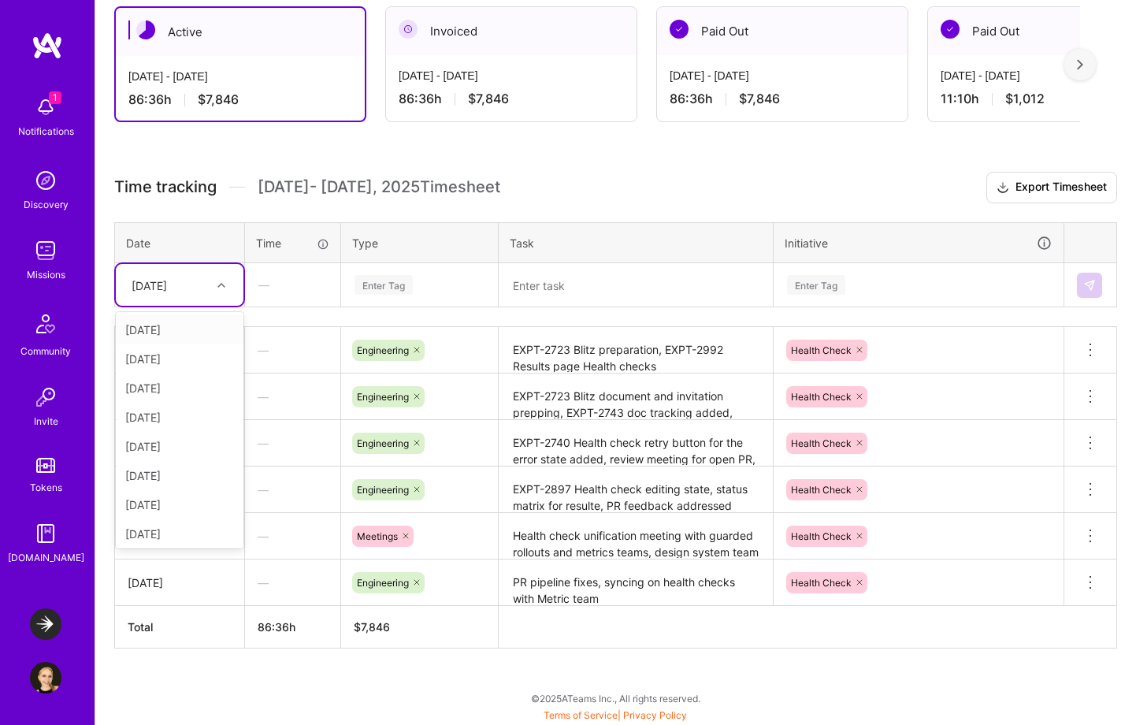
click at [217, 279] on div at bounding box center [223, 285] width 24 height 20
click at [158, 390] on div "[DATE]" at bounding box center [180, 387] width 128 height 29
click at [380, 287] on div "Enter Tag" at bounding box center [383, 284] width 58 height 24
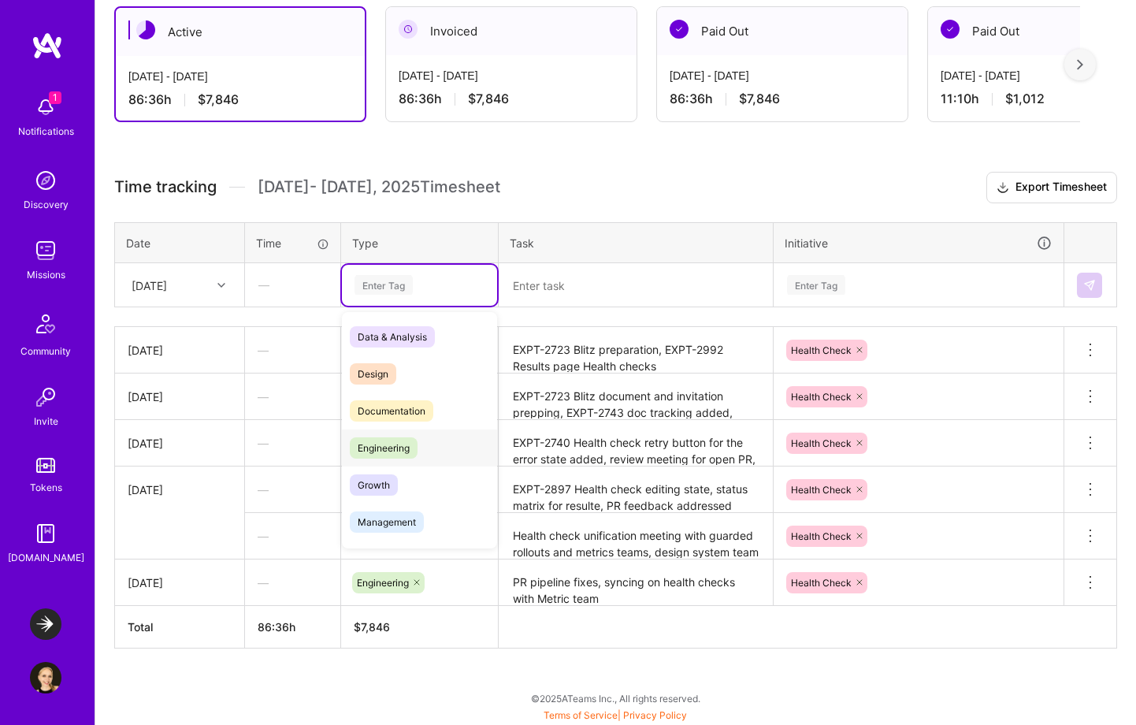
click at [414, 443] on span "Engineering" at bounding box center [384, 447] width 68 height 21
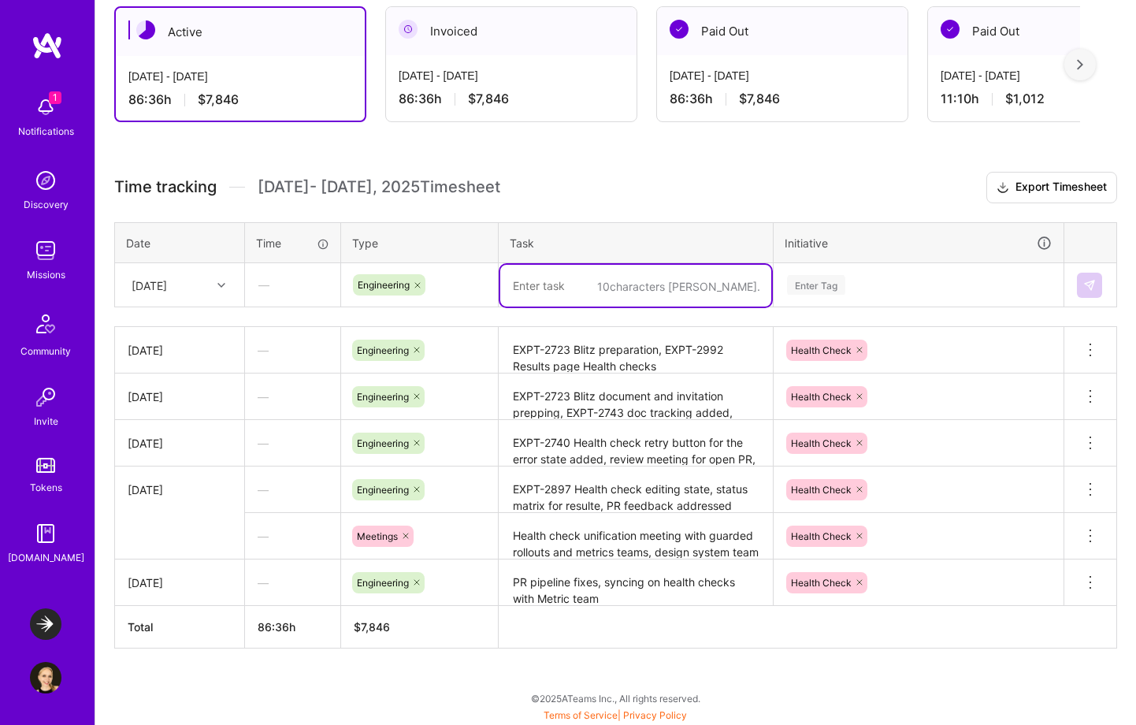
click at [548, 284] on textarea at bounding box center [635, 286] width 271 height 42
click at [588, 285] on textarea "Health Check F" at bounding box center [635, 286] width 271 height 42
click at [649, 286] on textarea "Health Check Blitz preparation," at bounding box center [635, 286] width 271 height 42
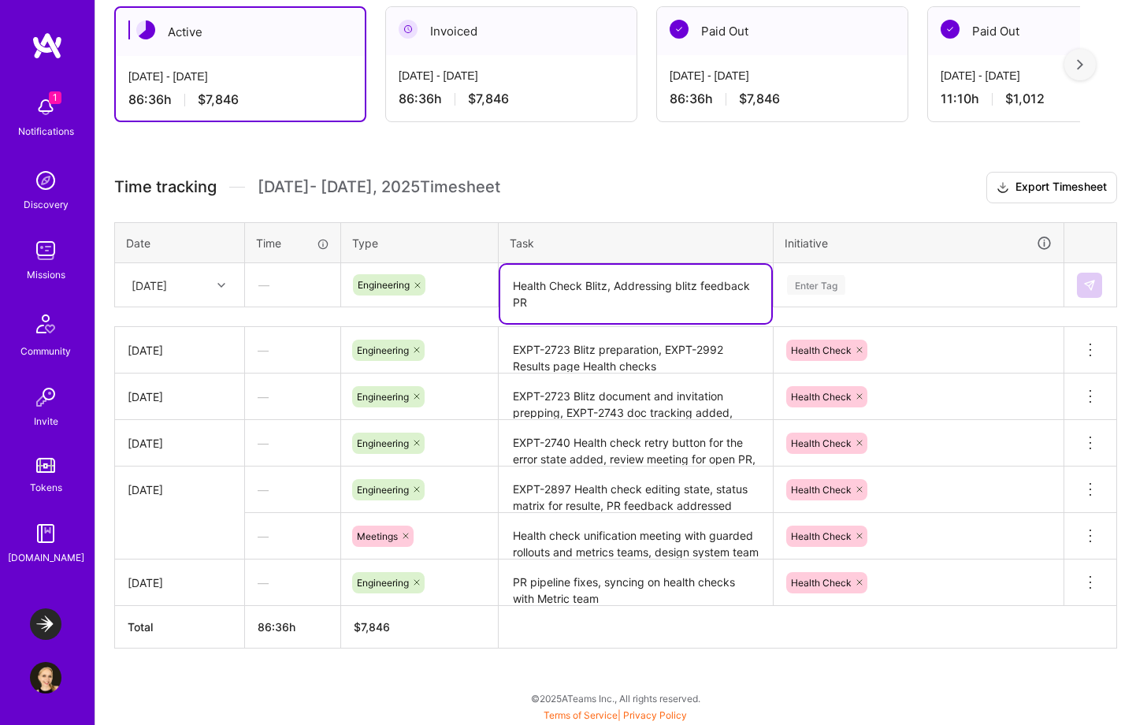
type textarea "Health Check Blitz, Addressing blitz feedback PR"
click at [928, 289] on div "Enter Tag" at bounding box center [918, 285] width 266 height 20
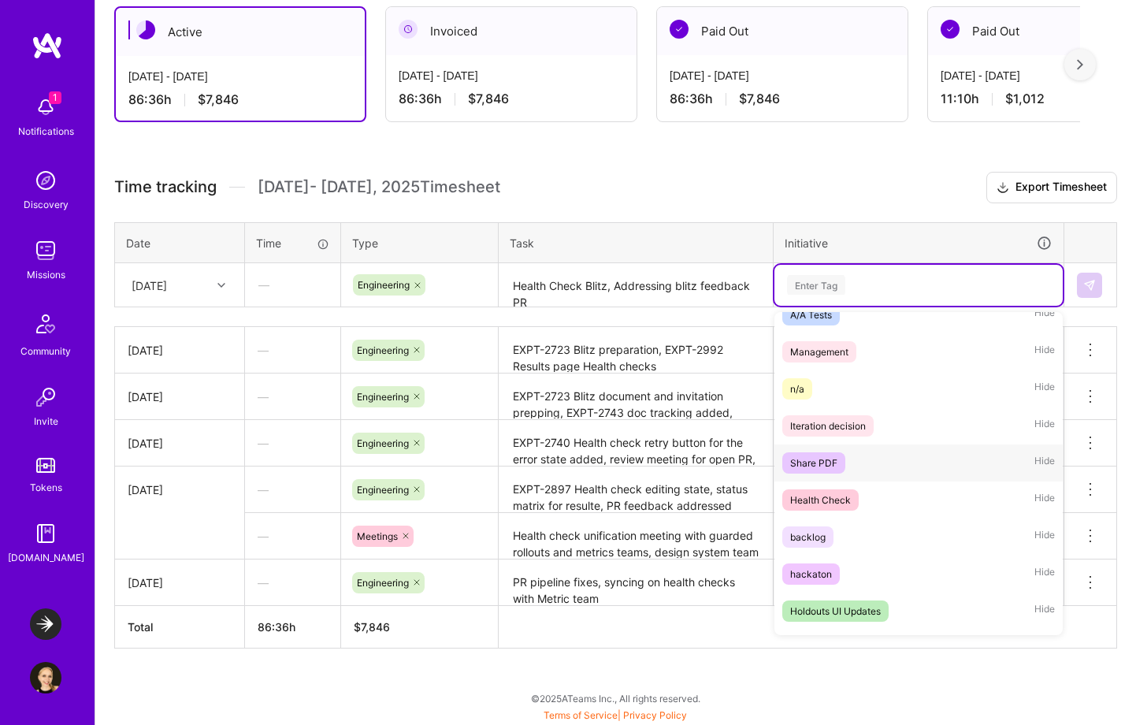
scroll to position [132, 0]
click at [863, 499] on div "Health Check Hide" at bounding box center [918, 497] width 288 height 37
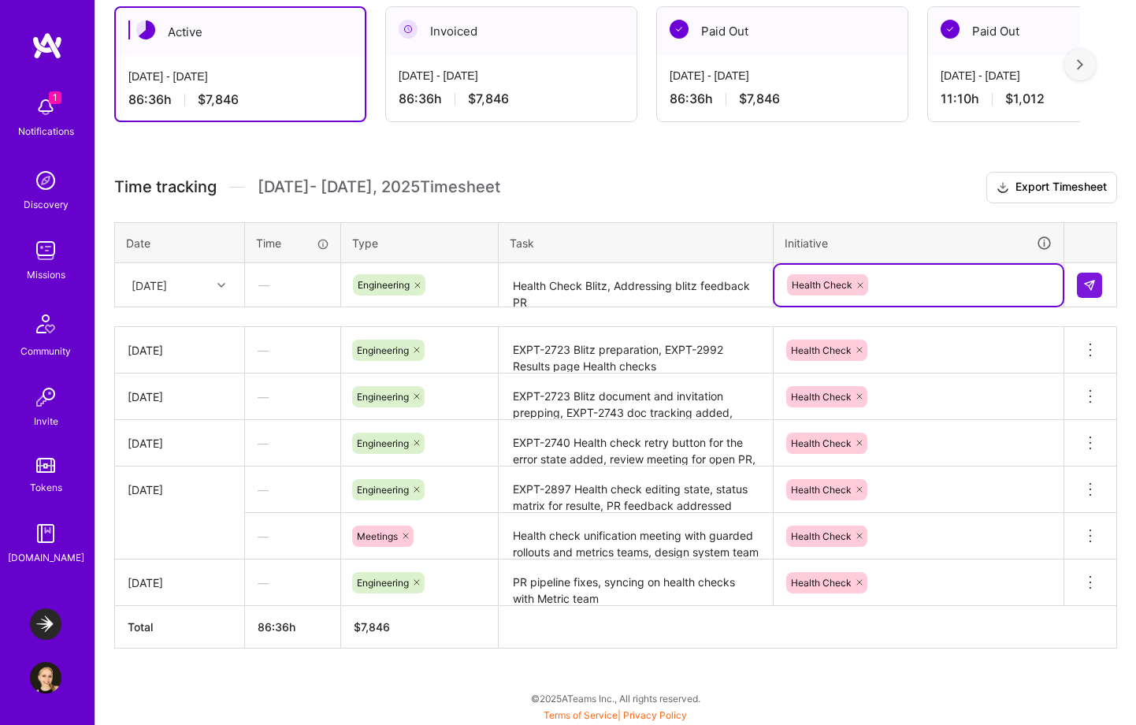
click at [167, 280] on div "[DATE]" at bounding box center [149, 284] width 35 height 17
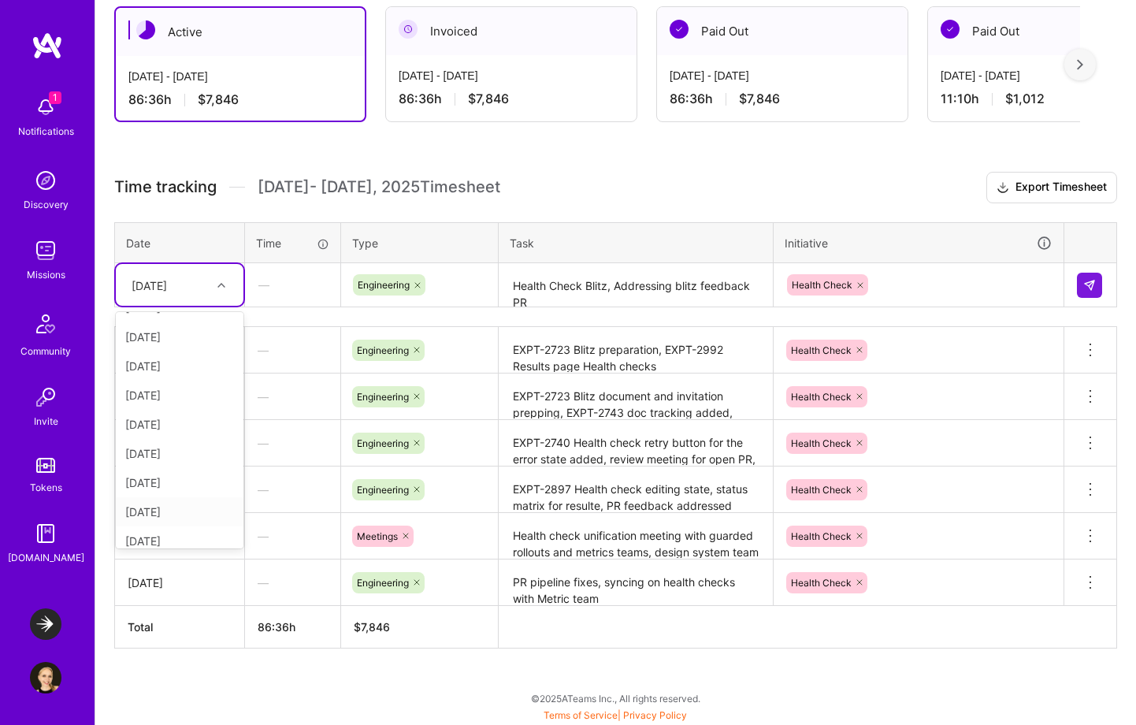
scroll to position [149, 0]
click at [184, 415] on div "[DATE]" at bounding box center [180, 413] width 128 height 29
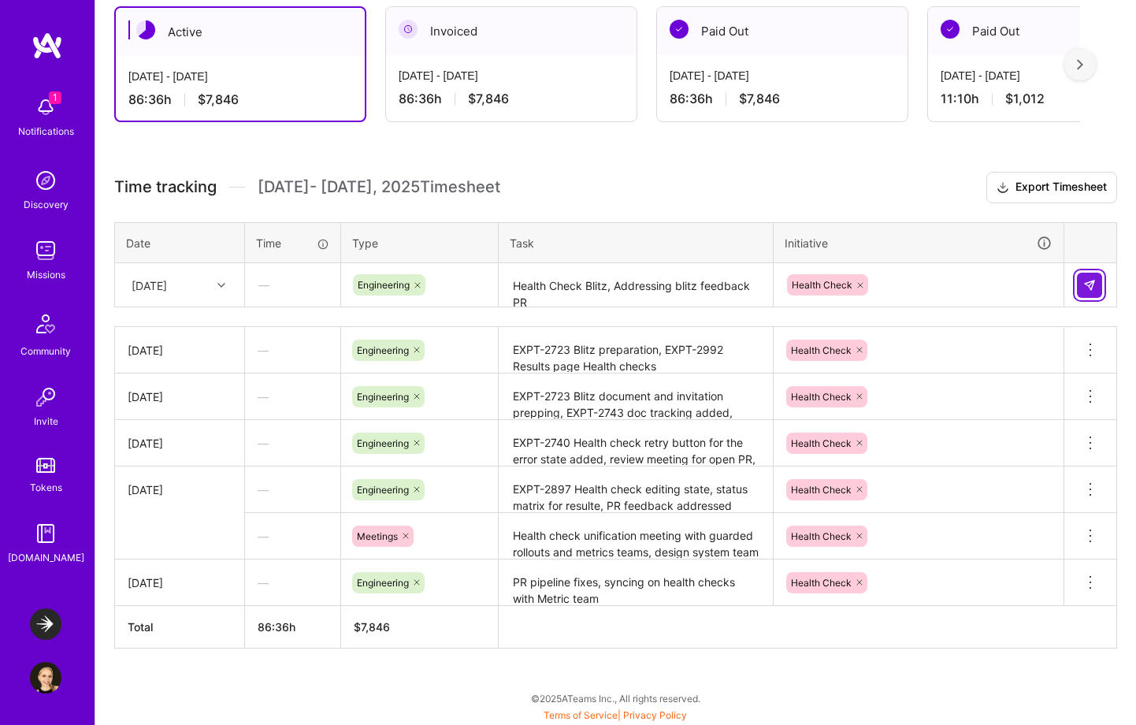
click at [1095, 286] on img at bounding box center [1089, 285] width 13 height 13
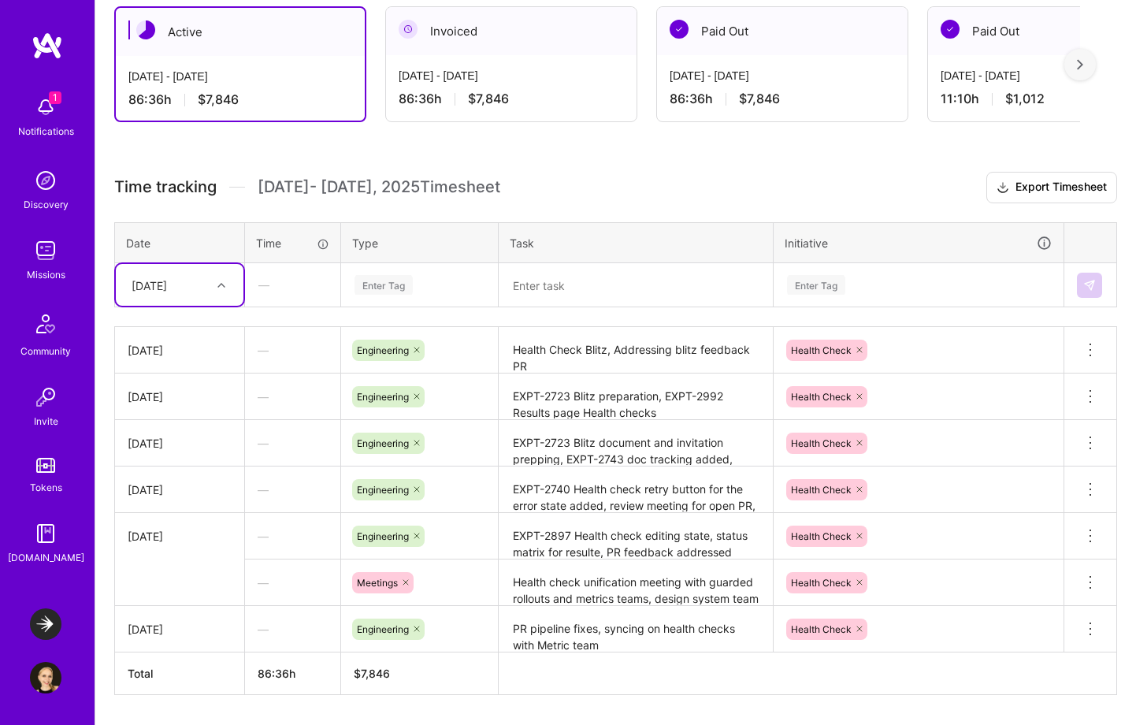
scroll to position [368, 0]
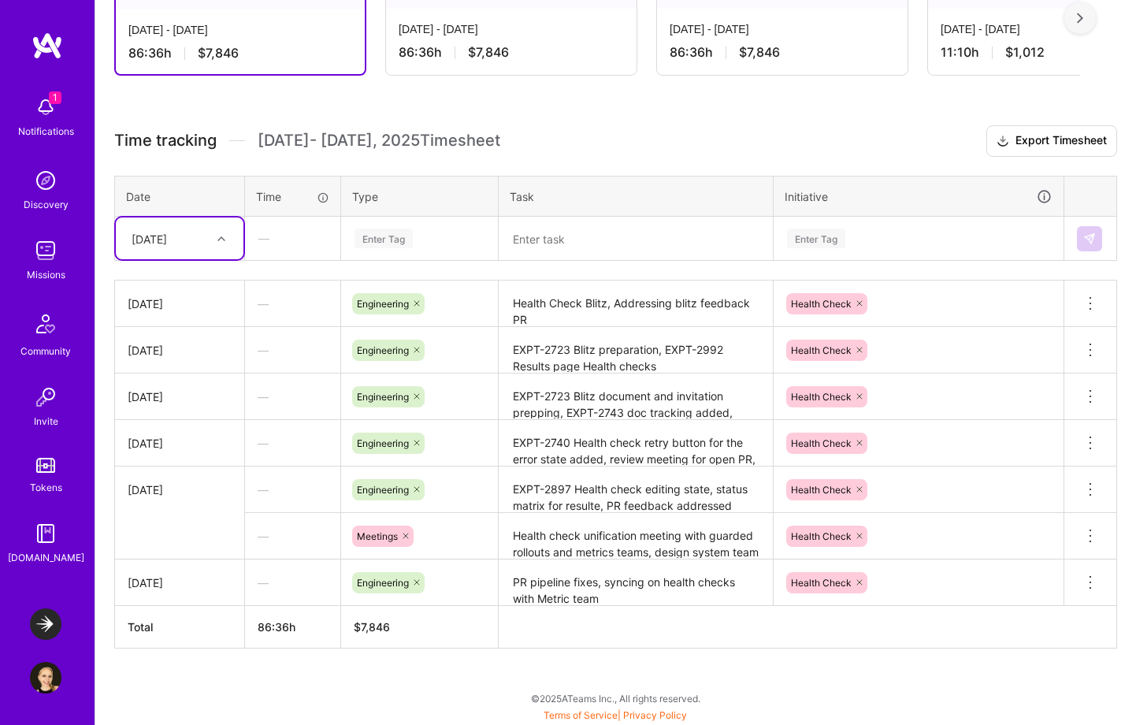
click at [221, 243] on div at bounding box center [223, 238] width 24 height 20
click at [173, 400] on div "[DATE]" at bounding box center [180, 396] width 128 height 29
click at [558, 236] on textarea at bounding box center [635, 239] width 271 height 42
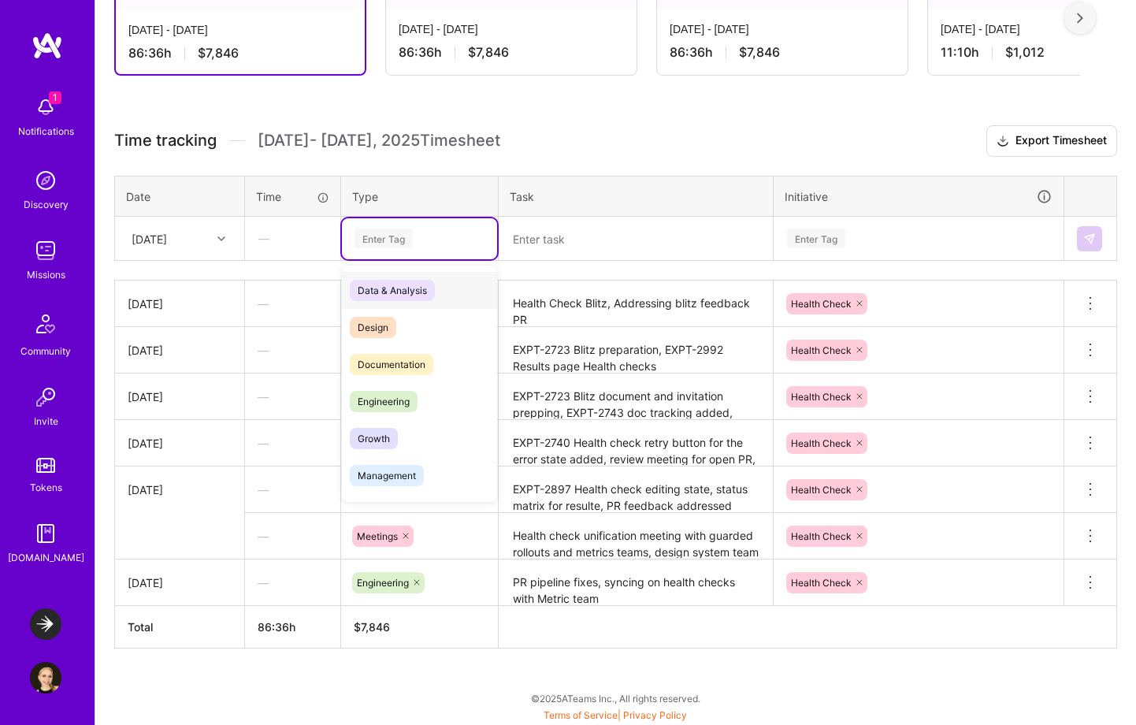
click at [432, 238] on div "Enter Tag" at bounding box center [419, 238] width 133 height 20
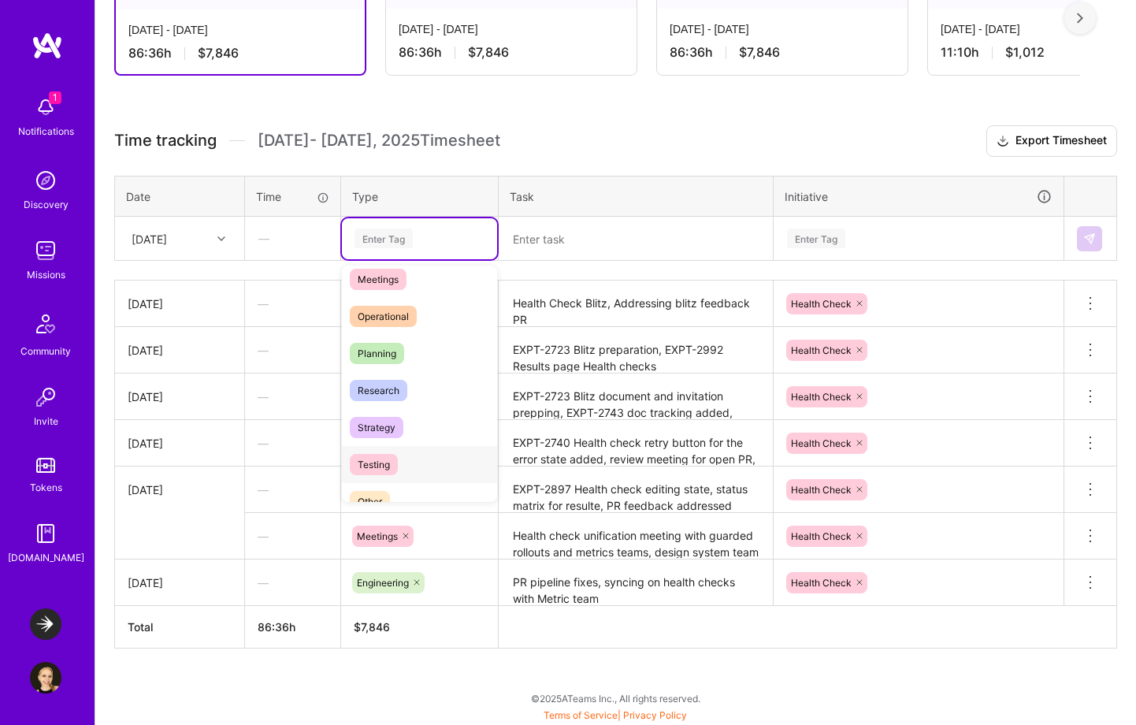
scroll to position [220, 0]
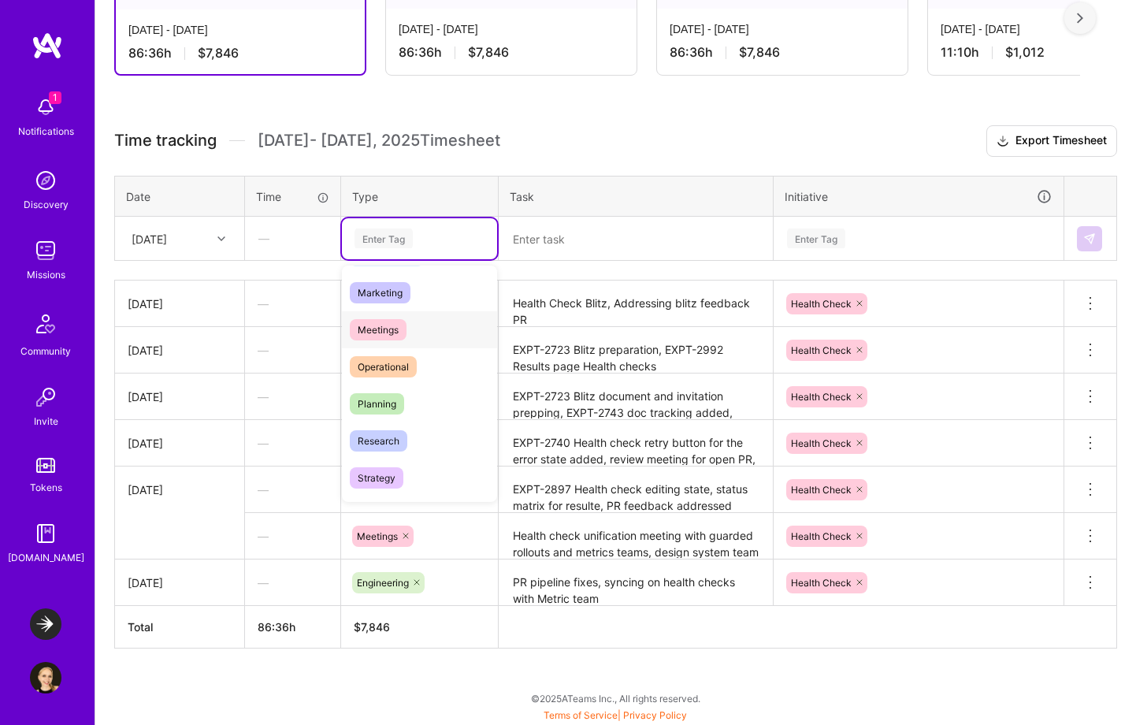
click at [405, 329] on span "Meetings" at bounding box center [378, 329] width 57 height 21
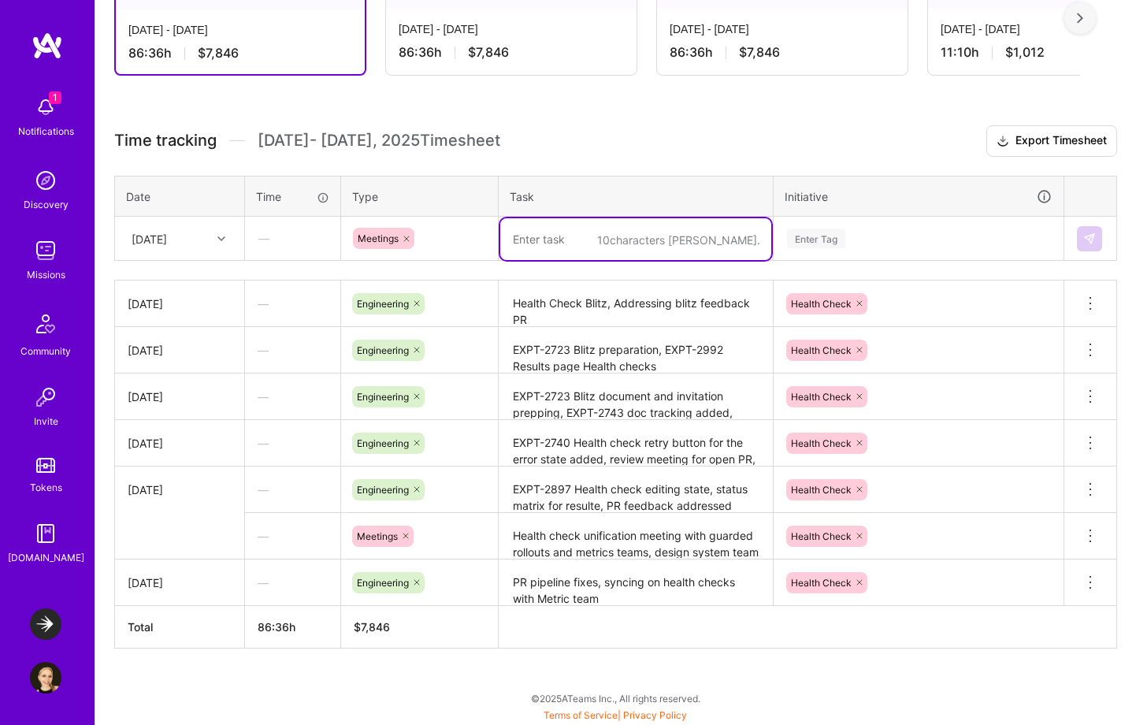
click at [549, 248] on textarea at bounding box center [635, 239] width 271 height 42
click at [747, 235] on textarea "Sync with [PERSON_NAME] on Metrics Health Check and" at bounding box center [635, 239] width 271 height 42
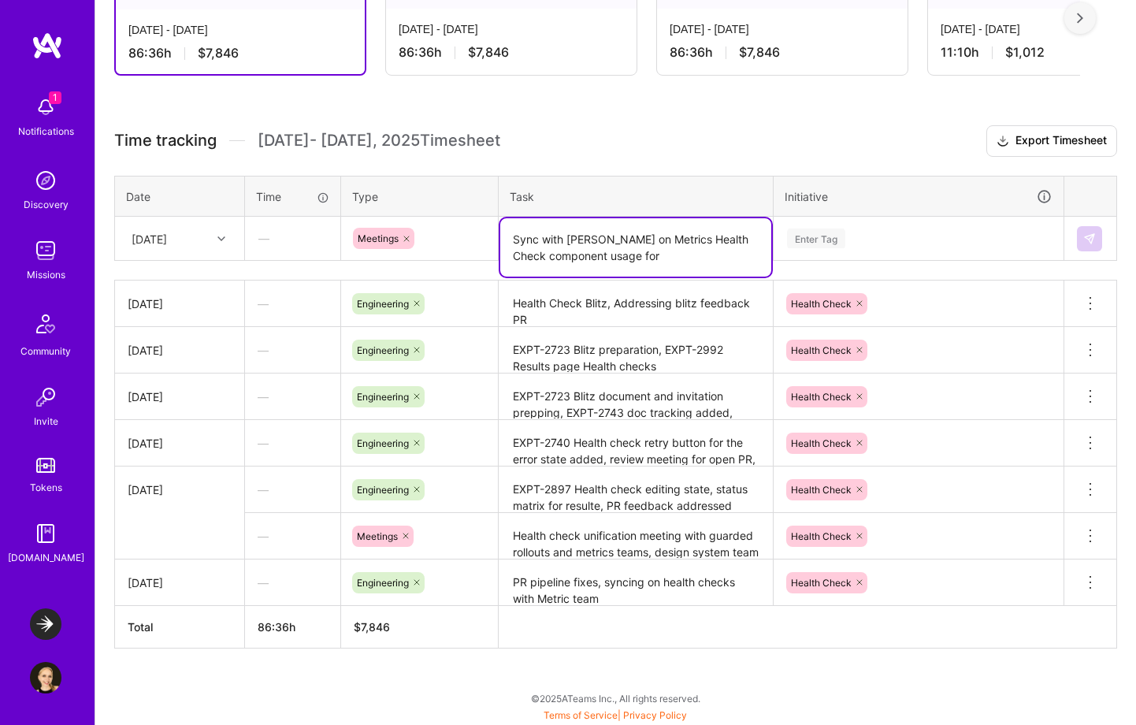
click at [647, 243] on textarea "Sync with [PERSON_NAME] on Metrics Health Check component usage for" at bounding box center [635, 247] width 271 height 58
click at [616, 250] on textarea "Sync with Girish on Health Check component usage for" at bounding box center [635, 247] width 271 height 58
paste textarea "Metrics"
click at [566, 254] on textarea "Sync with Girish on Health Check component usage for Metrics" at bounding box center [635, 247] width 271 height 58
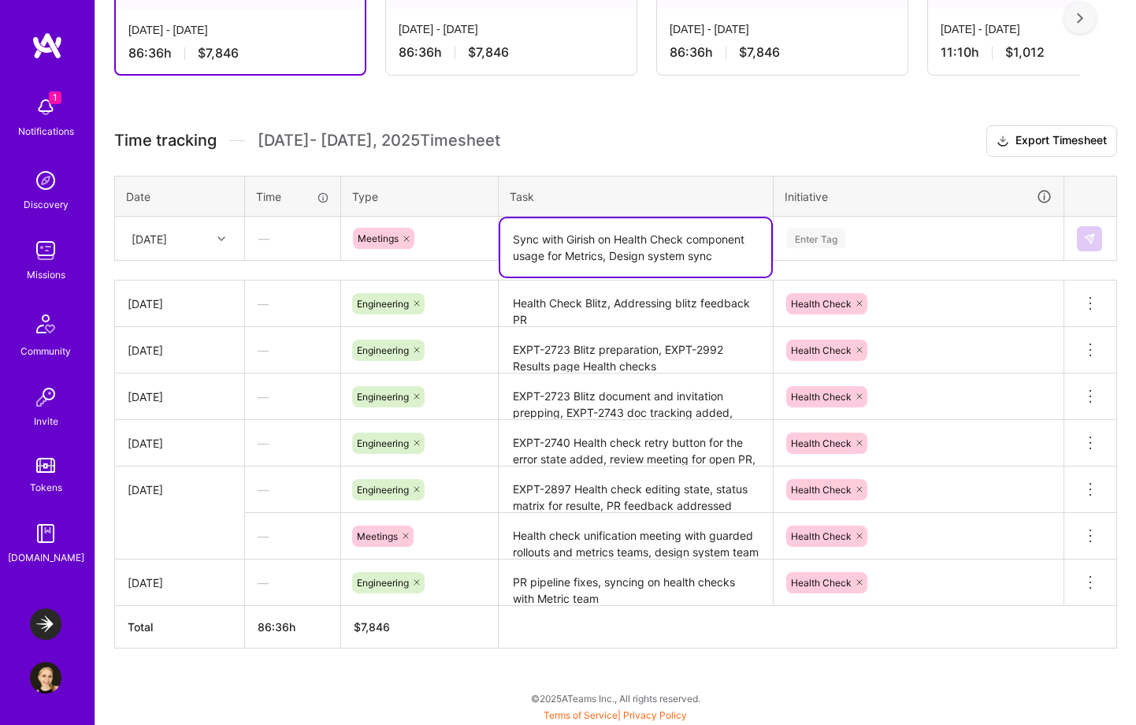
click at [709, 249] on textarea "Sync with Girish on Health Check component usage for Metrics, Design system sync" at bounding box center [635, 247] width 271 height 58
click at [726, 256] on textarea "Sync with Girish on Health Check component usage for Metrics, Design system sync" at bounding box center [635, 247] width 271 height 58
type textarea "Sync with Girish on Health Check component usage for Metrics, Design system sync"
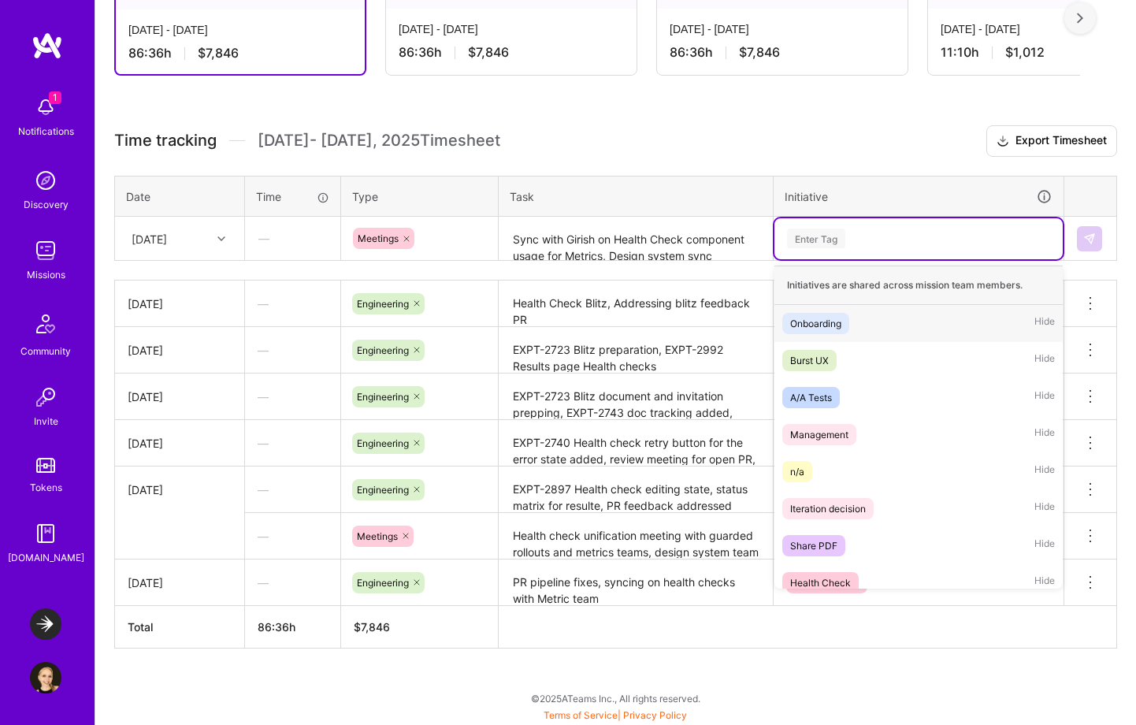
click at [879, 242] on div "Enter Tag" at bounding box center [918, 238] width 266 height 20
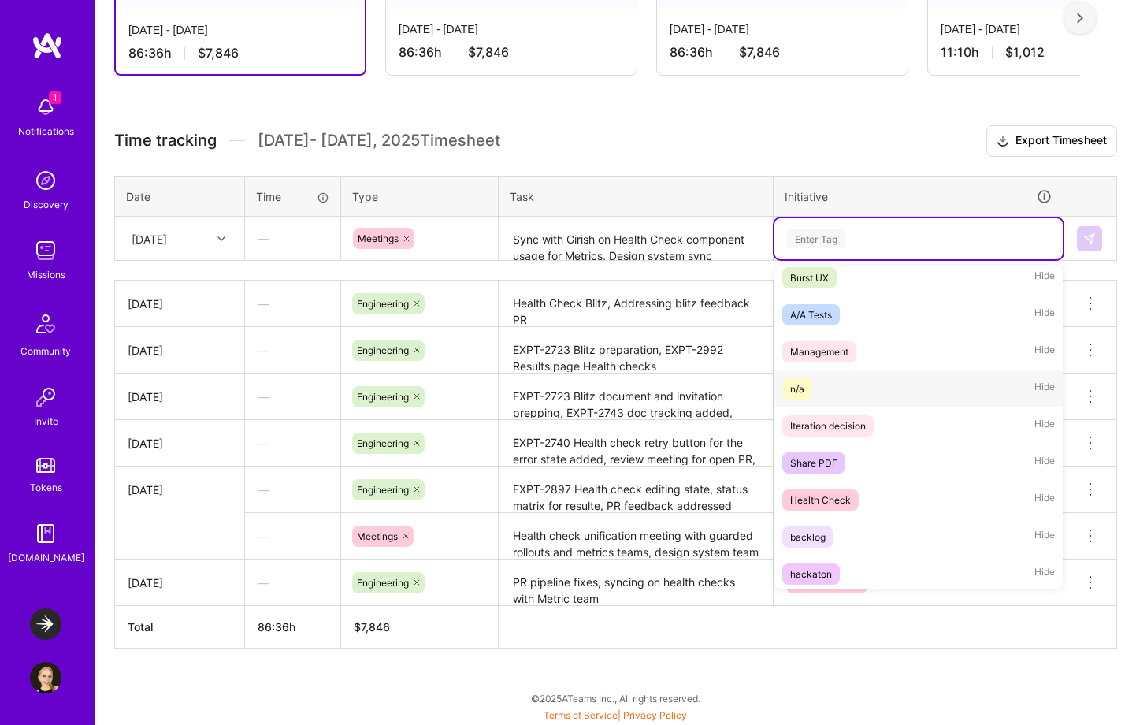
scroll to position [79, 0]
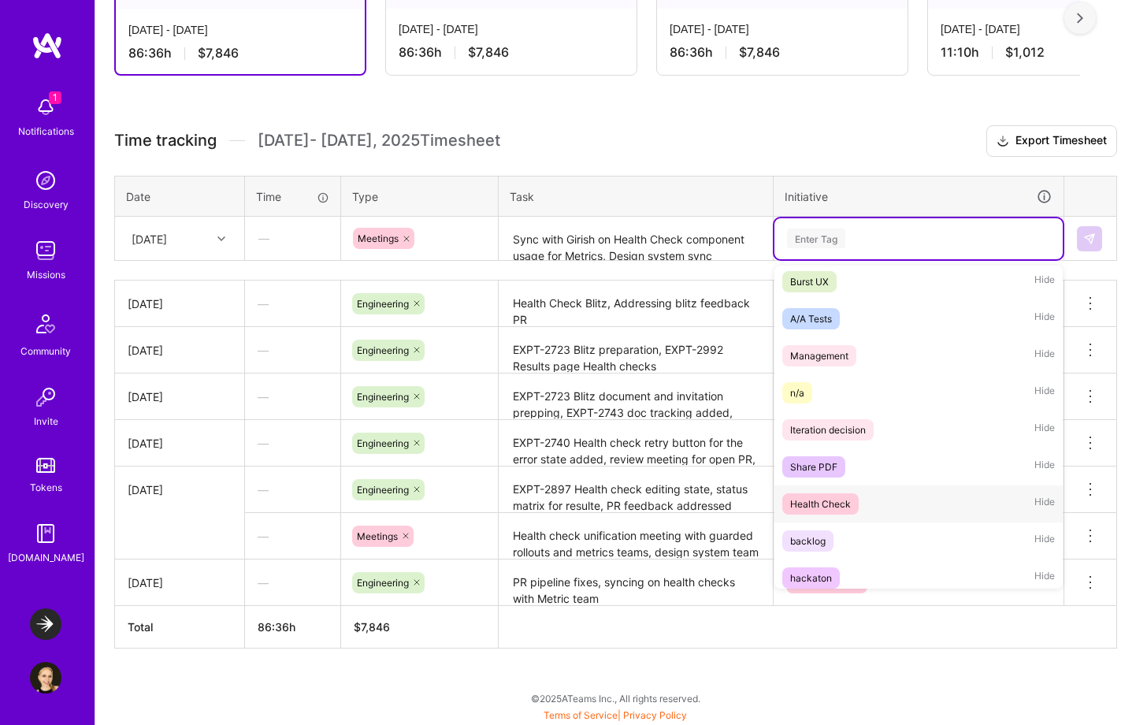
click at [865, 501] on div "Health Check Hide" at bounding box center [918, 503] width 288 height 37
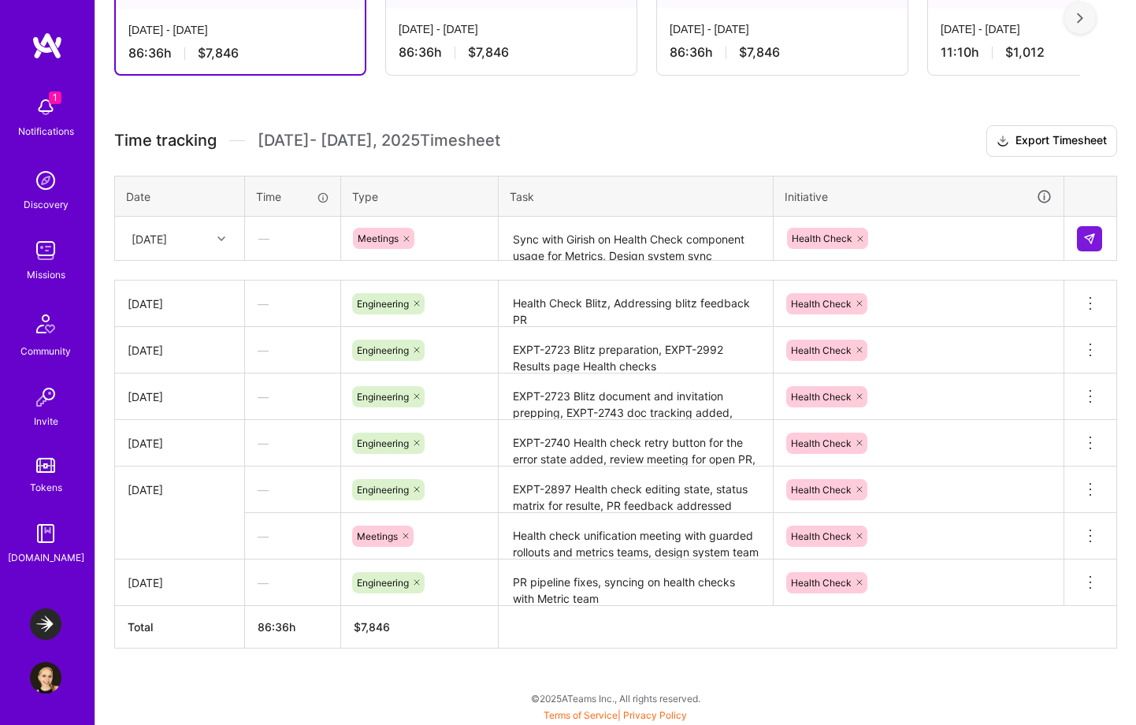
click at [544, 263] on div "Time tracking [DATE] - [DATE] Timesheet Export Timesheet Date Time Type Task In…" at bounding box center [615, 386] width 1003 height 523
click at [551, 257] on textarea "Sync with Girish on Health Check component usage for Metrics, Design system sync" at bounding box center [635, 247] width 271 height 58
click at [689, 258] on textarea "Sync with Girish on Health Check component usage for Metrics, Design system sync" at bounding box center [635, 247] width 271 height 58
click at [1093, 234] on img at bounding box center [1089, 238] width 13 height 13
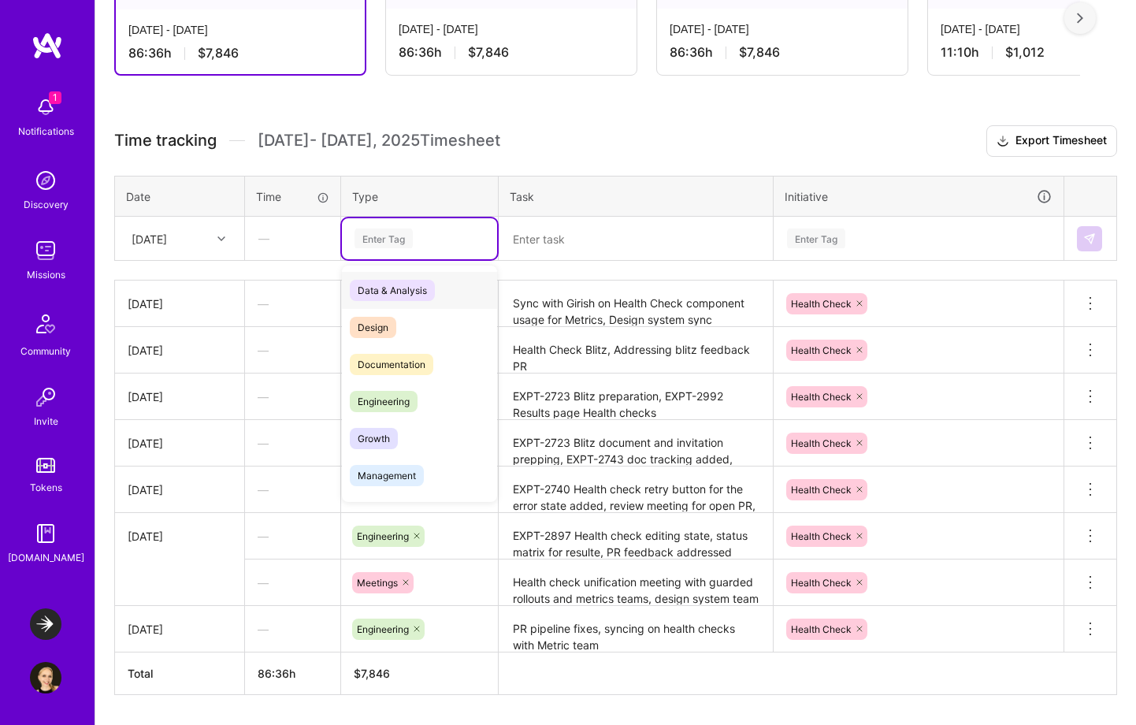
click at [399, 235] on div "Enter Tag" at bounding box center [383, 238] width 58 height 24
click at [401, 392] on span "Engineering" at bounding box center [384, 401] width 68 height 21
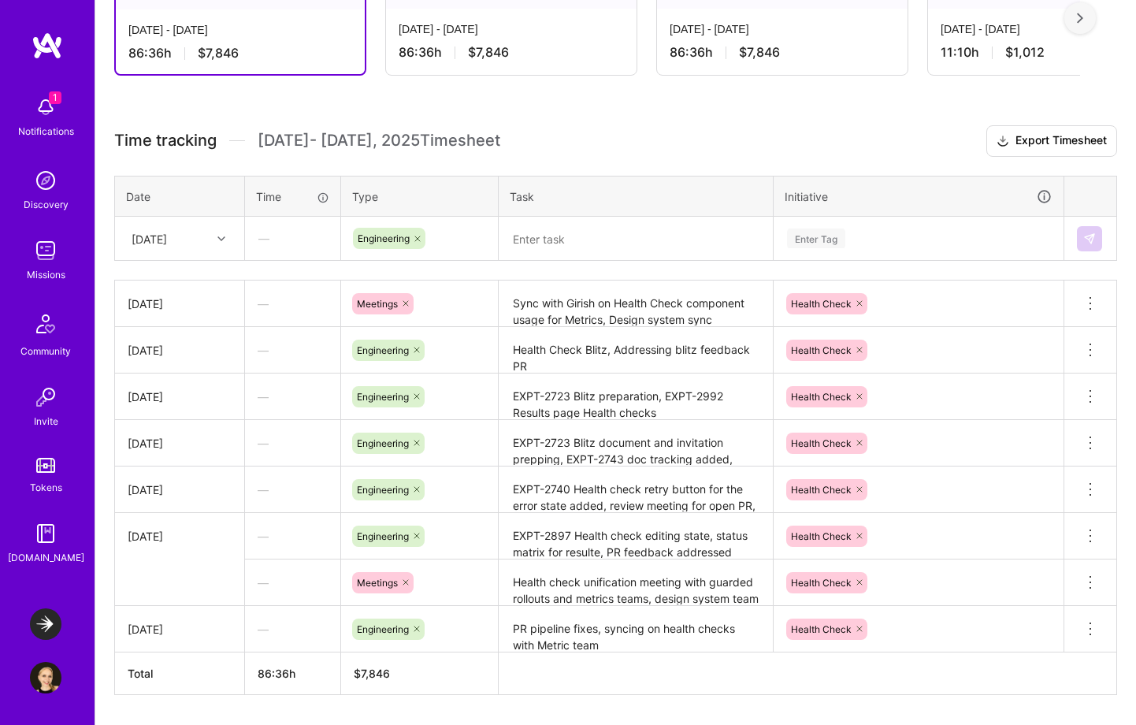
scroll to position [369, 0]
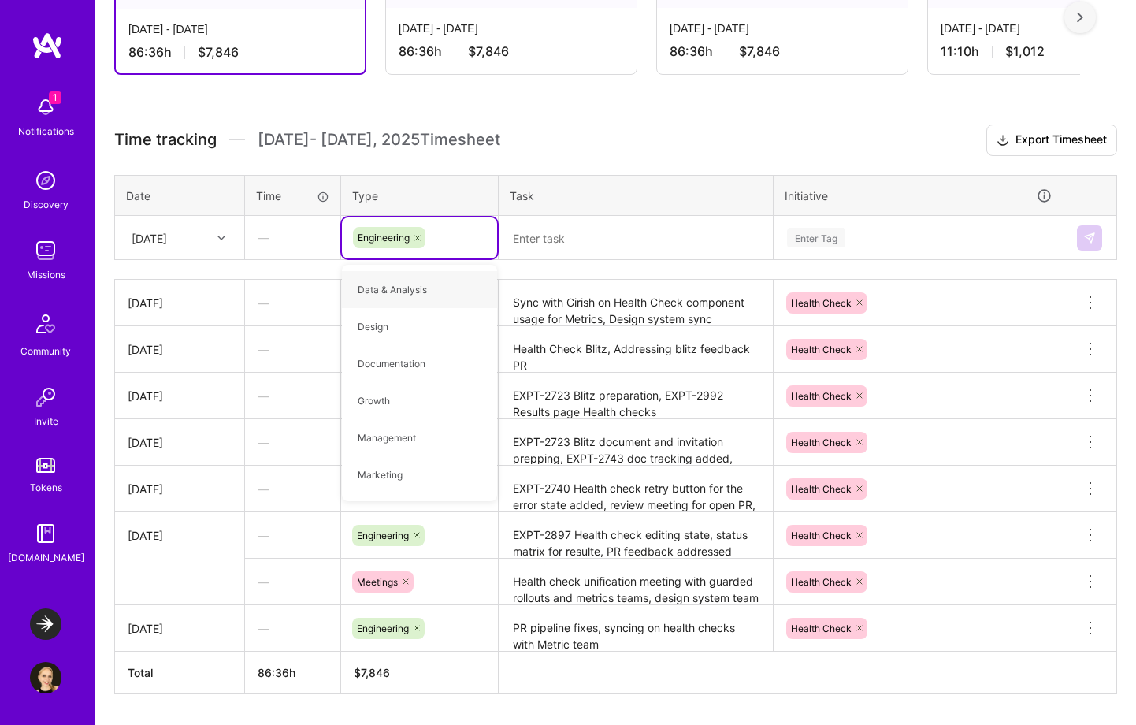
click at [580, 240] on textarea at bounding box center [635, 238] width 271 height 42
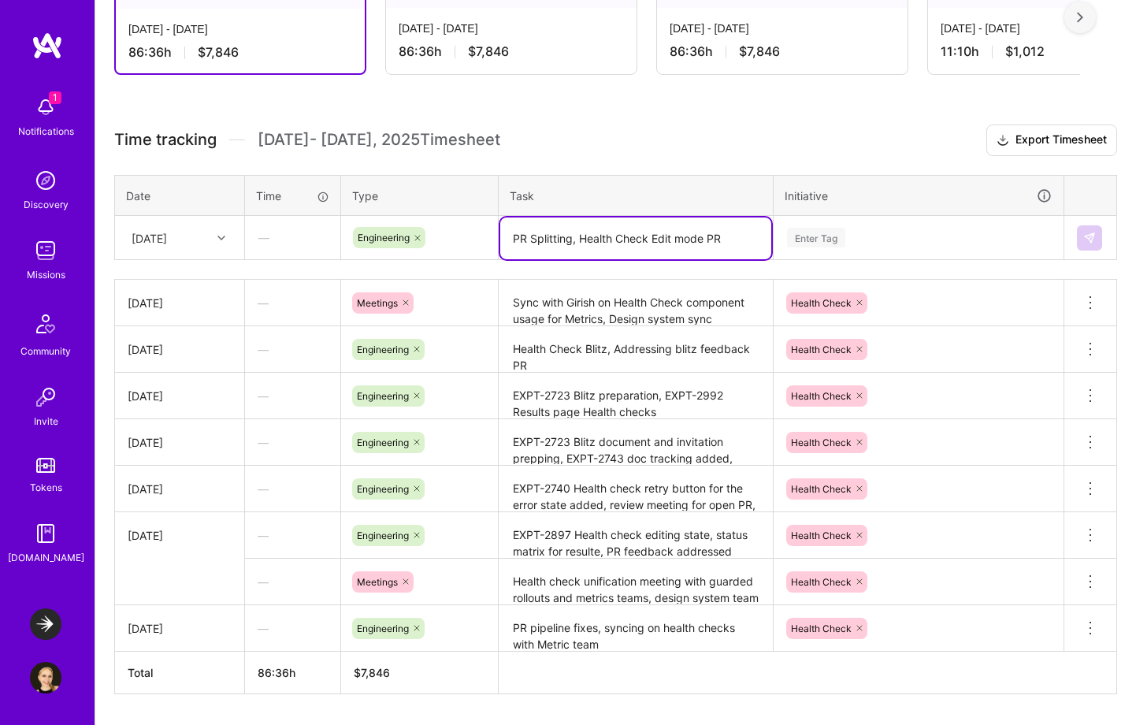
drag, startPoint x: 580, startPoint y: 239, endPoint x: 479, endPoint y: 236, distance: 101.6
click at [479, 237] on tr "[DATE] — Engineering PR Splitting, Health Check Edit mode PR Enter Tag" at bounding box center [616, 238] width 1002 height 44
click at [702, 235] on textarea "Health Check Edit mode PR" at bounding box center [635, 238] width 271 height 42
click at [692, 244] on textarea "Health Check Edit mode PR prepartion" at bounding box center [635, 238] width 271 height 42
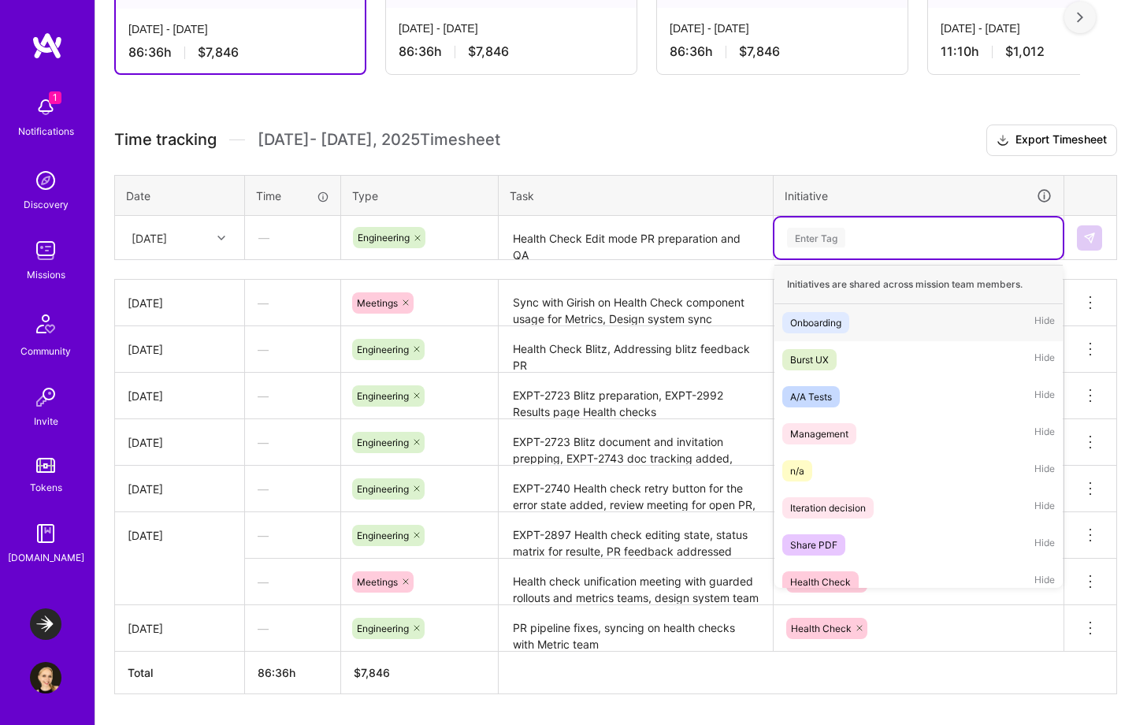
click at [810, 232] on div "Enter Tag" at bounding box center [816, 237] width 58 height 24
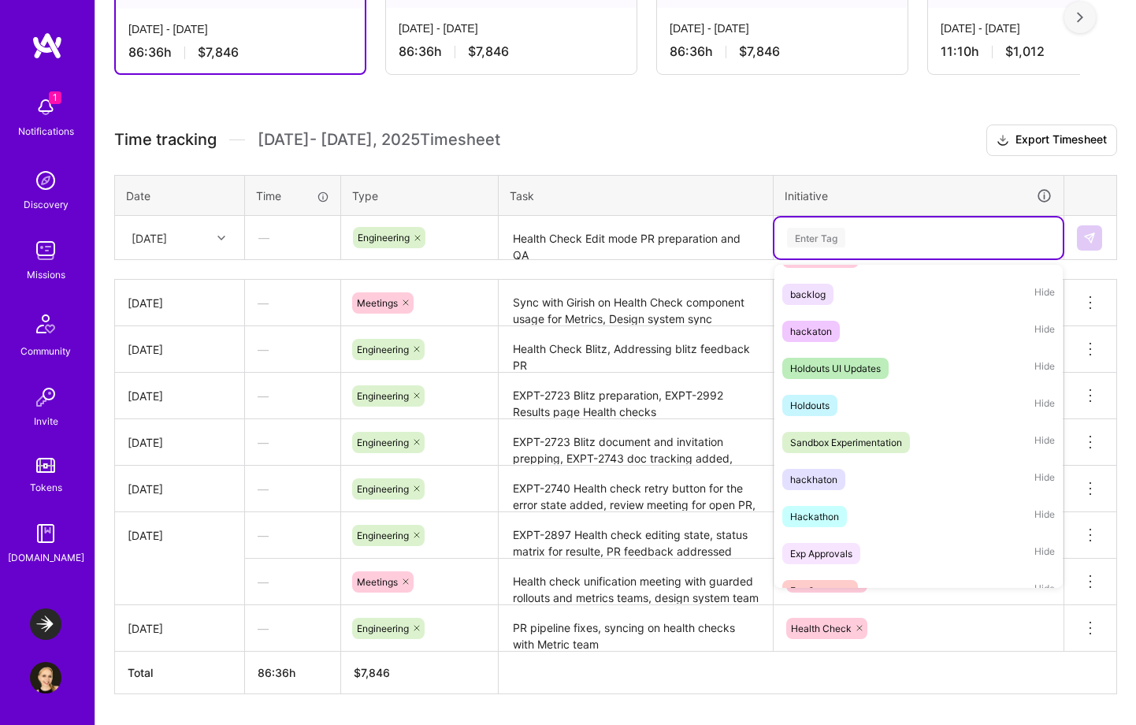
scroll to position [271, 0]
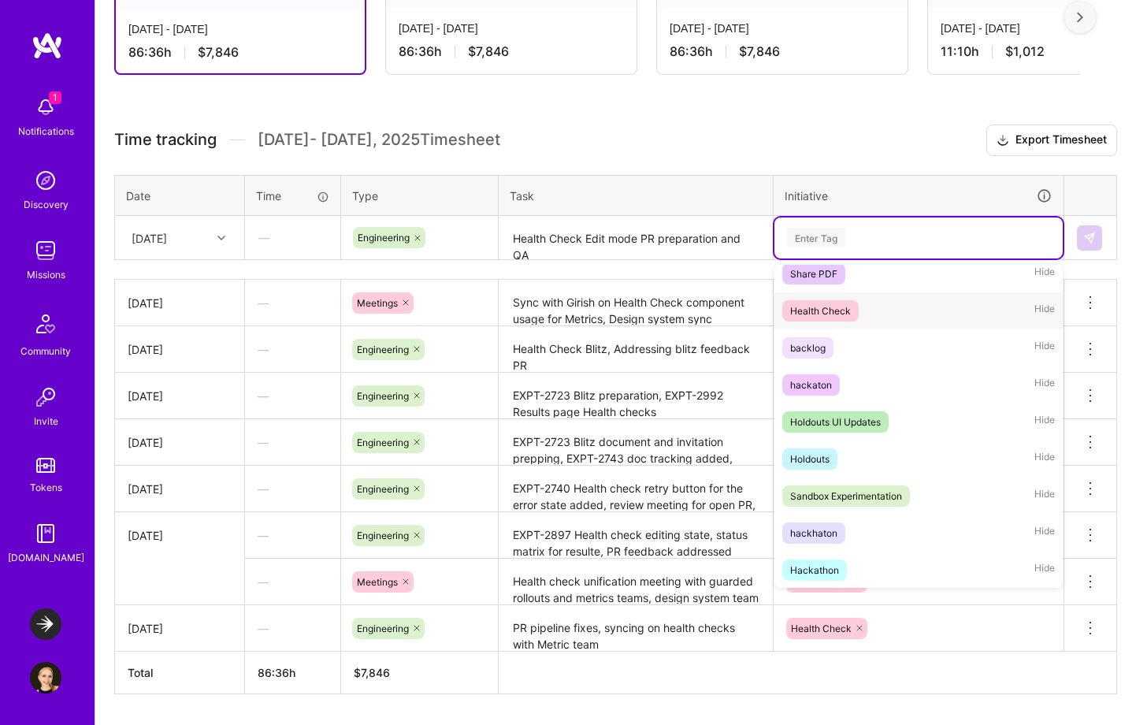
click at [838, 313] on div "Health Check" at bounding box center [820, 310] width 61 height 17
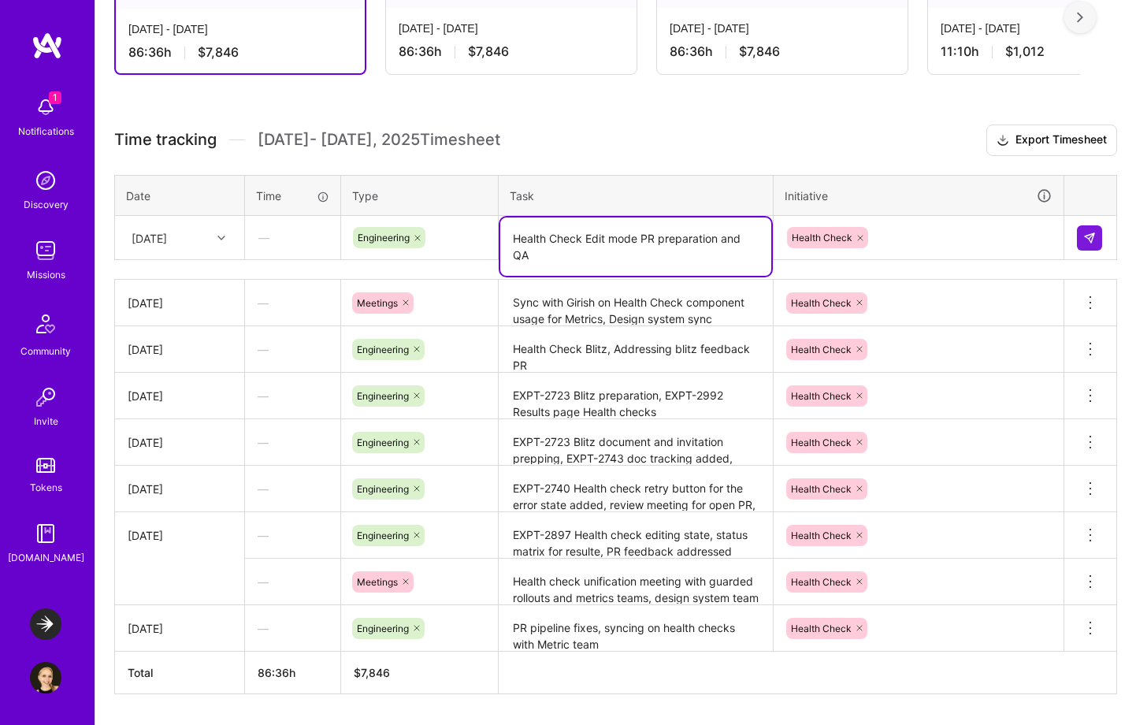
click at [695, 252] on textarea "Health Check Edit mode PR preparation and QA" at bounding box center [635, 246] width 271 height 58
type textarea "Health Check Edit mode PR preparation and testing"
click at [1093, 243] on button at bounding box center [1089, 237] width 25 height 25
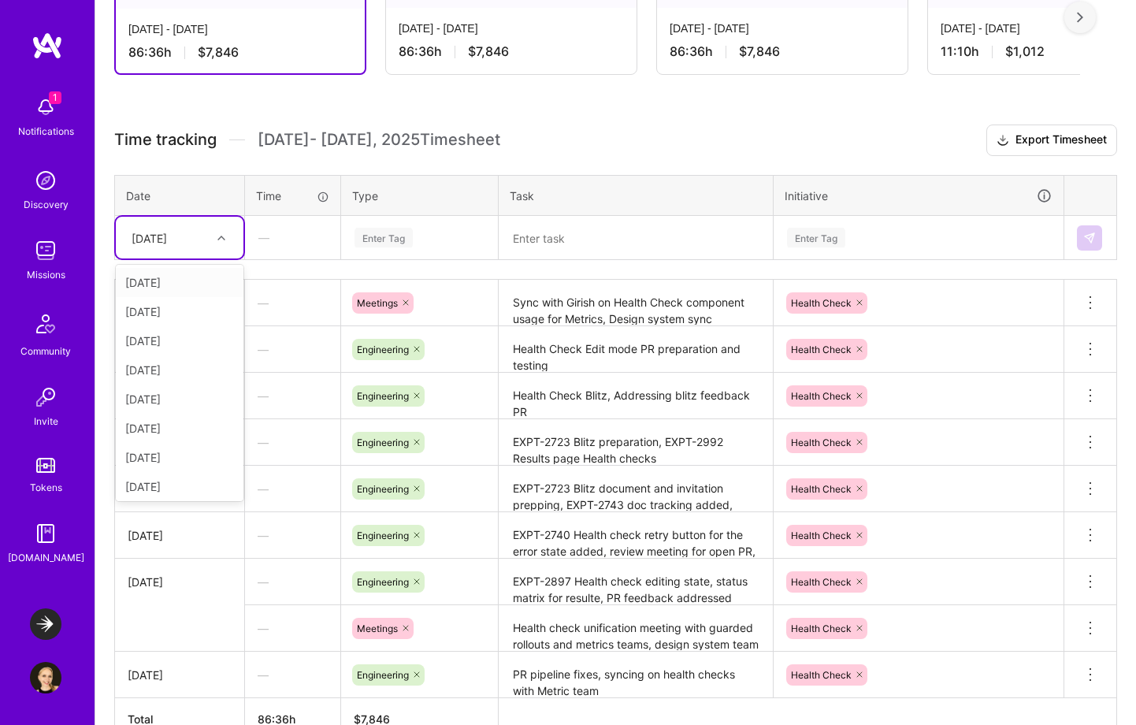
click at [223, 234] on icon at bounding box center [221, 238] width 8 height 8
click at [165, 465] on div "[DATE]" at bounding box center [180, 457] width 128 height 29
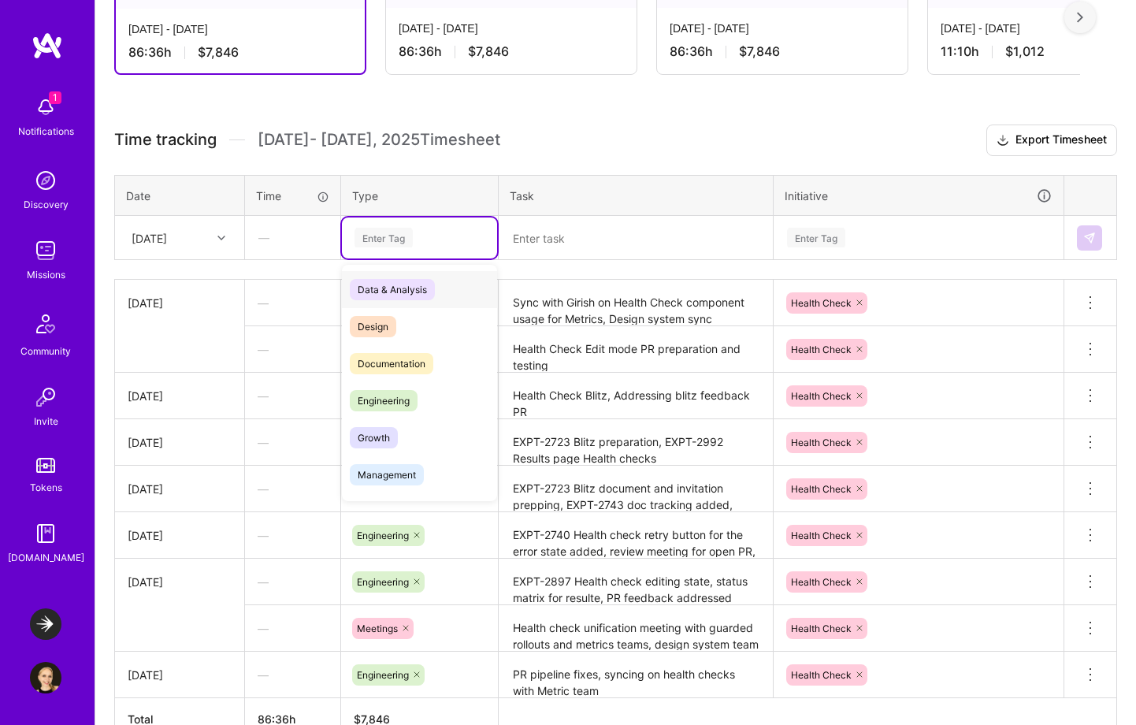
click at [418, 239] on div "Enter Tag" at bounding box center [419, 238] width 133 height 20
click at [414, 384] on div "Engineering" at bounding box center [419, 400] width 155 height 37
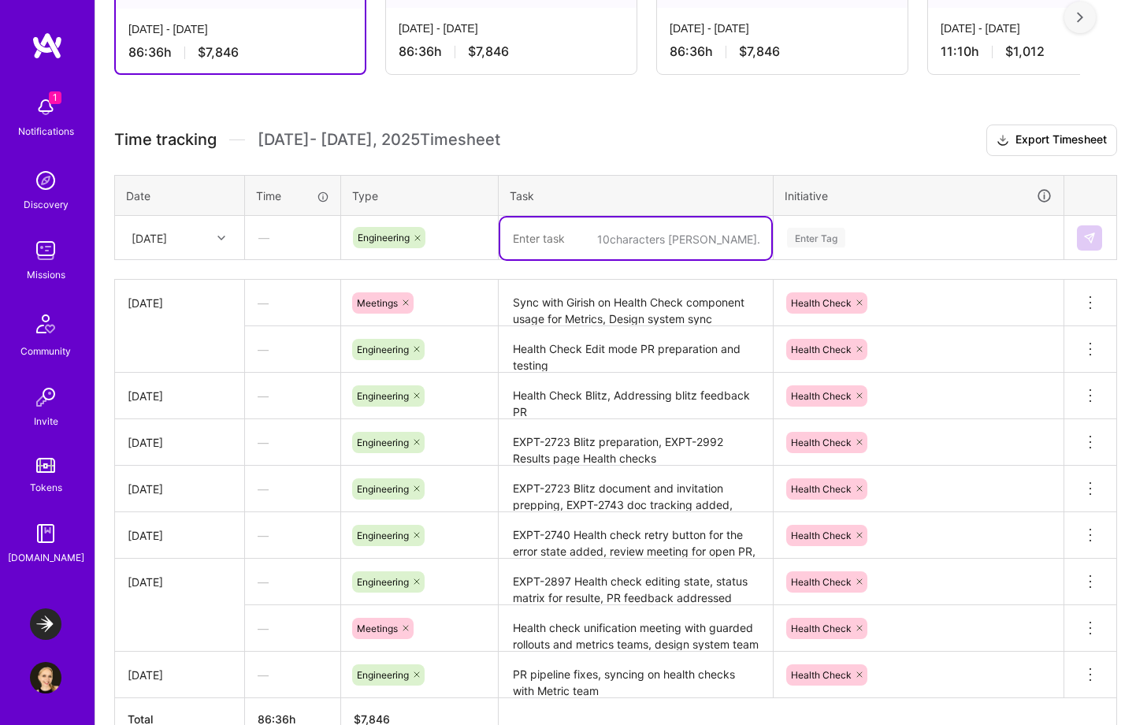
click at [588, 250] on textarea at bounding box center [635, 238] width 271 height 42
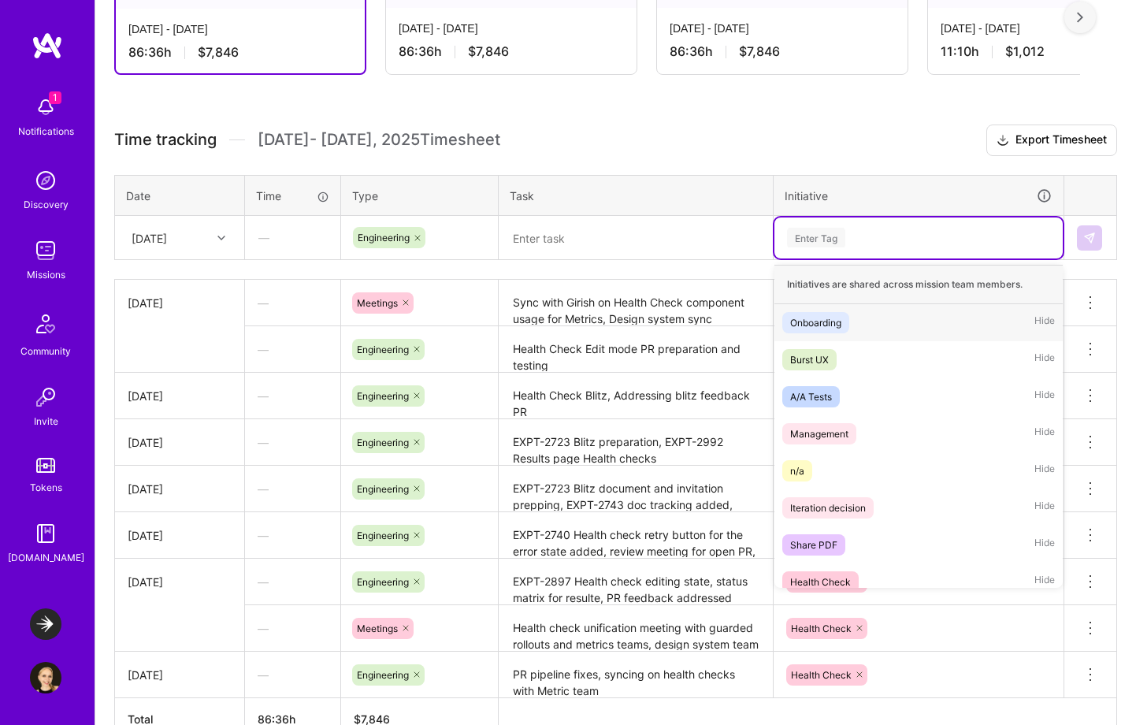
click at [841, 234] on div "Enter Tag" at bounding box center [816, 237] width 58 height 24
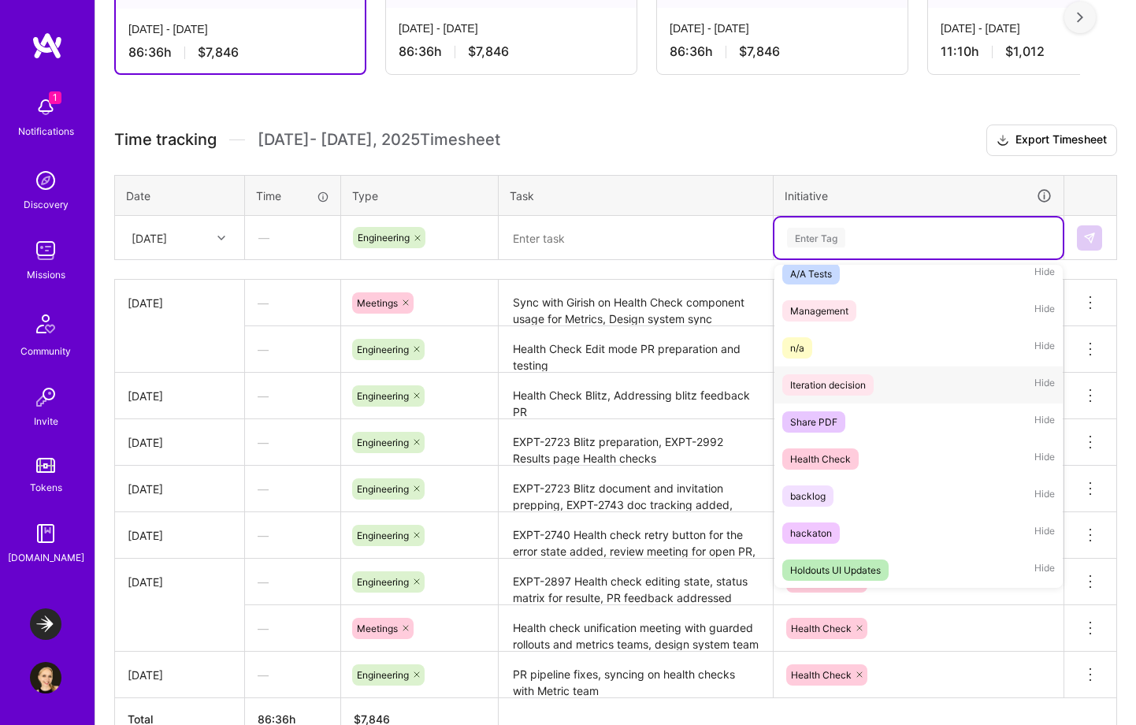
scroll to position [135, 0]
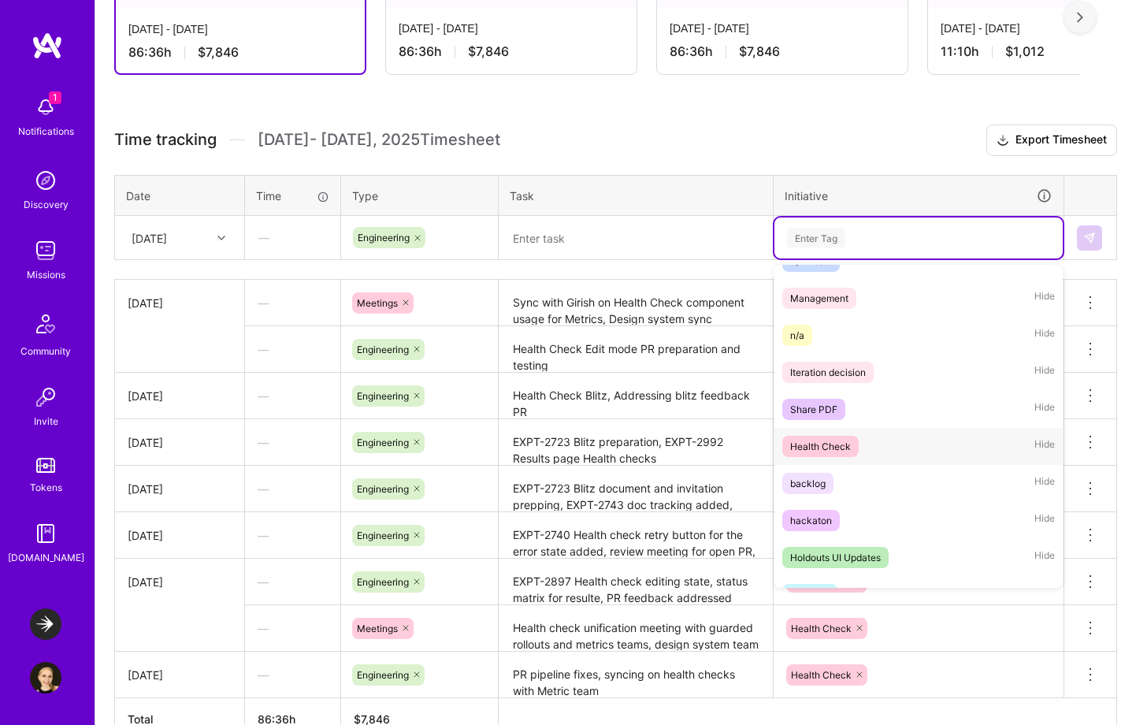
click at [847, 447] on div "Health Check" at bounding box center [820, 446] width 61 height 17
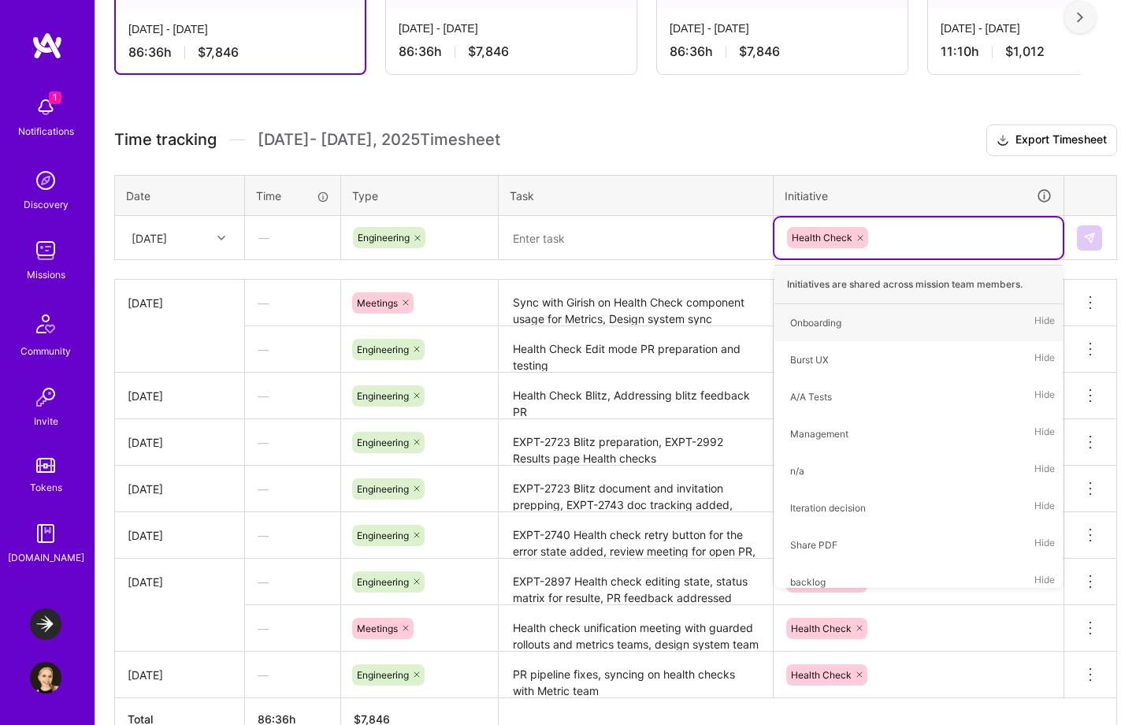
click at [540, 244] on textarea at bounding box center [635, 238] width 271 height 42
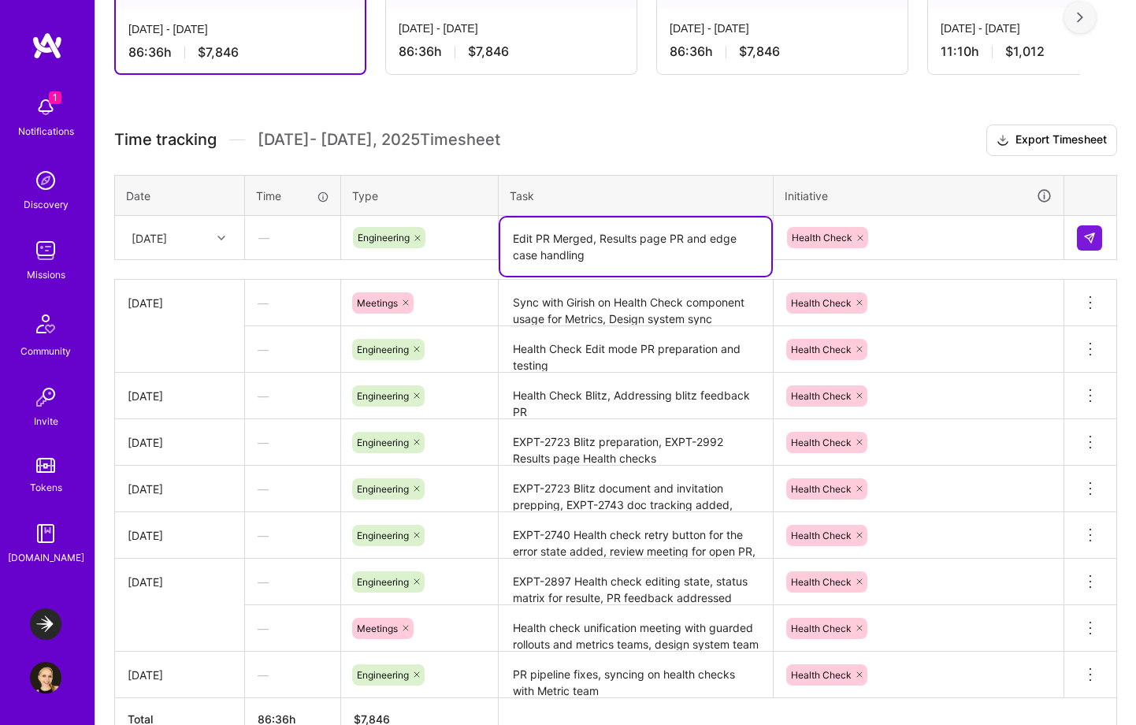
type textarea "Edit PR Merged, Results page PR and edge case handling"
click at [666, 167] on div "Time tracking [DATE] - [DATE] Timesheet Export Timesheet Date Time Type Task In…" at bounding box center [615, 432] width 1003 height 616
click at [626, 228] on textarea "Edit PR Merged, Results page PR and edge case handling" at bounding box center [635, 246] width 271 height 58
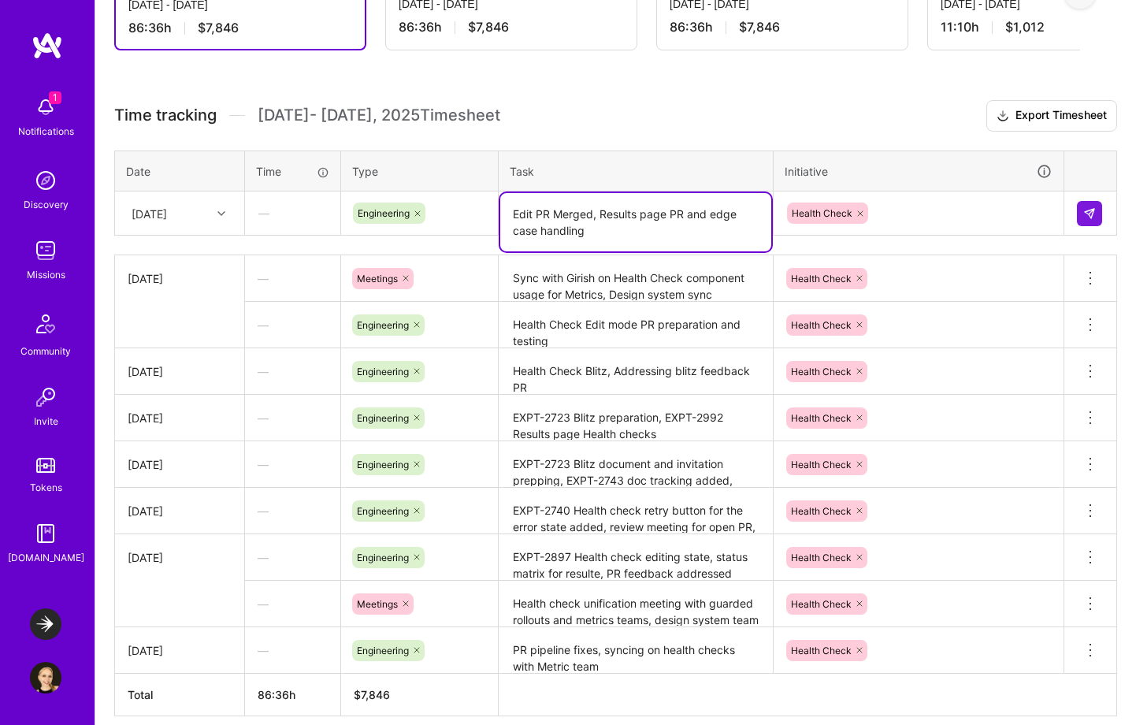
scroll to position [390, 0]
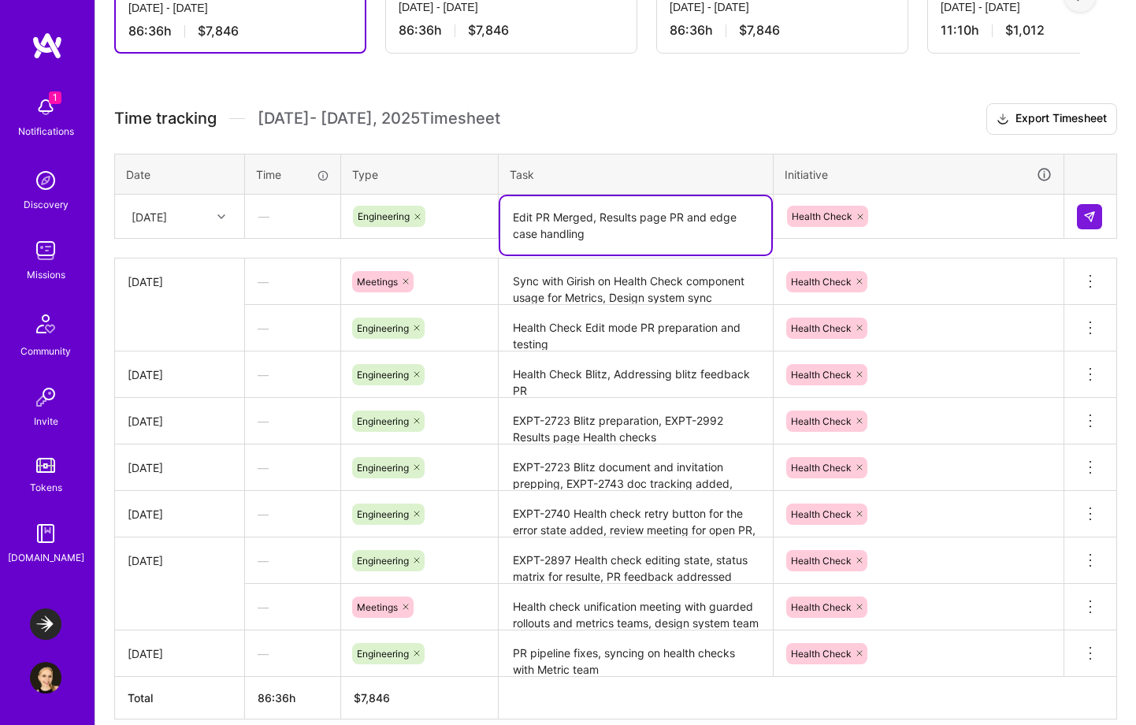
click at [626, 228] on textarea "Edit PR Merged, Results page PR and edge case handling" at bounding box center [635, 225] width 271 height 58
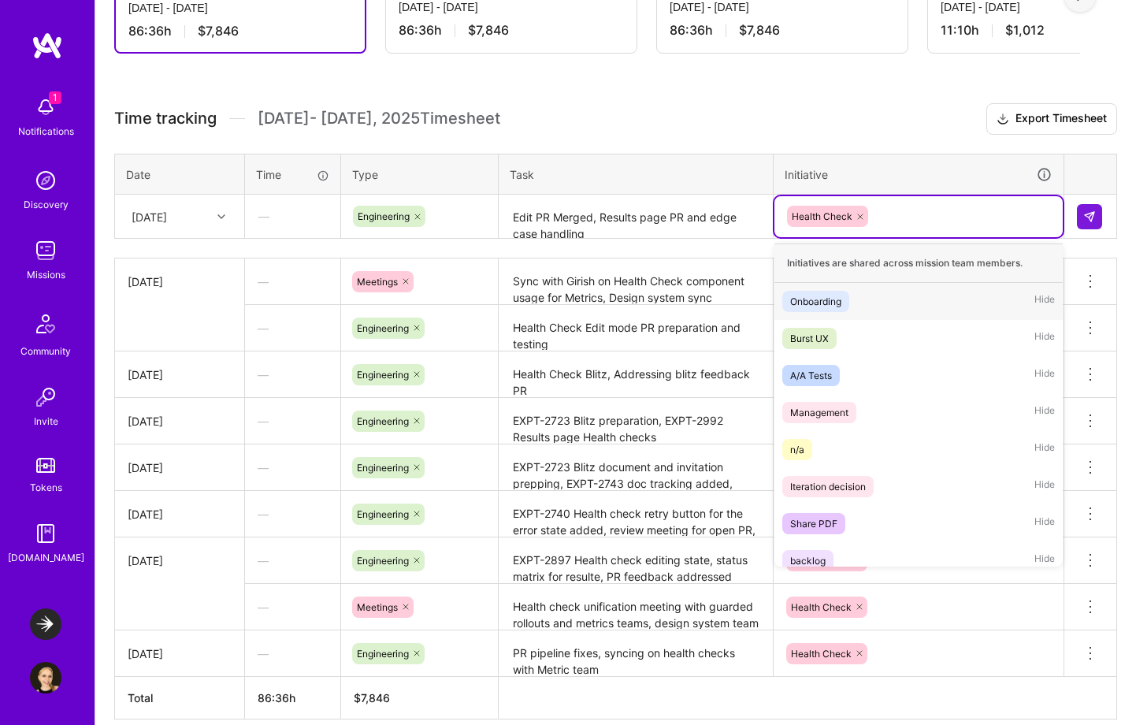
click at [892, 216] on div "Health Check" at bounding box center [918, 216] width 266 height 24
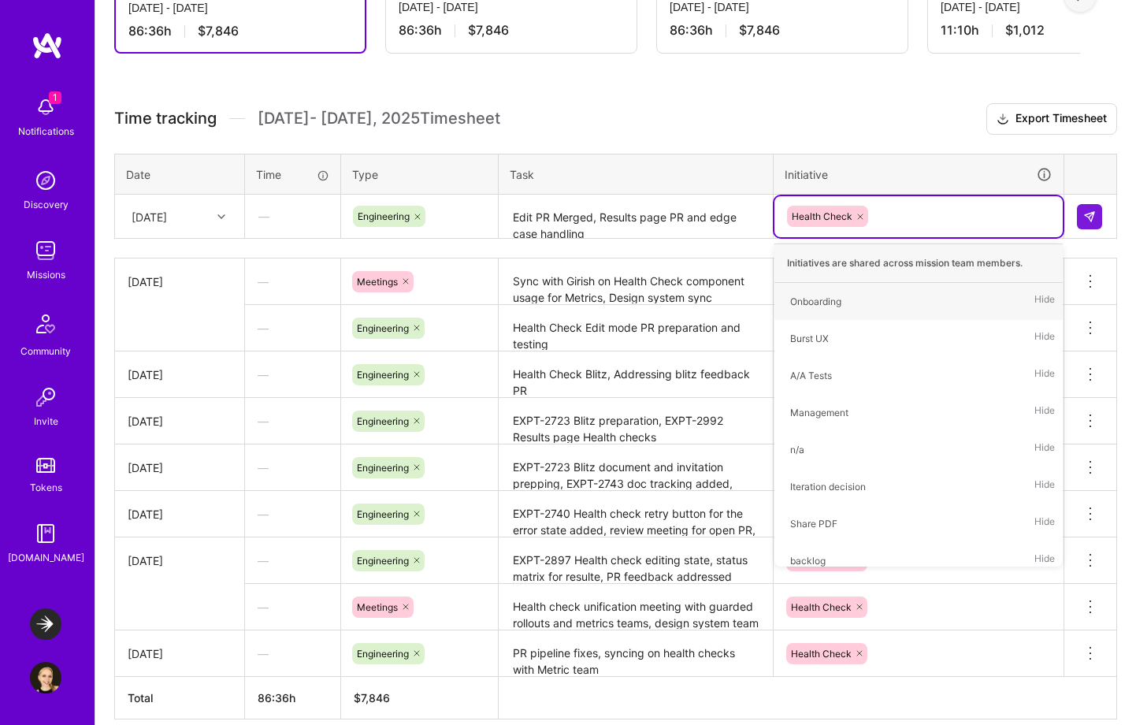
click at [677, 224] on textarea "Edit PR Merged, Results page PR and edge case handling" at bounding box center [635, 217] width 271 height 42
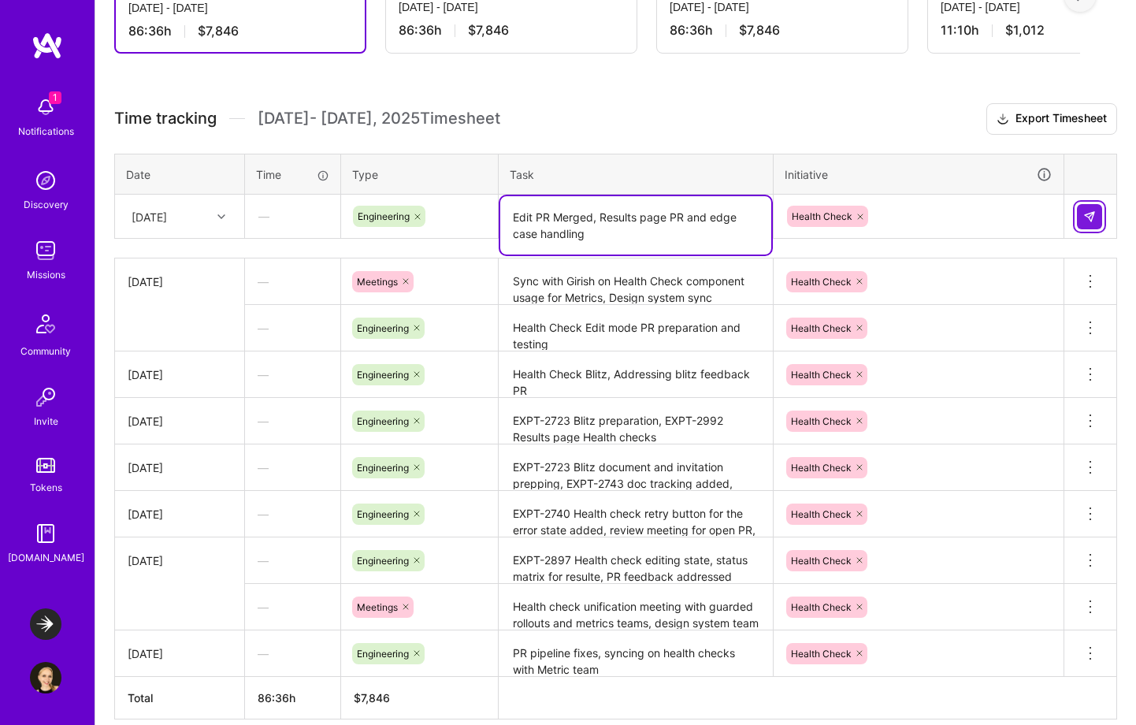
click at [1090, 219] on img at bounding box center [1089, 216] width 13 height 13
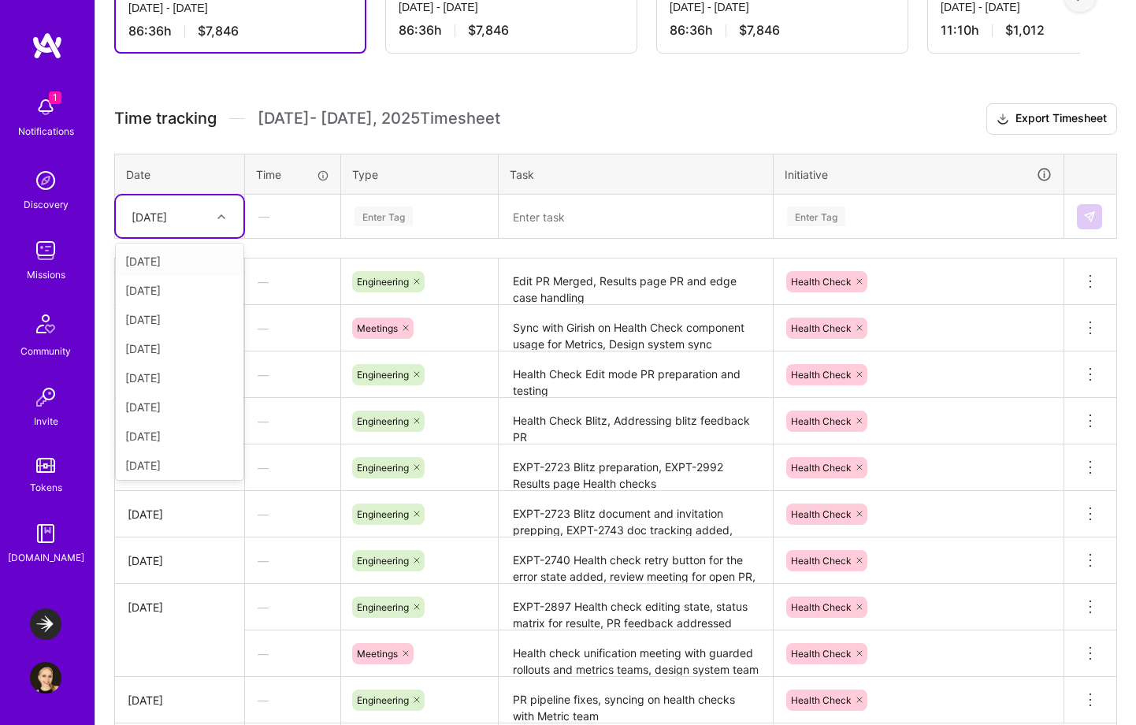
click at [207, 218] on div "[DATE]" at bounding box center [167, 216] width 87 height 26
click at [172, 378] on div "[DATE]" at bounding box center [180, 377] width 128 height 29
click at [439, 205] on div "Enter Tag" at bounding box center [419, 216] width 155 height 41
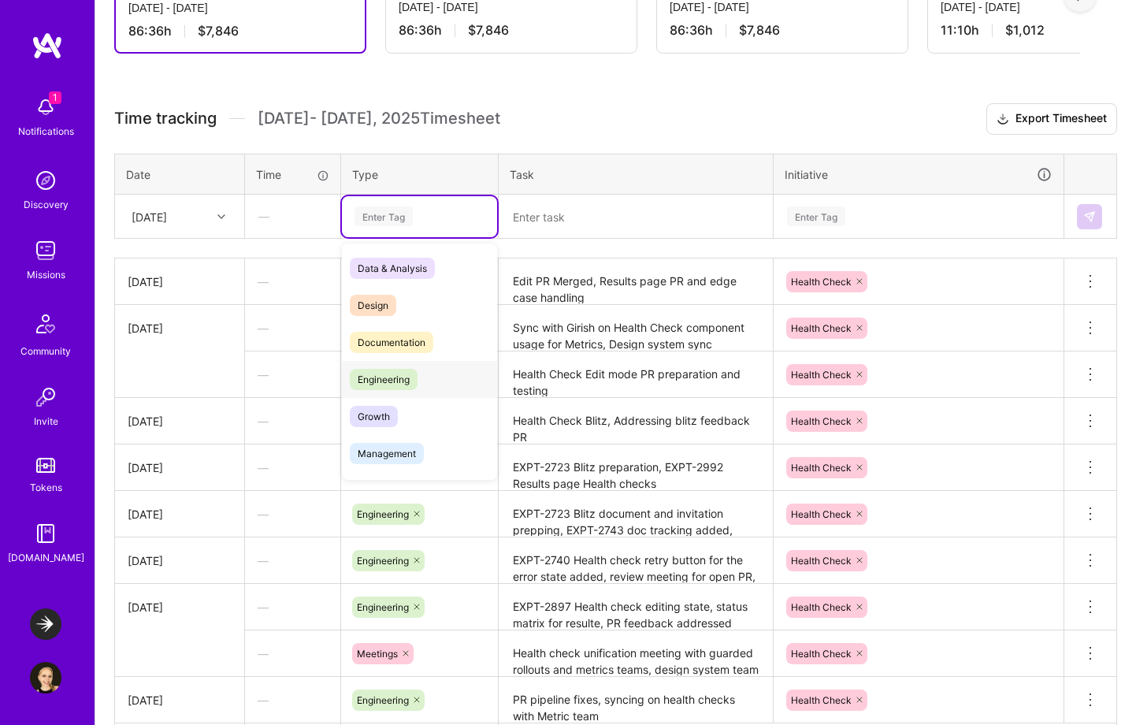
click at [403, 378] on span "Engineering" at bounding box center [384, 379] width 68 height 21
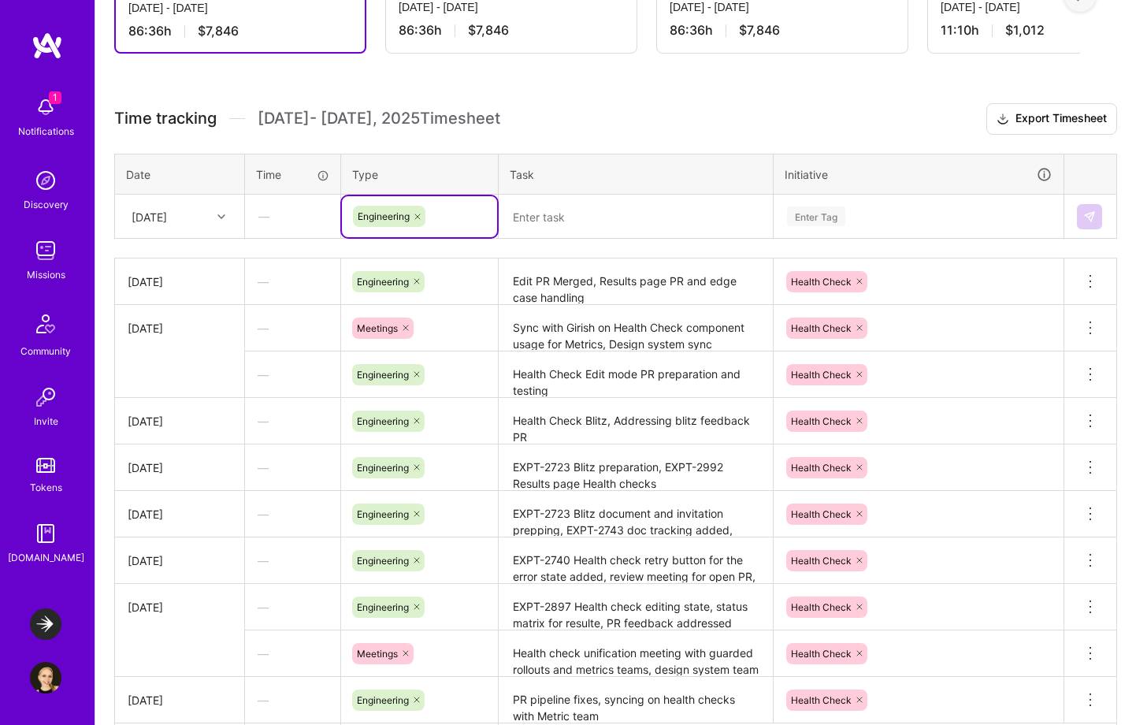
click at [539, 209] on textarea at bounding box center [635, 217] width 271 height 42
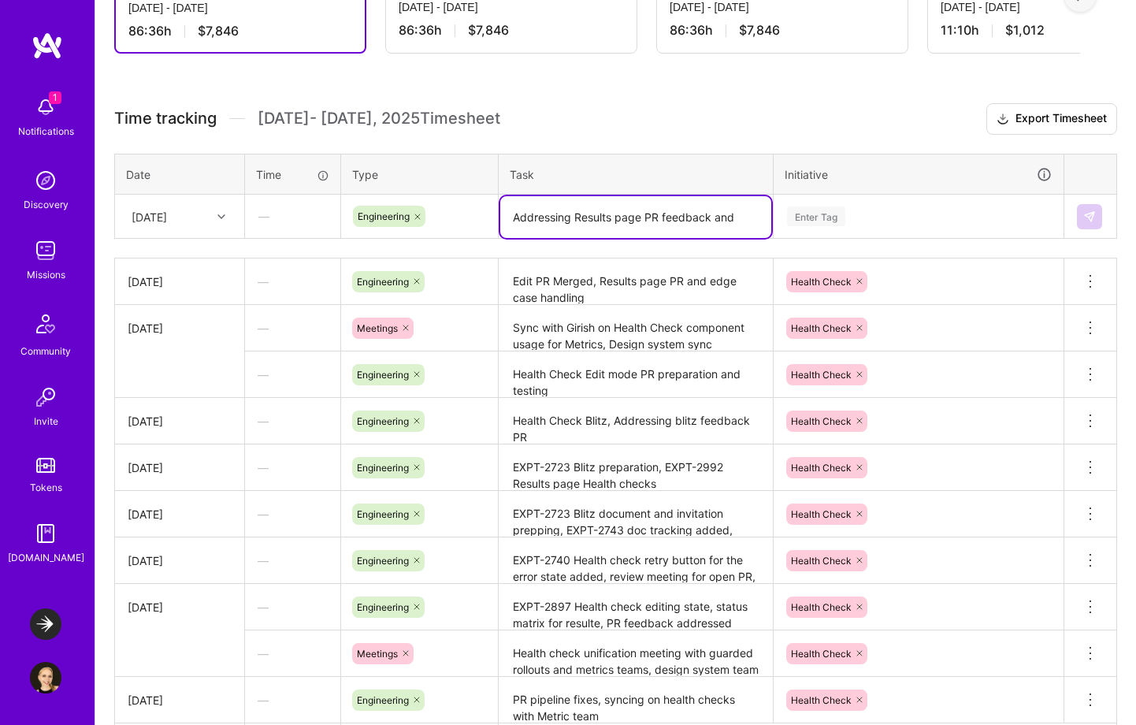
click at [730, 221] on textarea "Addressing Results page PR feedback and" at bounding box center [635, 217] width 271 height 42
click at [642, 230] on textarea "Addressing Results page PR feedback, tests for new components added" at bounding box center [635, 225] width 271 height 58
type textarea "Addressing Results page PR feedback, tests for new components"
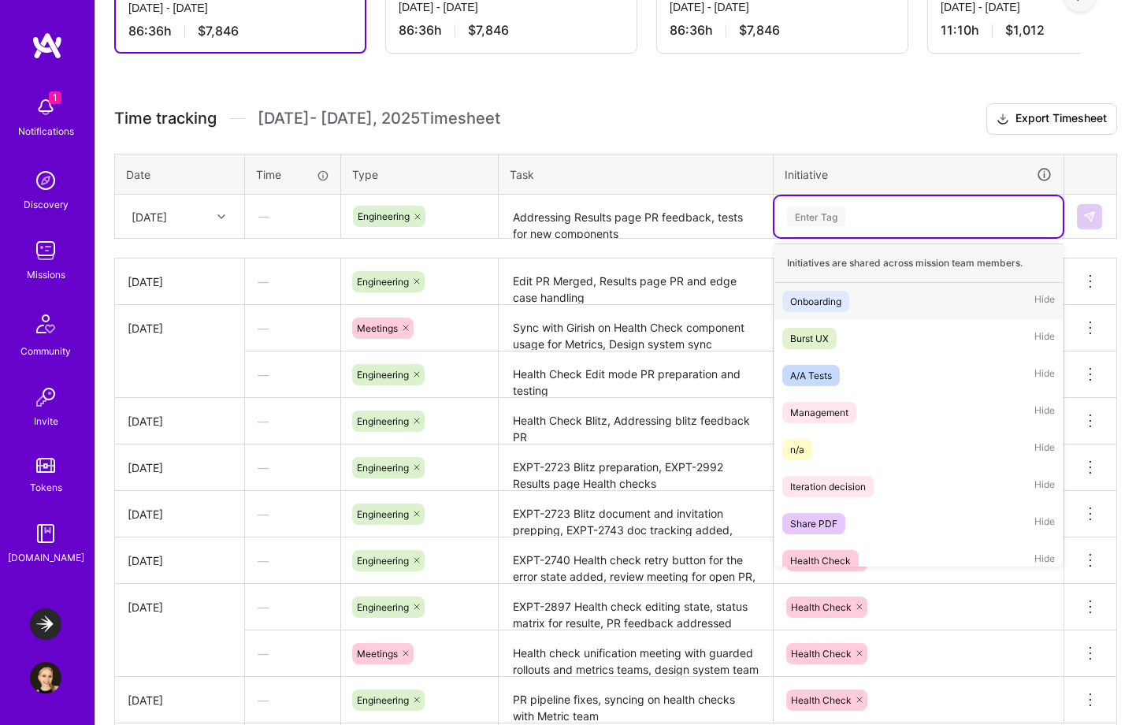
click at [824, 216] on div "Enter Tag" at bounding box center [816, 216] width 58 height 24
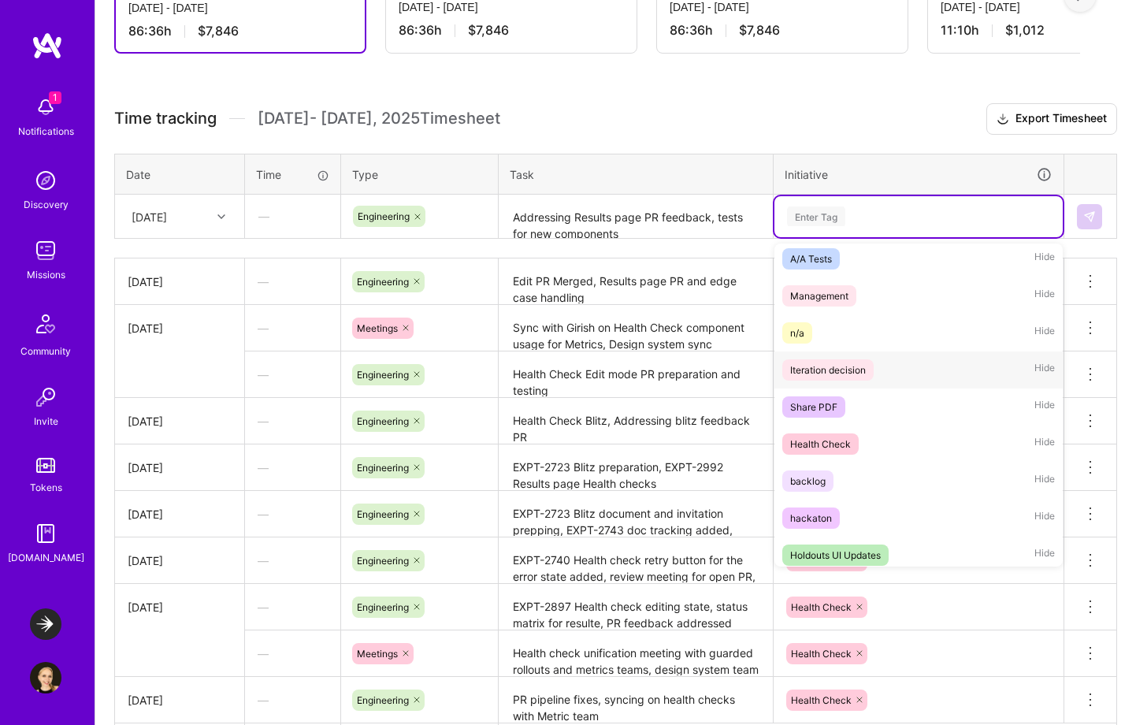
scroll to position [117, 0]
click at [852, 450] on span "Health Check" at bounding box center [820, 442] width 76 height 21
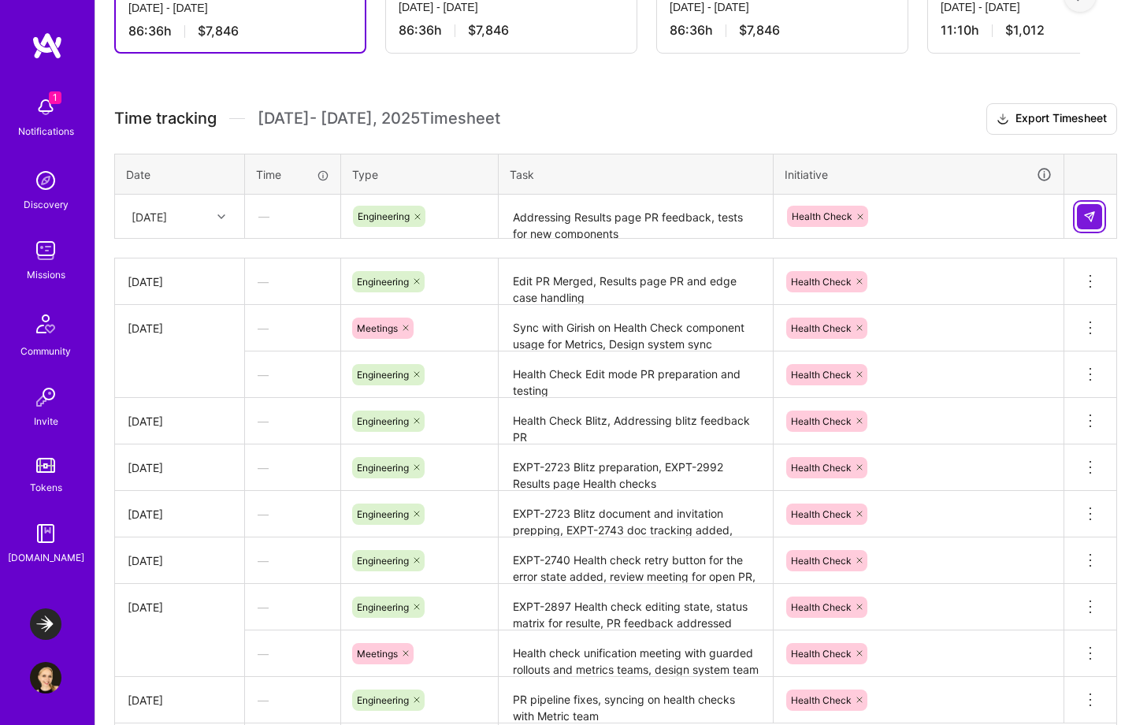
click at [1095, 219] on img at bounding box center [1089, 216] width 13 height 13
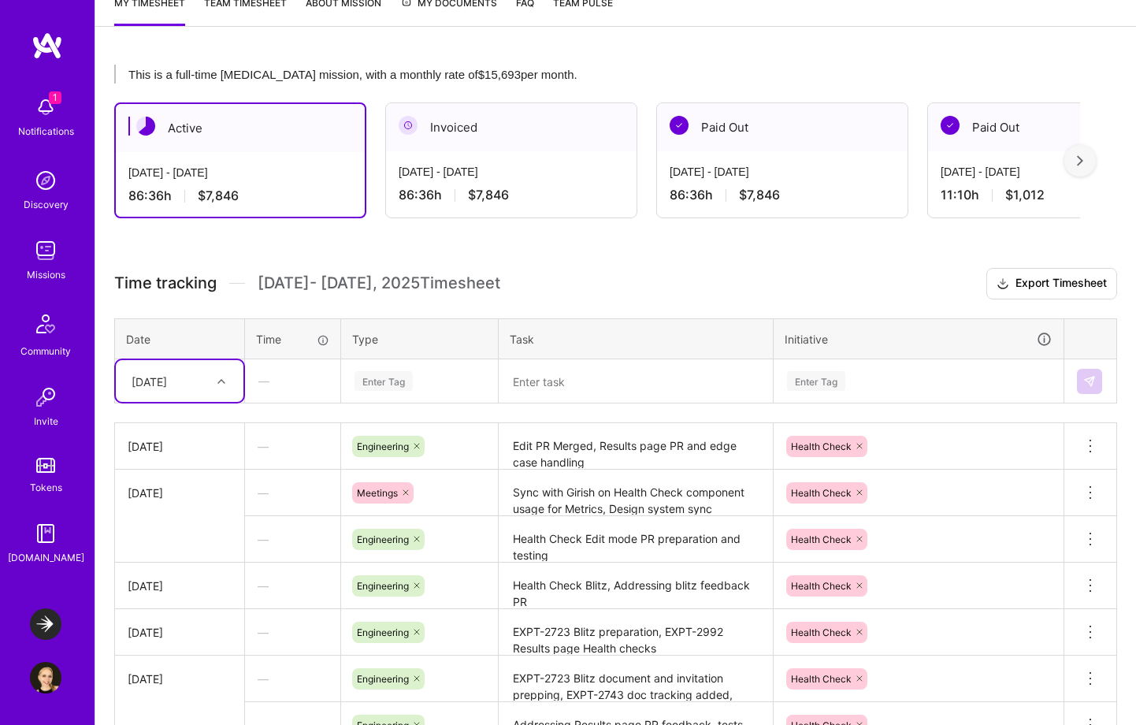
scroll to position [229, 0]
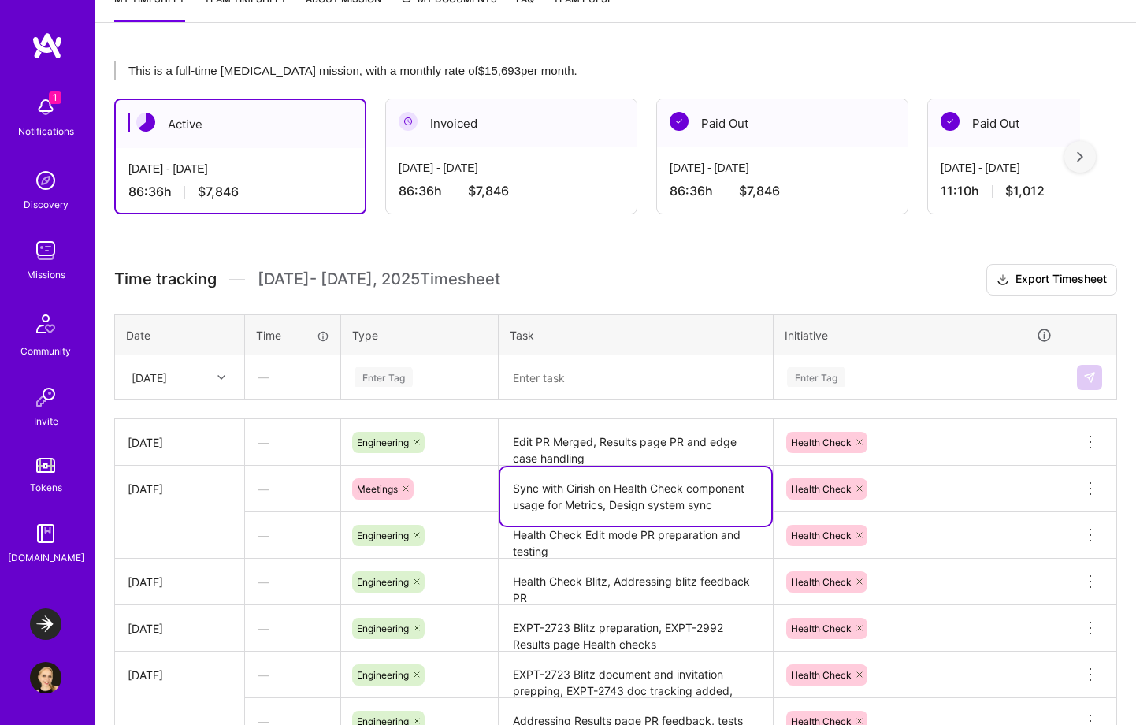
click at [568, 498] on textarea "Sync with Girish on Health Check component usage for Metrics, Design system sync" at bounding box center [635, 496] width 271 height 58
click at [532, 488] on textarea "Sync with Girish on Health Check component usage for Metrics, Design system sync" at bounding box center [635, 496] width 271 height 58
click at [573, 486] on textarea "Support with [PERSON_NAME] on Health Check component usage for Metrics, Design …" at bounding box center [635, 504] width 271 height 75
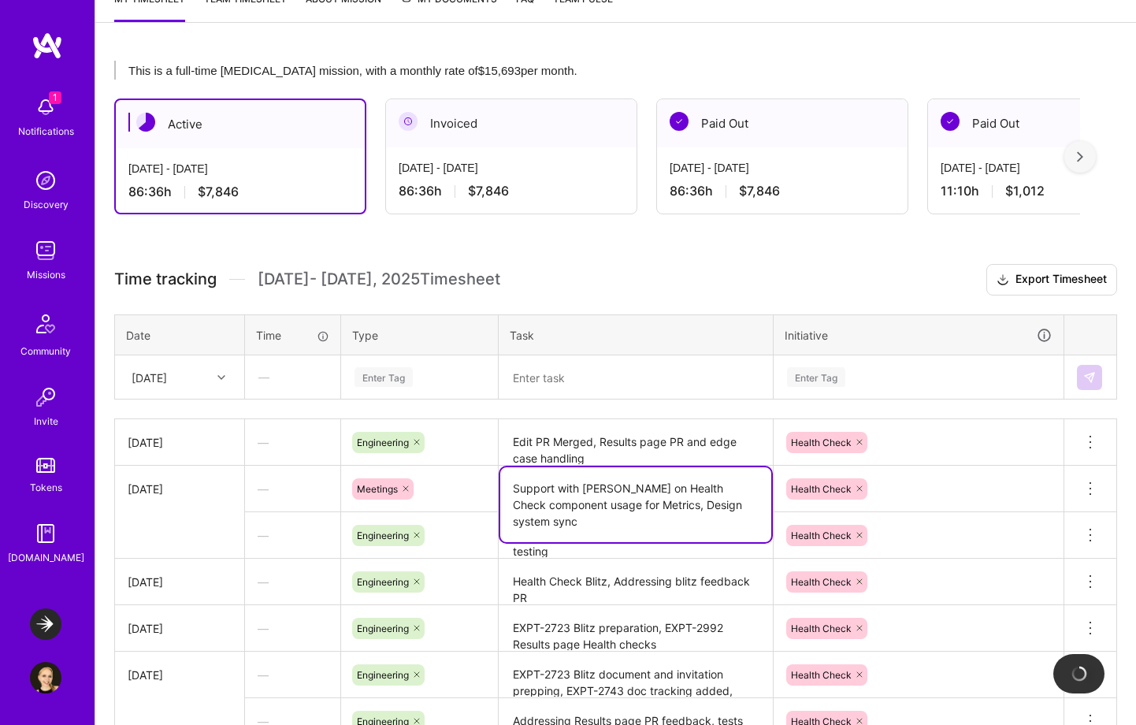
click at [573, 486] on textarea "Support with [PERSON_NAME] on Health Check component usage for Metrics, Design …" at bounding box center [635, 504] width 271 height 75
type textarea "Support Girish on Health Check component usage for Metrics, Design system sync"
click at [483, 482] on tbody "[DATE] — Engineering Edit PR Merged, Results page PR and edge case handling Hea…" at bounding box center [616, 674] width 1002 height 511
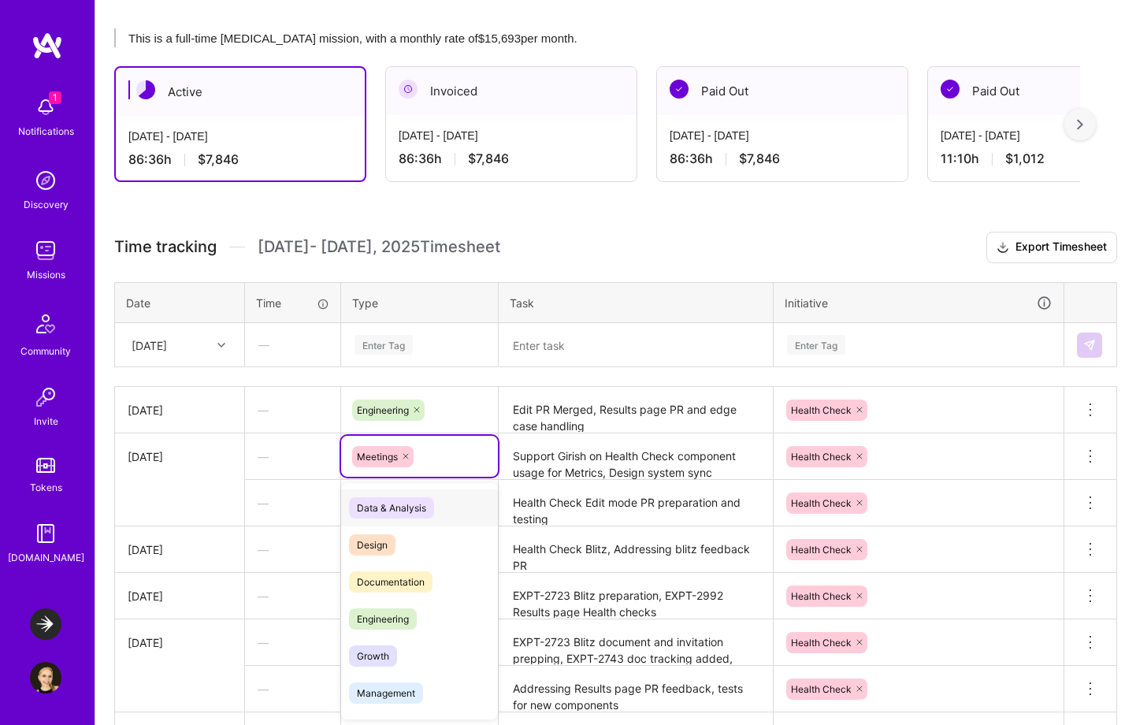
scroll to position [301, 0]
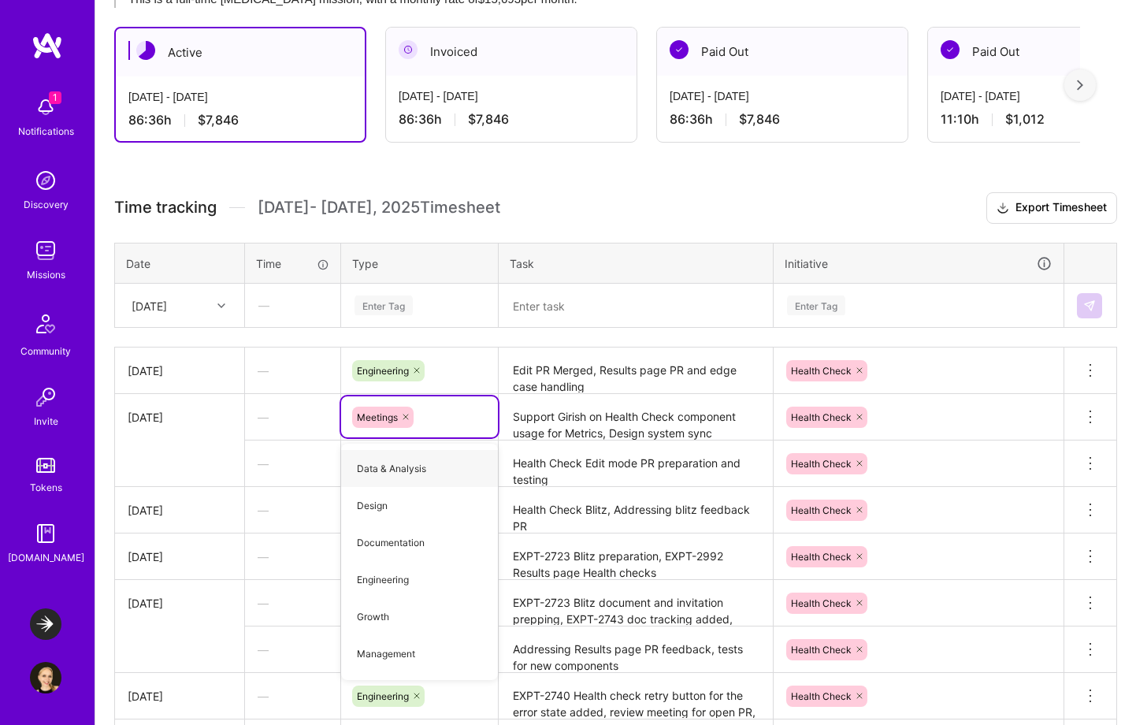
click at [617, 209] on h3 "Time tracking [DATE] - [DATE] Timesheet Export Timesheet" at bounding box center [615, 208] width 1003 height 32
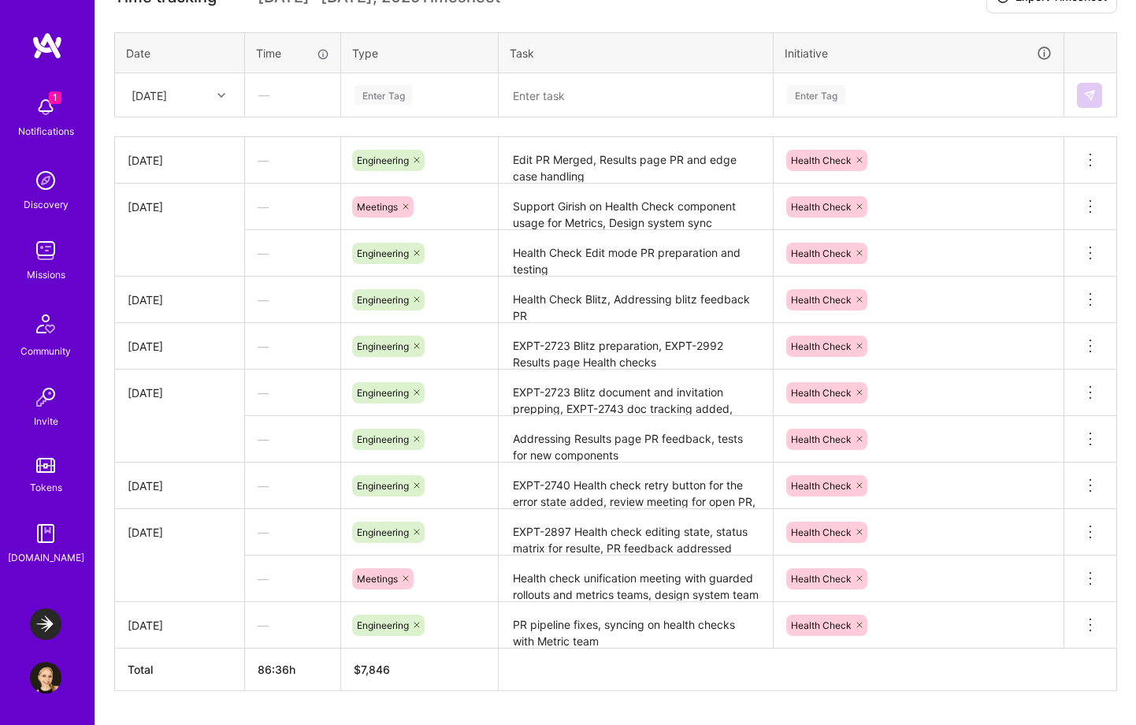
scroll to position [506, 0]
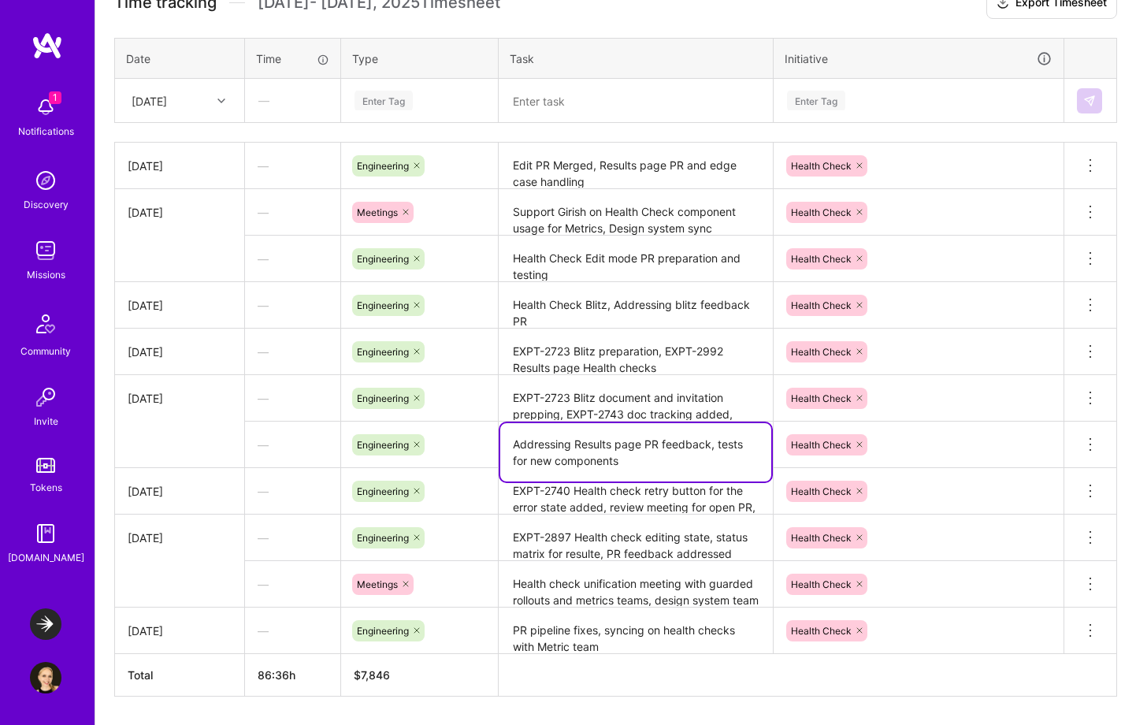
click at [665, 446] on textarea "Addressing Results page PR feedback, tests for new components" at bounding box center [635, 452] width 271 height 58
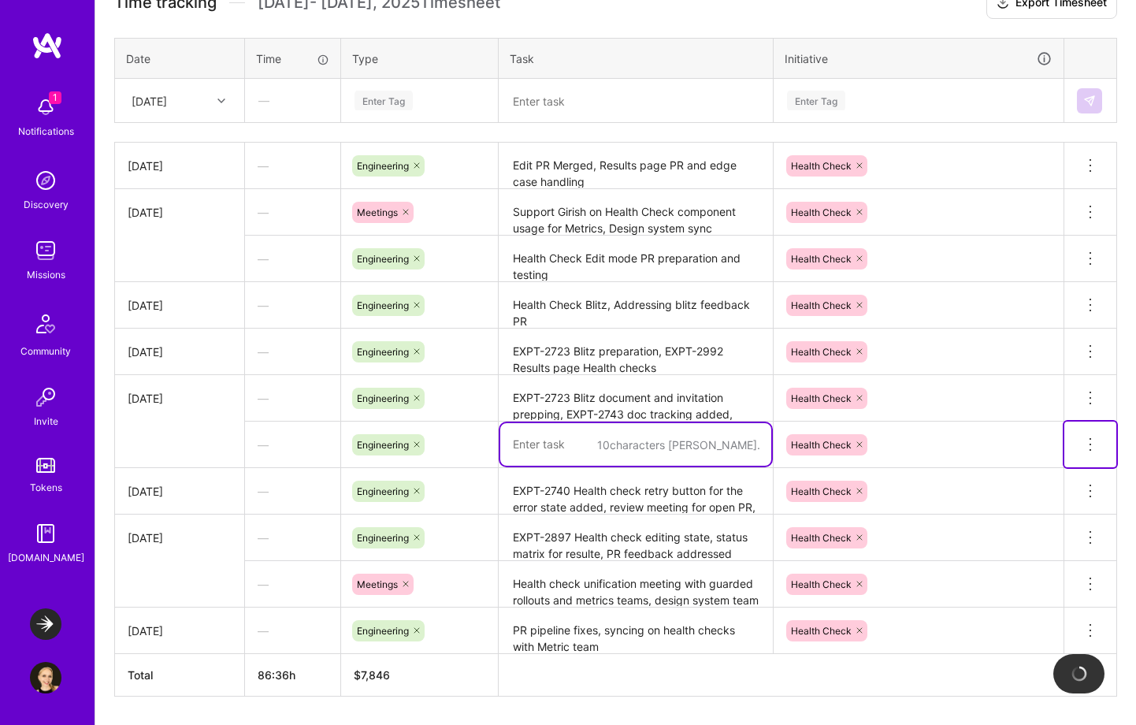
click at [1088, 445] on icon at bounding box center [1090, 444] width 19 height 19
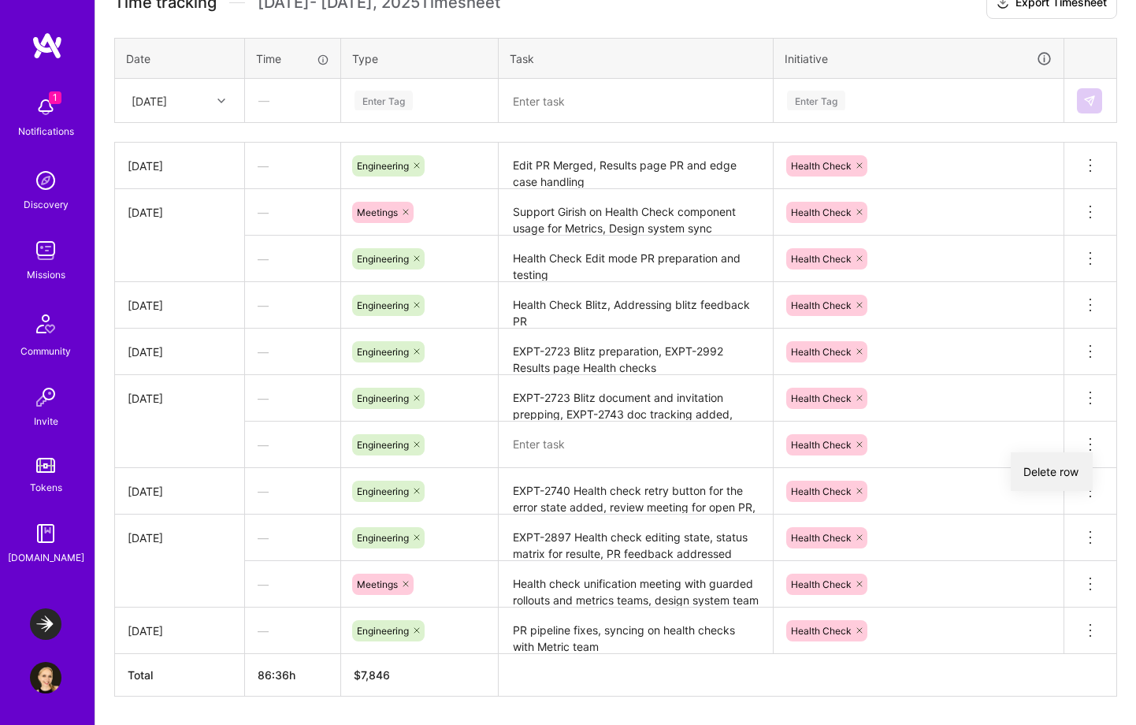
click at [1047, 476] on button "Delete row" at bounding box center [1051, 471] width 82 height 39
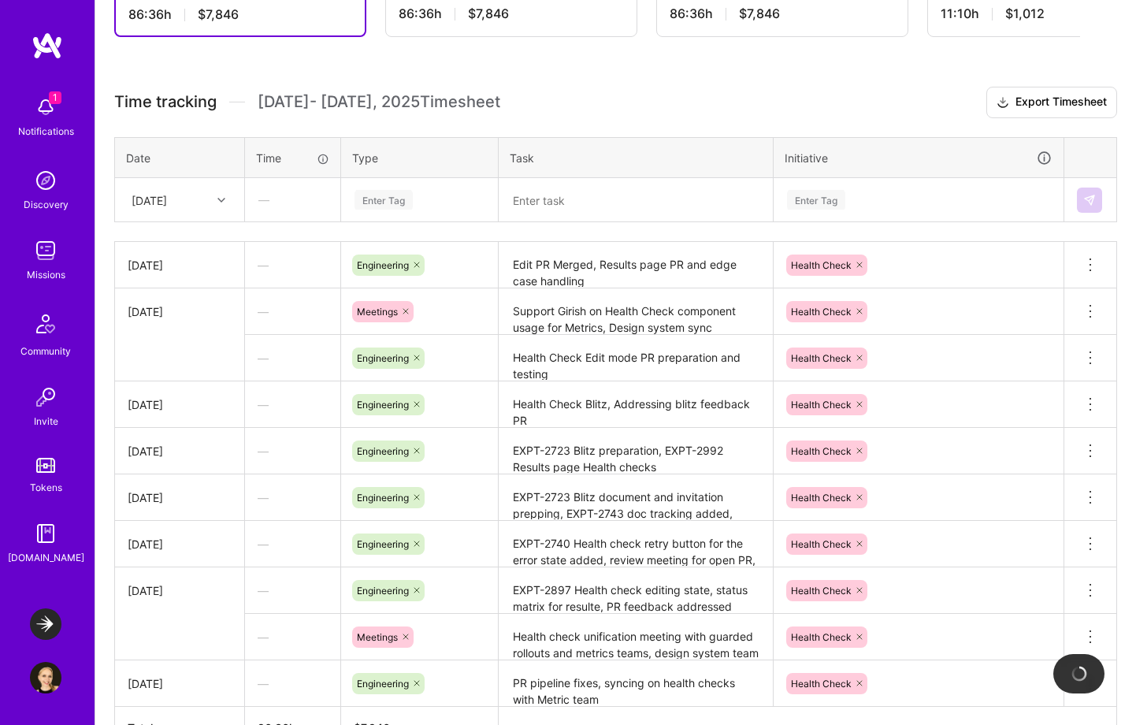
scroll to position [406, 0]
click at [196, 197] on div "[DATE]" at bounding box center [167, 200] width 87 height 26
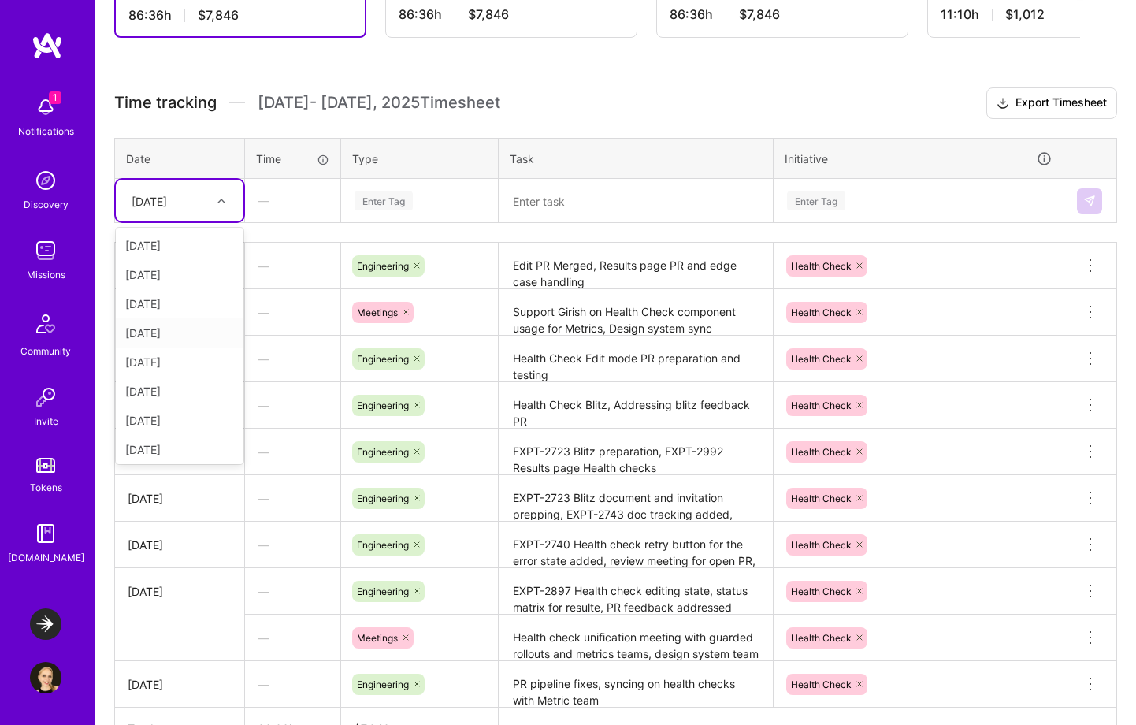
scroll to position [149, 0]
click at [176, 418] on div "[DATE]" at bounding box center [180, 416] width 128 height 29
click at [586, 197] on textarea at bounding box center [635, 201] width 271 height 42
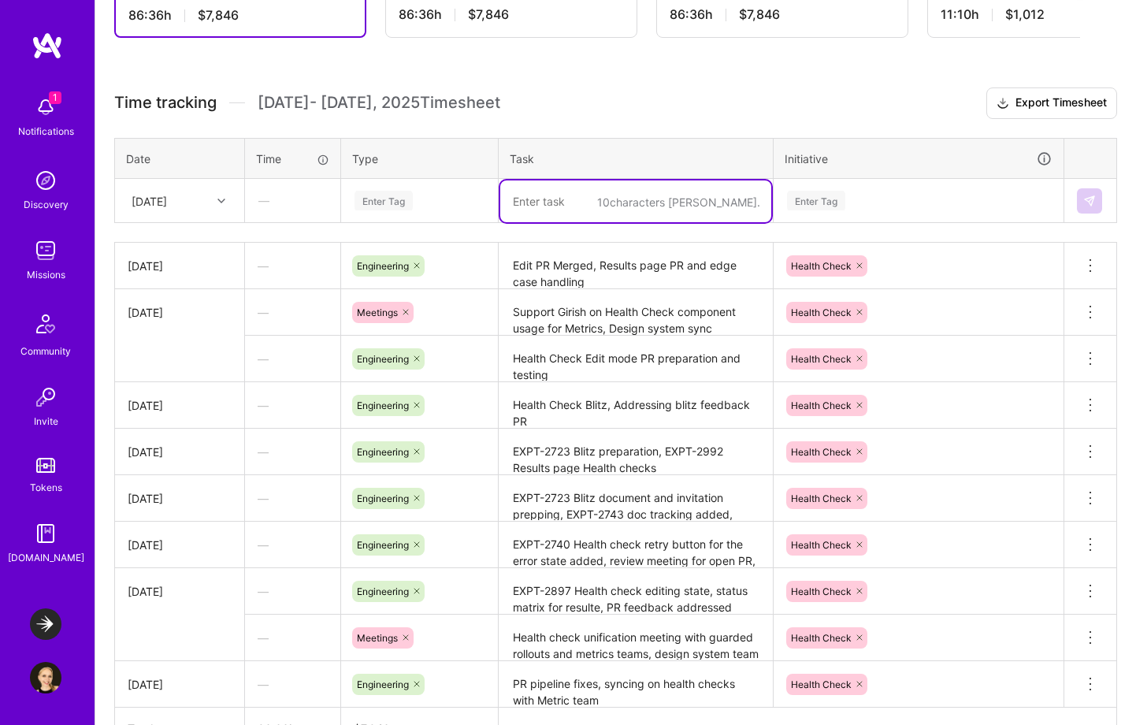
paste textarea "Addressing Results page PR feedback, tests for new components"
type textarea "Addressing Results page PR feedback, tests for new components"
click at [432, 197] on div "Enter Tag" at bounding box center [419, 201] width 133 height 20
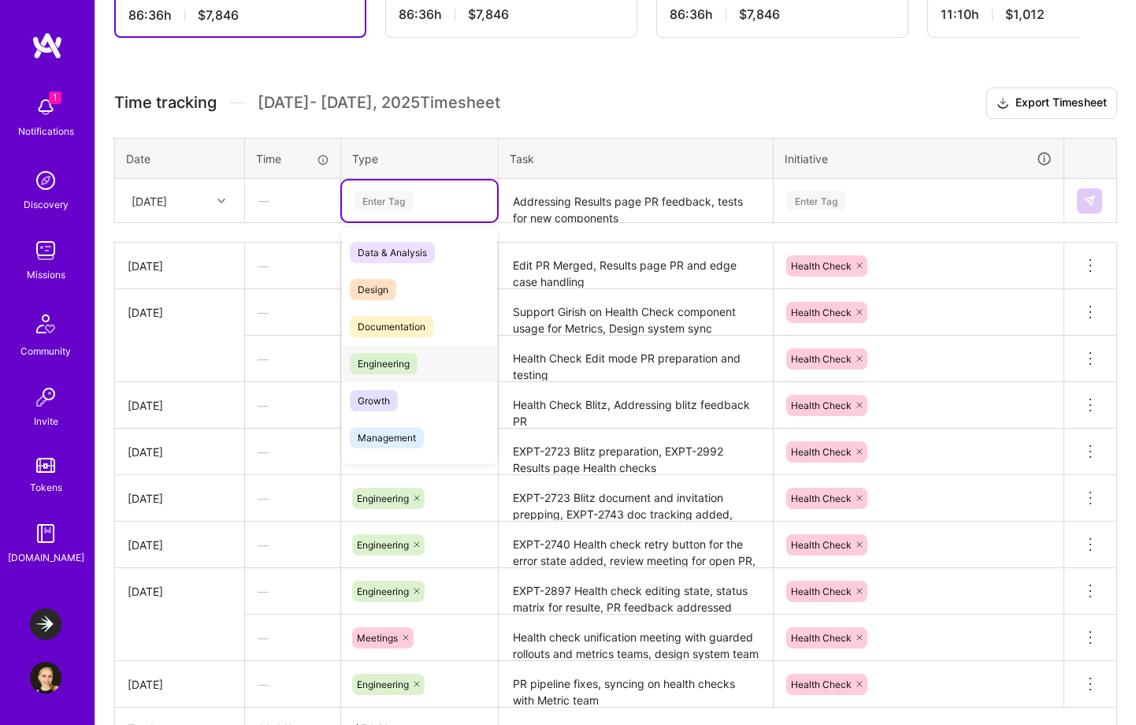
click at [393, 362] on span "Engineering" at bounding box center [384, 363] width 68 height 21
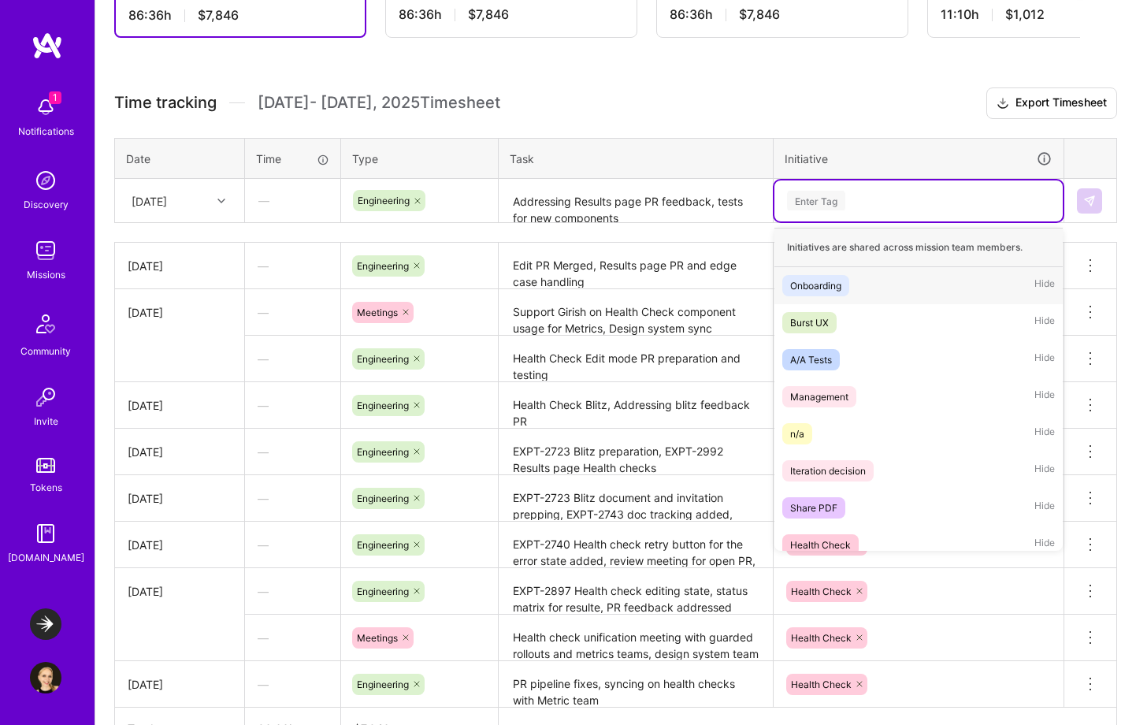
click at [919, 184] on div "Enter Tag" at bounding box center [918, 200] width 288 height 41
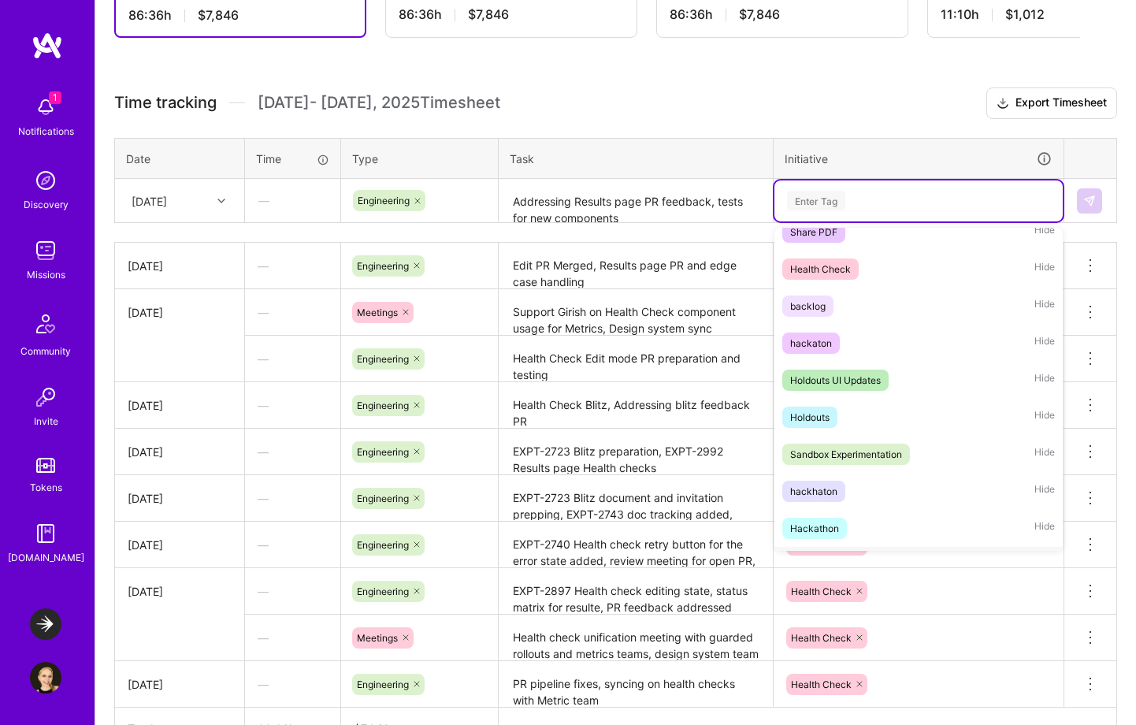
scroll to position [269, 0]
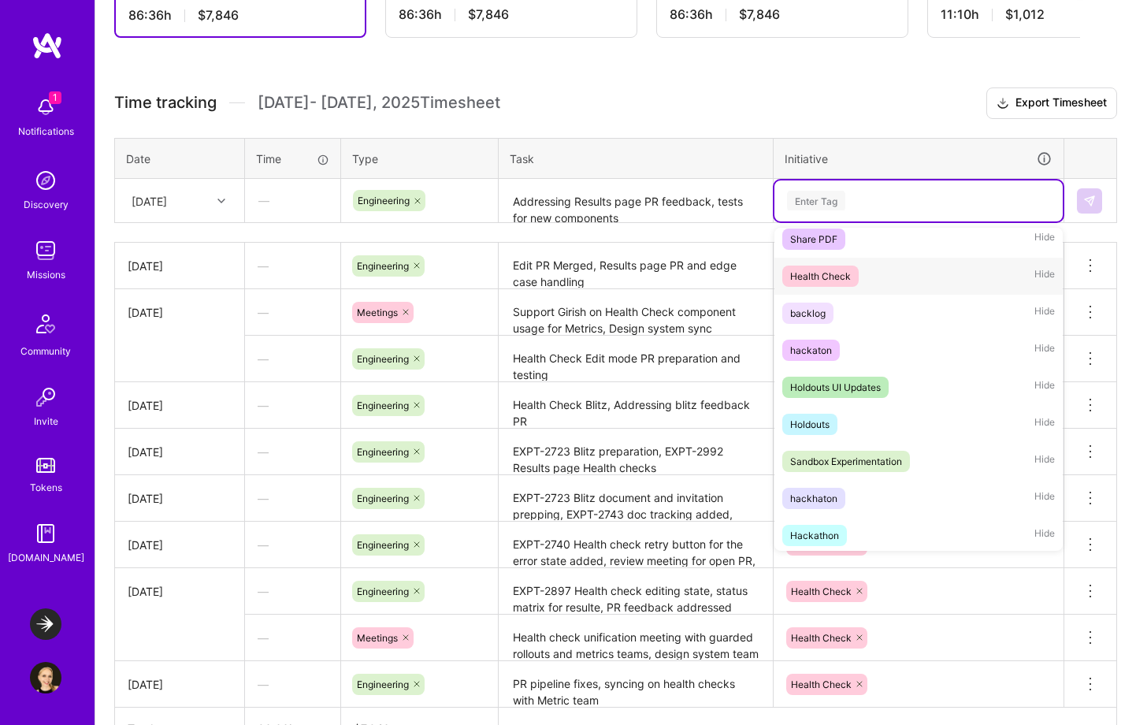
click at [876, 269] on div "Health Check Hide" at bounding box center [918, 276] width 288 height 37
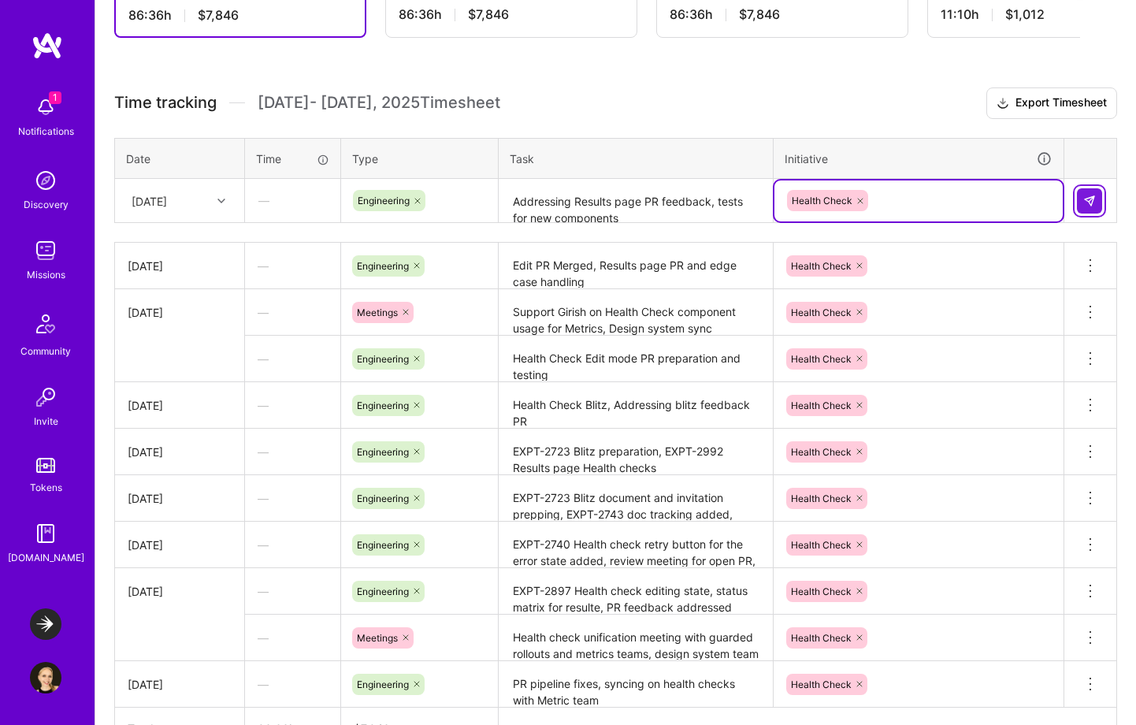
click at [1084, 198] on img at bounding box center [1089, 201] width 13 height 13
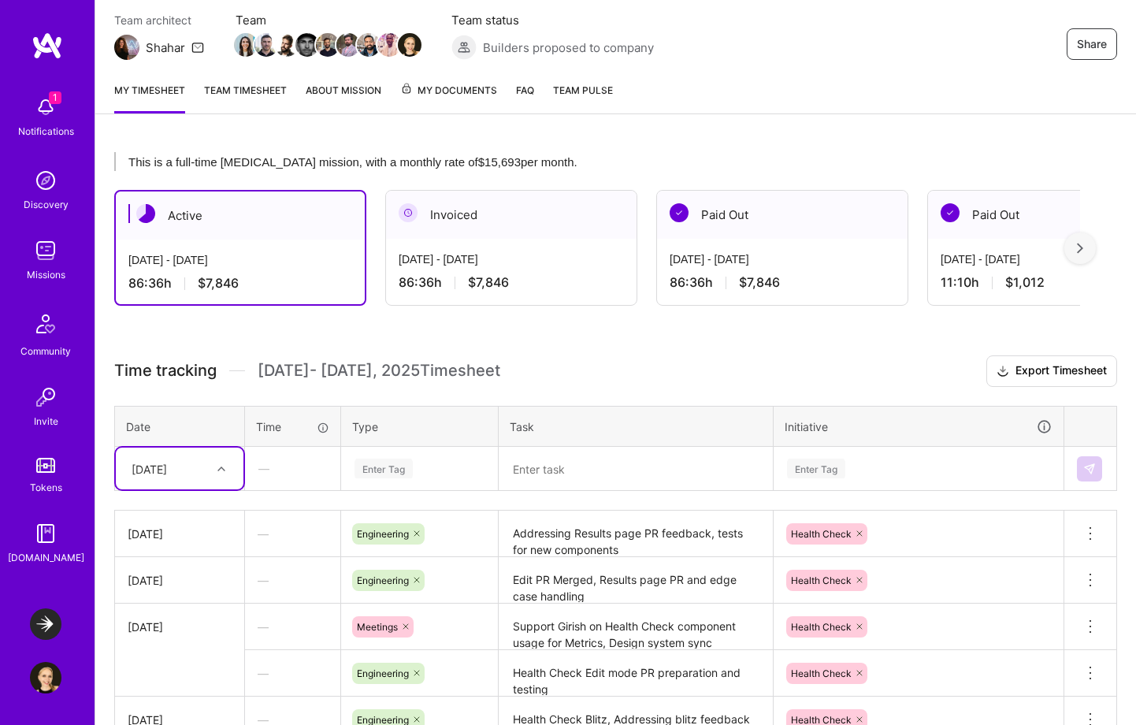
scroll to position [0, 0]
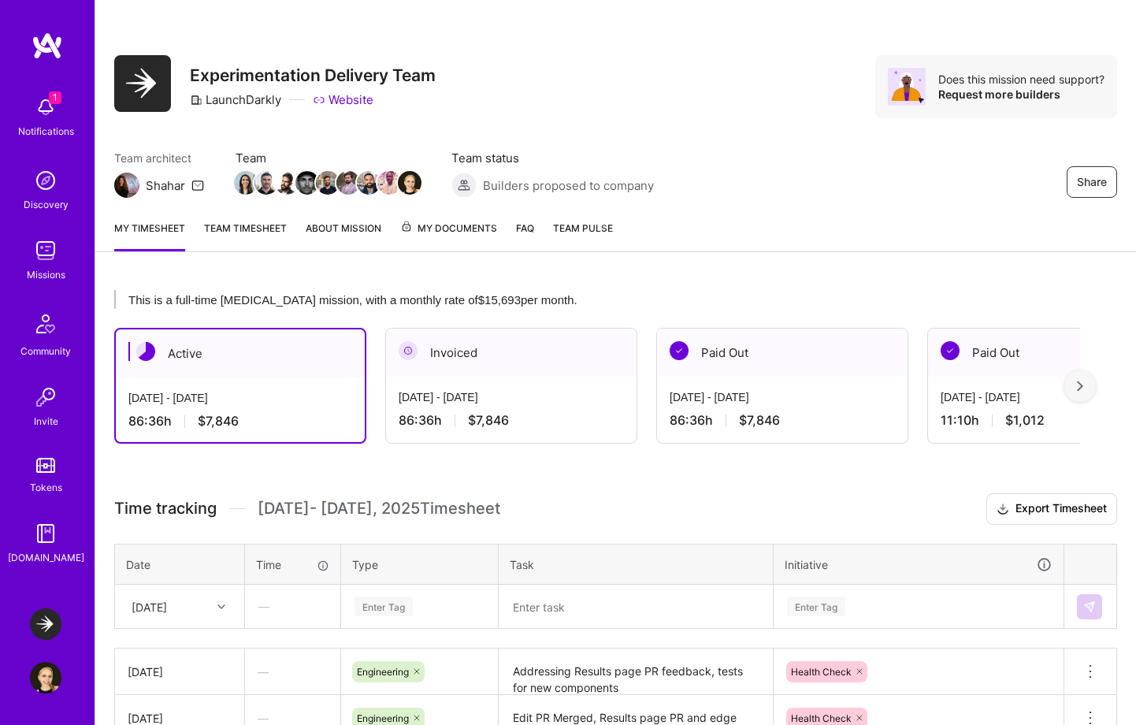
click at [1077, 387] on img at bounding box center [1080, 385] width 6 height 11
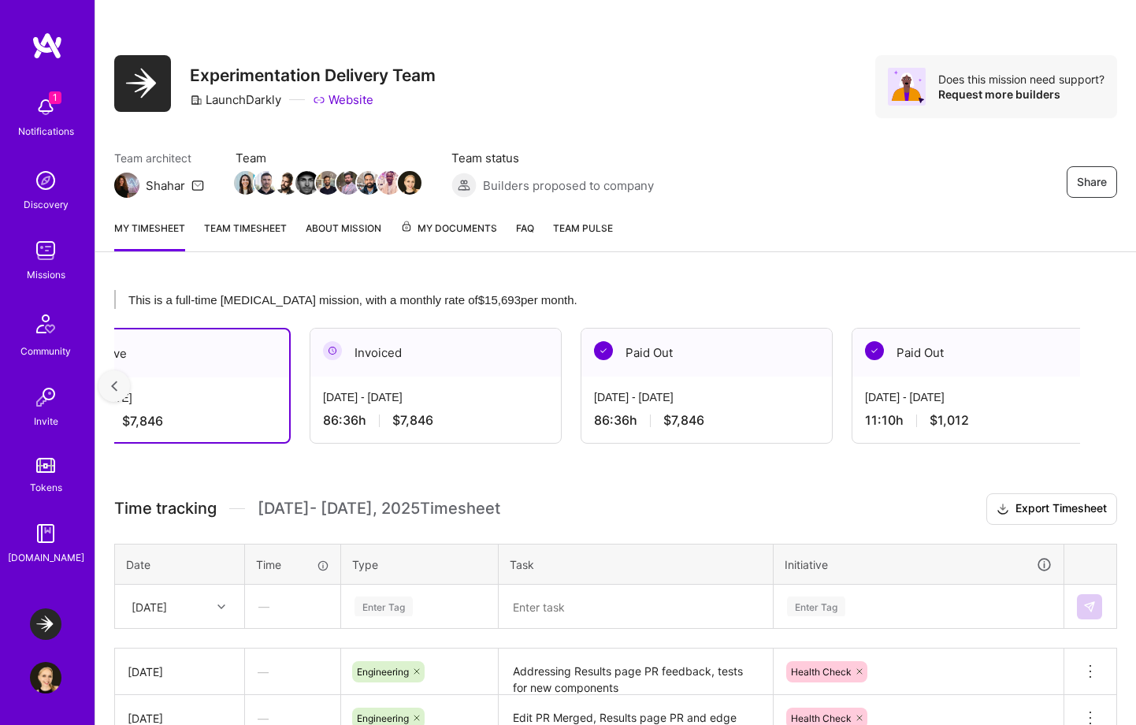
scroll to position [0, 99]
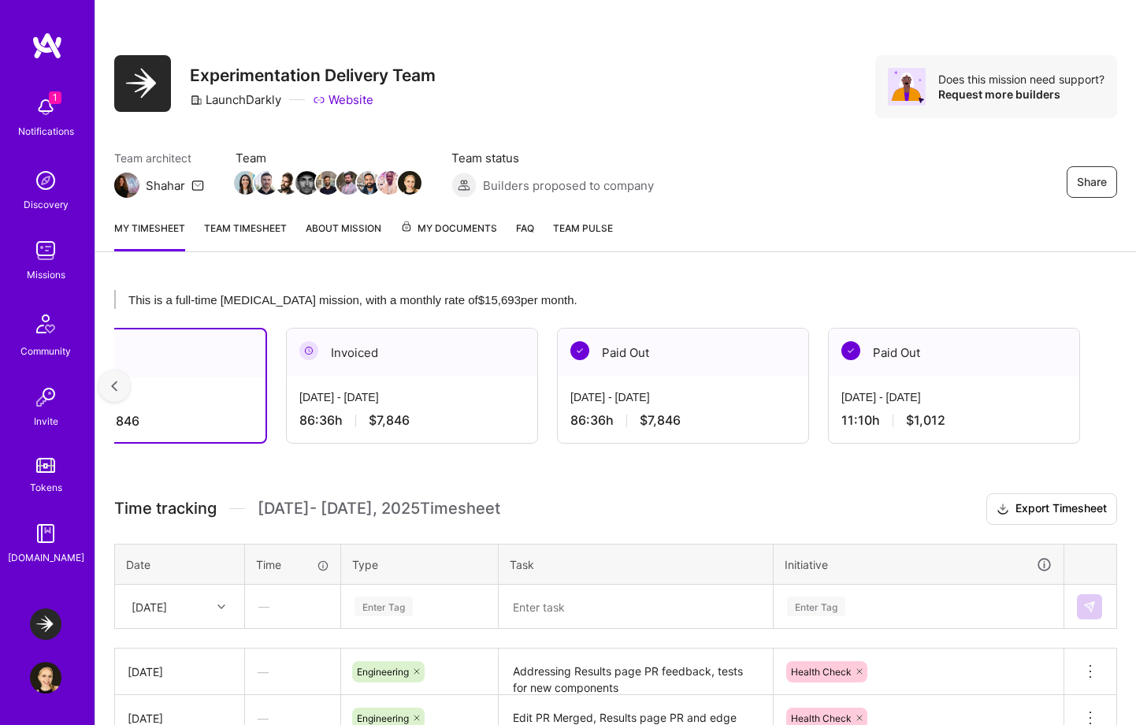
click at [432, 376] on div "Invoiced" at bounding box center [412, 352] width 250 height 48
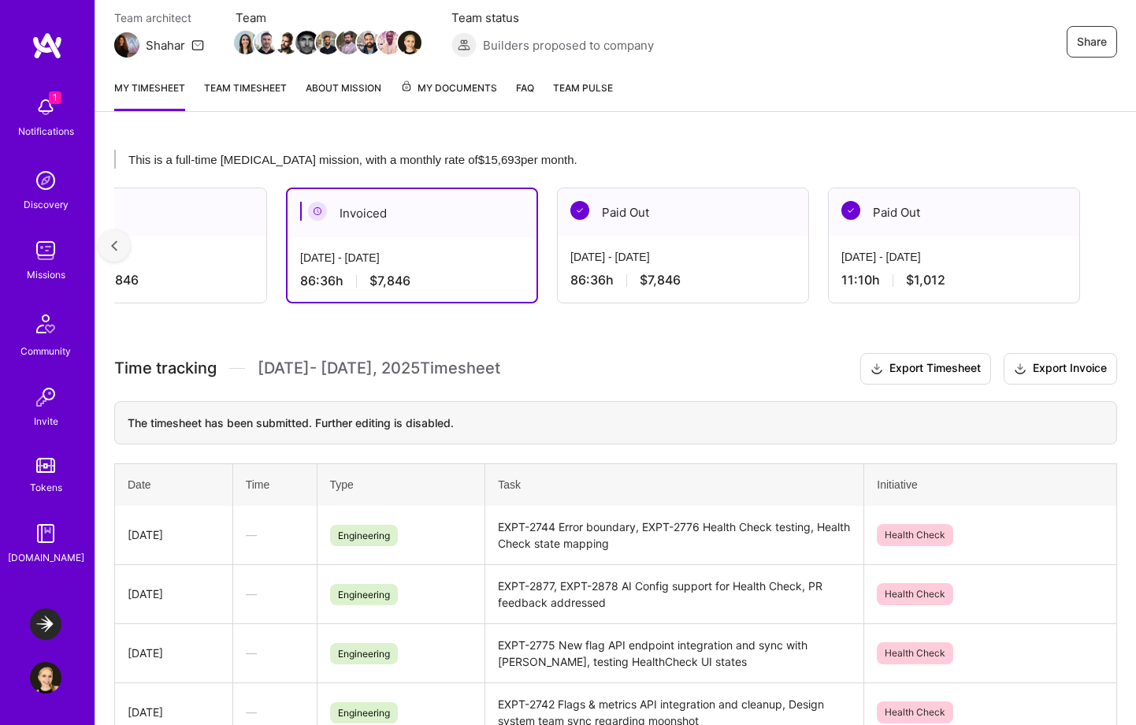
scroll to position [59, 0]
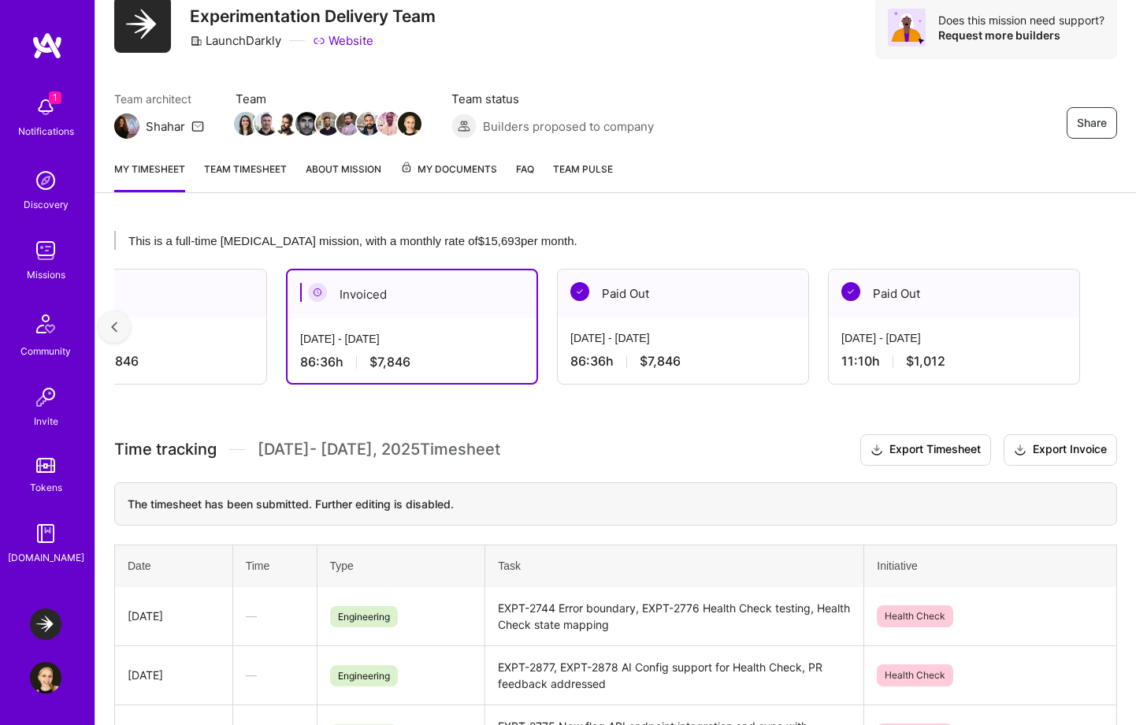
click at [192, 327] on div "[DATE] - [DATE] 86:36 h $7,846" at bounding box center [141, 349] width 250 height 65
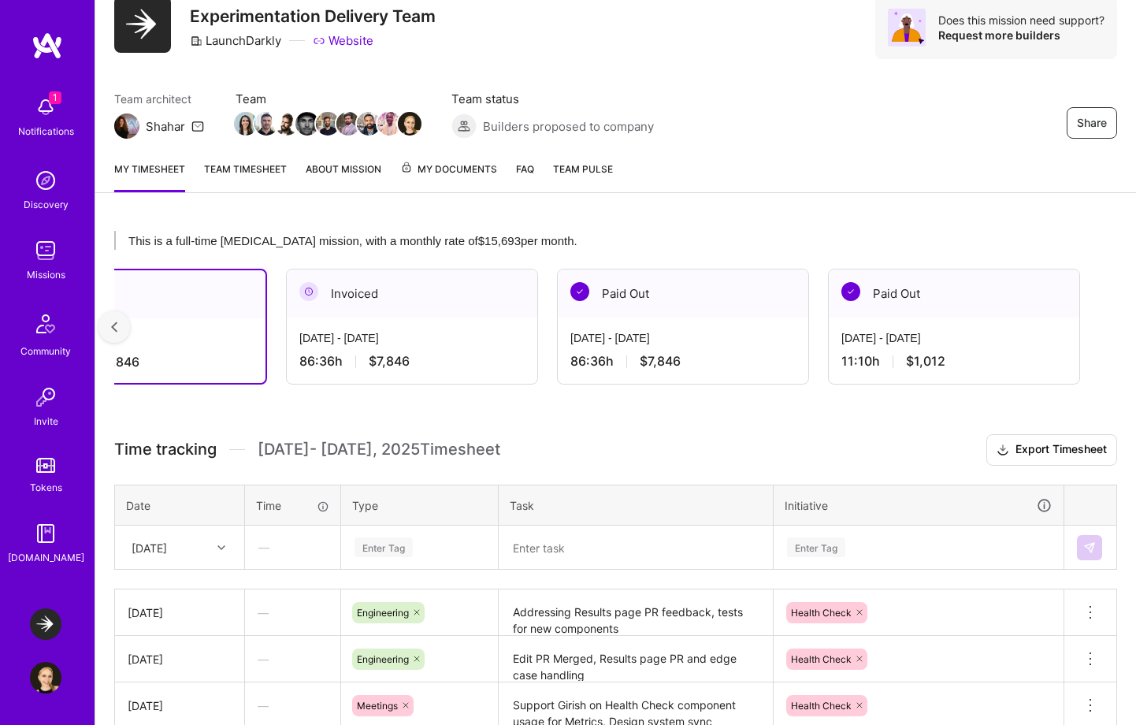
click at [262, 170] on link "Team timesheet" at bounding box center [245, 177] width 83 height 32
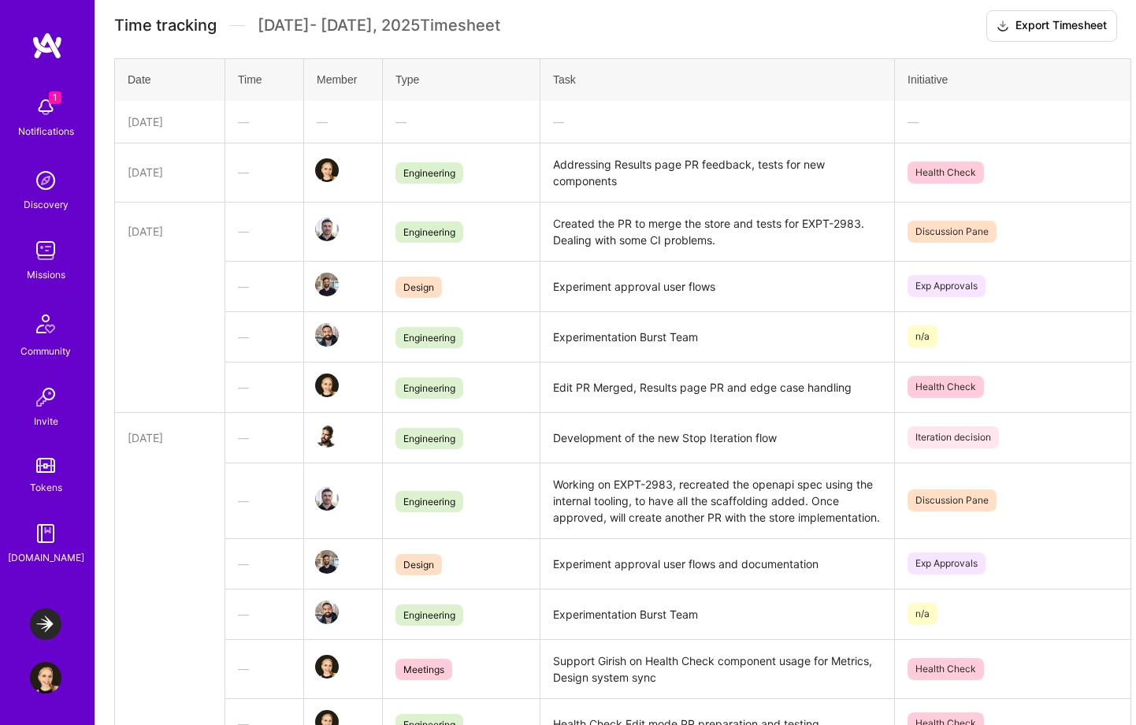
scroll to position [358, 0]
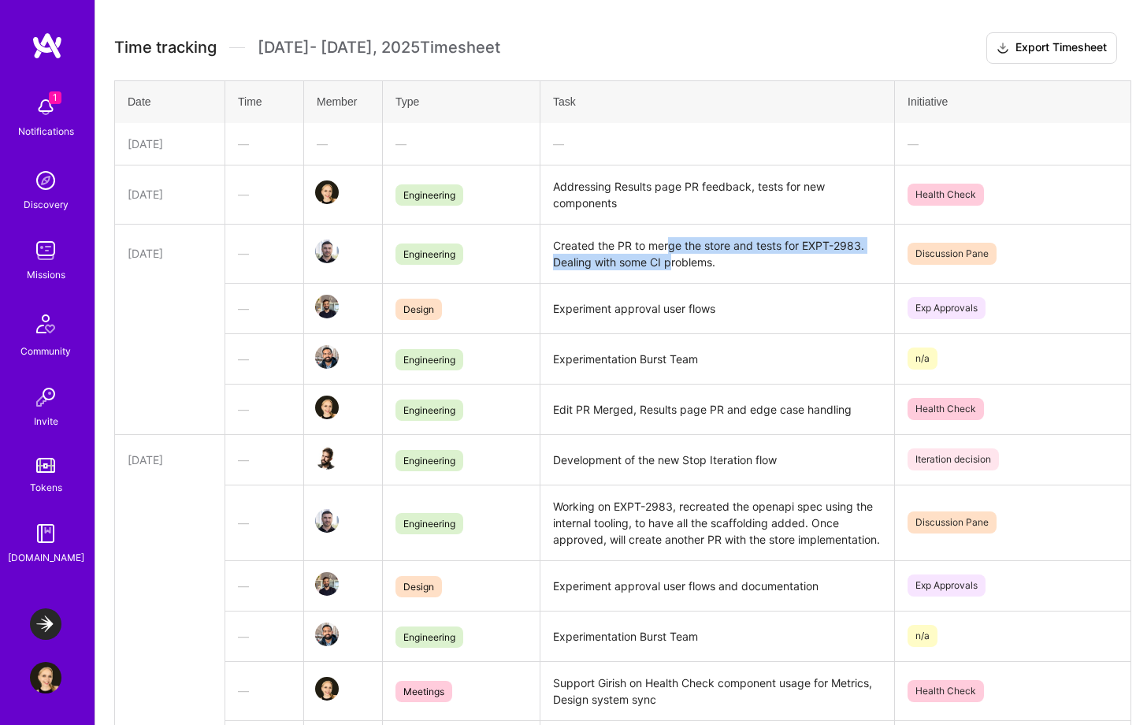
drag, startPoint x: 669, startPoint y: 244, endPoint x: 670, endPoint y: 261, distance: 16.6
click at [670, 261] on td "Created the PR to merge the store and tests for EXPT-2983. Dealing with some CI…" at bounding box center [717, 253] width 354 height 59
drag, startPoint x: 729, startPoint y: 260, endPoint x: 653, endPoint y: 254, distance: 75.8
click at [653, 254] on td "Created the PR to merge the store and tests for EXPT-2983. Dealing with some CI…" at bounding box center [717, 253] width 354 height 59
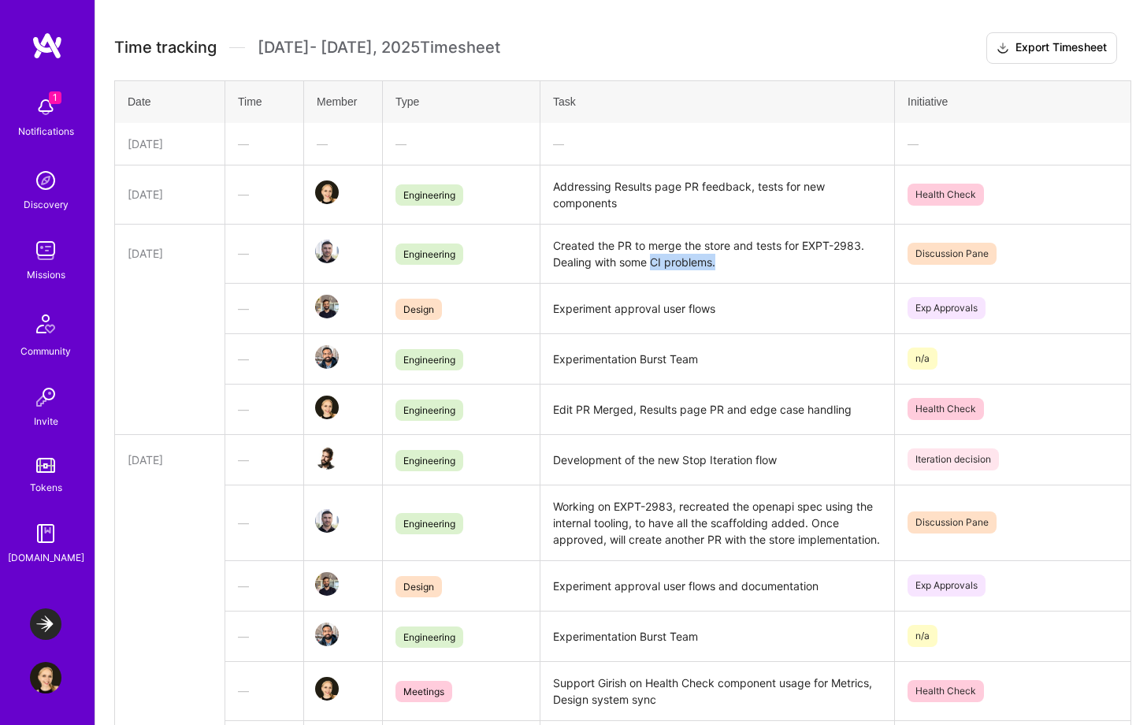
click at [653, 254] on td "Created the PR to merge the store and tests for EXPT-2983. Dealing with some CI…" at bounding box center [717, 253] width 354 height 59
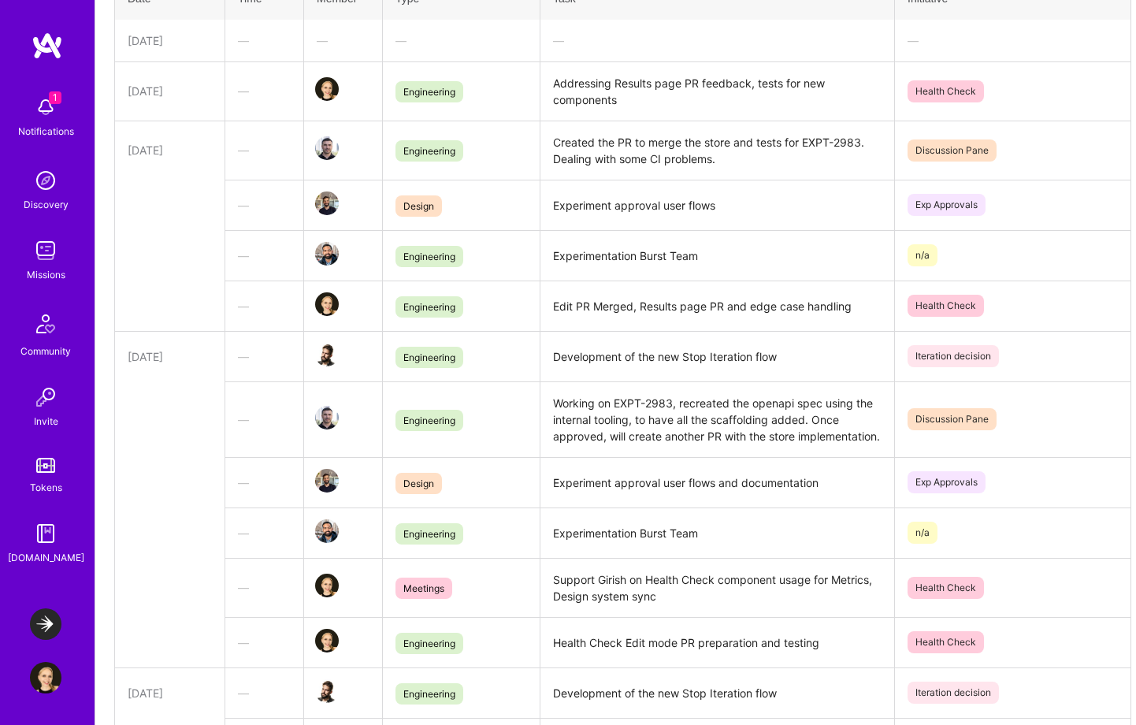
scroll to position [465, 0]
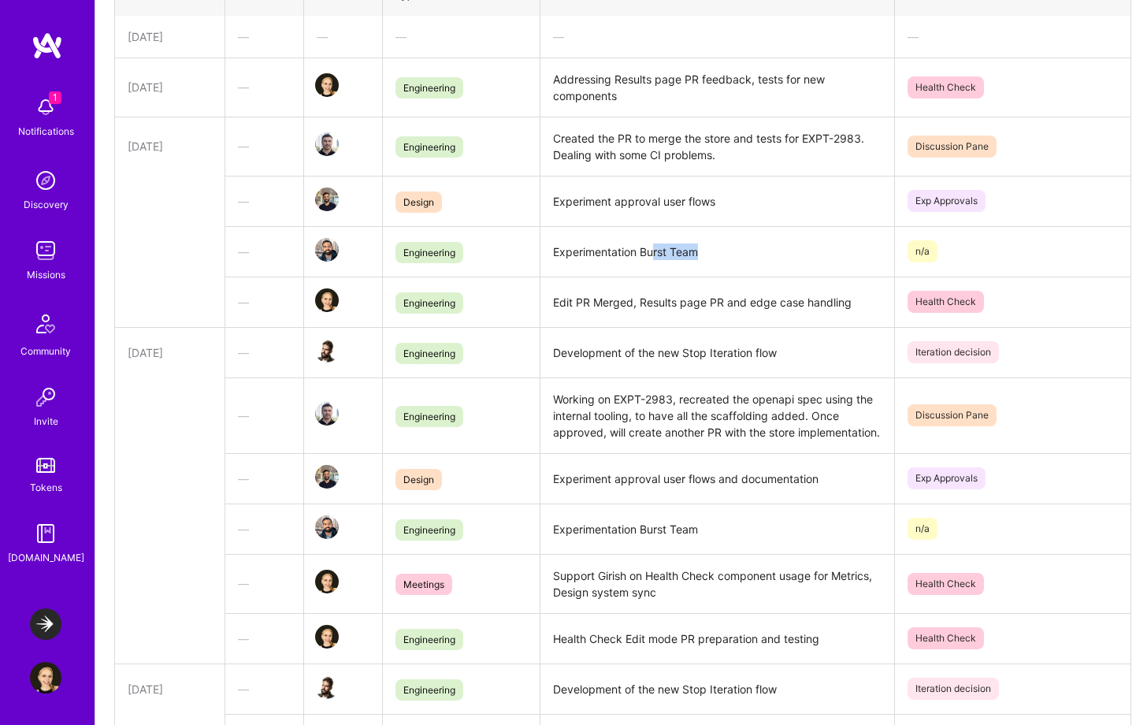
drag, startPoint x: 653, startPoint y: 254, endPoint x: 721, endPoint y: 256, distance: 67.7
click at [721, 256] on td "Experimentation Burst Team" at bounding box center [717, 251] width 354 height 50
click at [720, 256] on td "Experimentation Burst Team" at bounding box center [717, 251] width 354 height 50
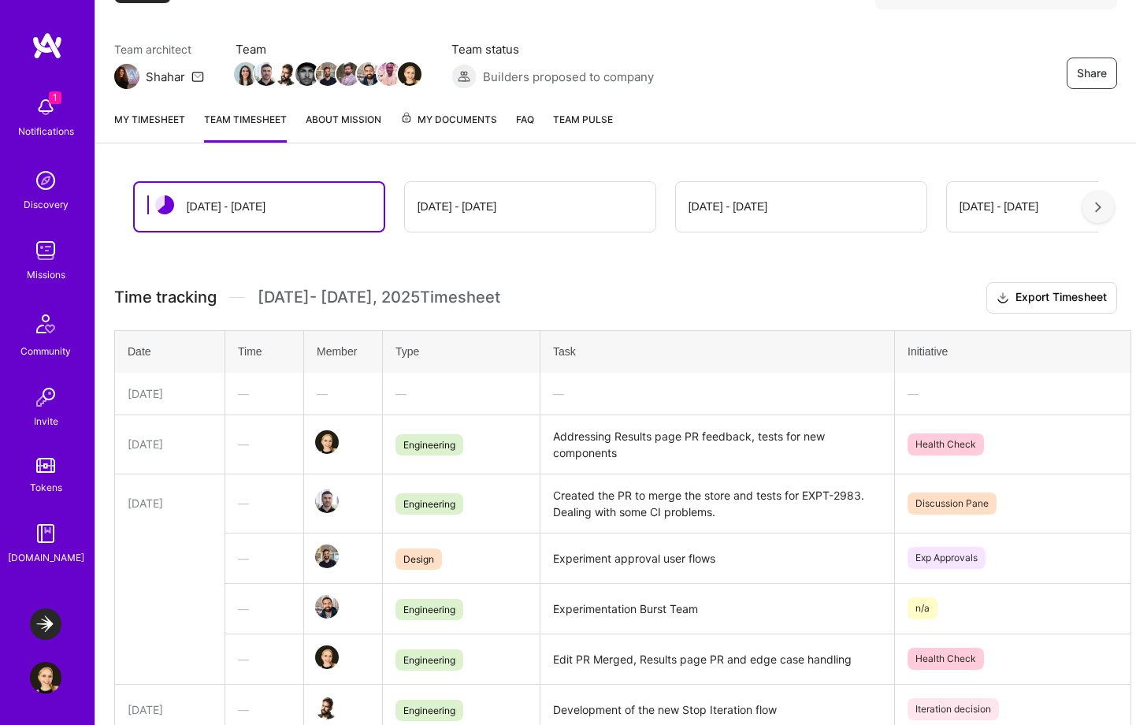
scroll to position [0, 0]
